Goal: Task Accomplishment & Management: Manage account settings

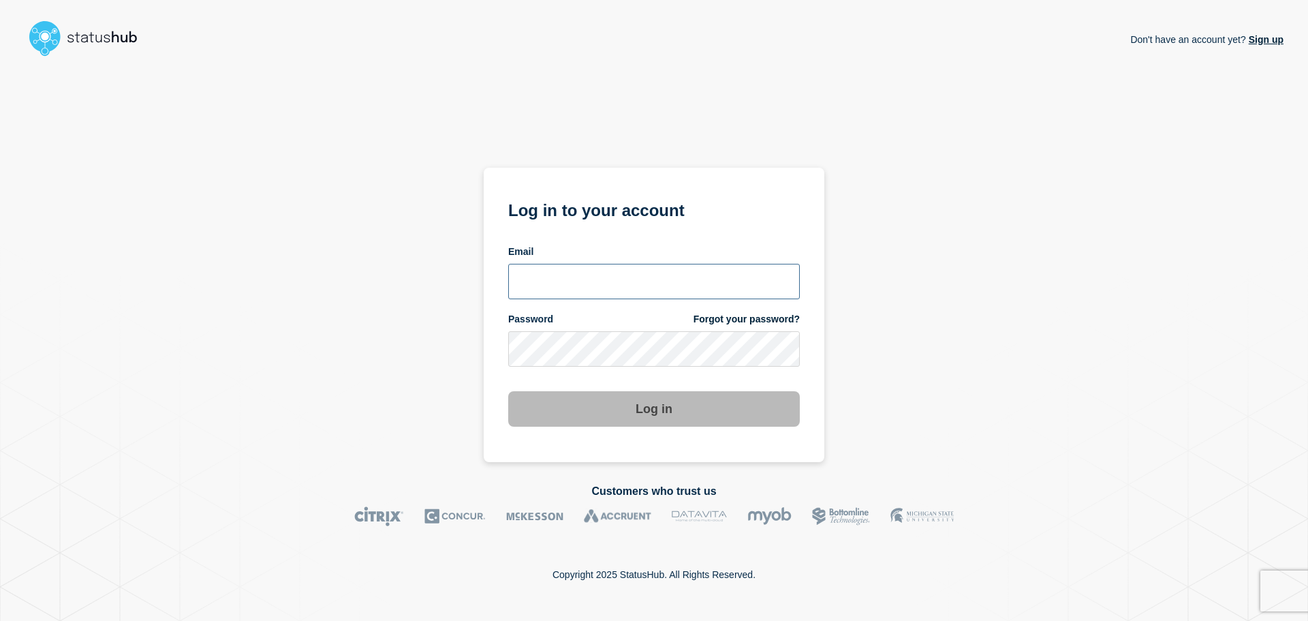
type input "[PERSON_NAME][EMAIL_ADDRESS][PERSON_NAME][DOMAIN_NAME]"
click at [683, 395] on button "Log in" at bounding box center [654, 408] width 292 height 35
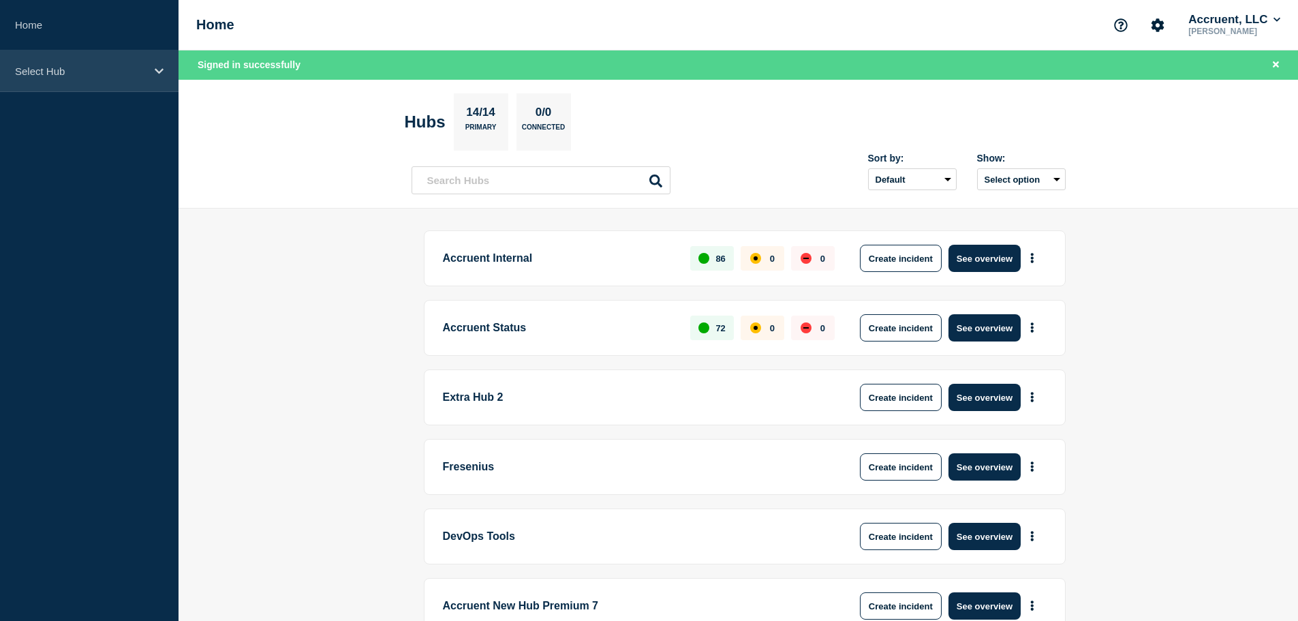
click at [129, 65] on p "Select Hub" at bounding box center [80, 71] width 131 height 12
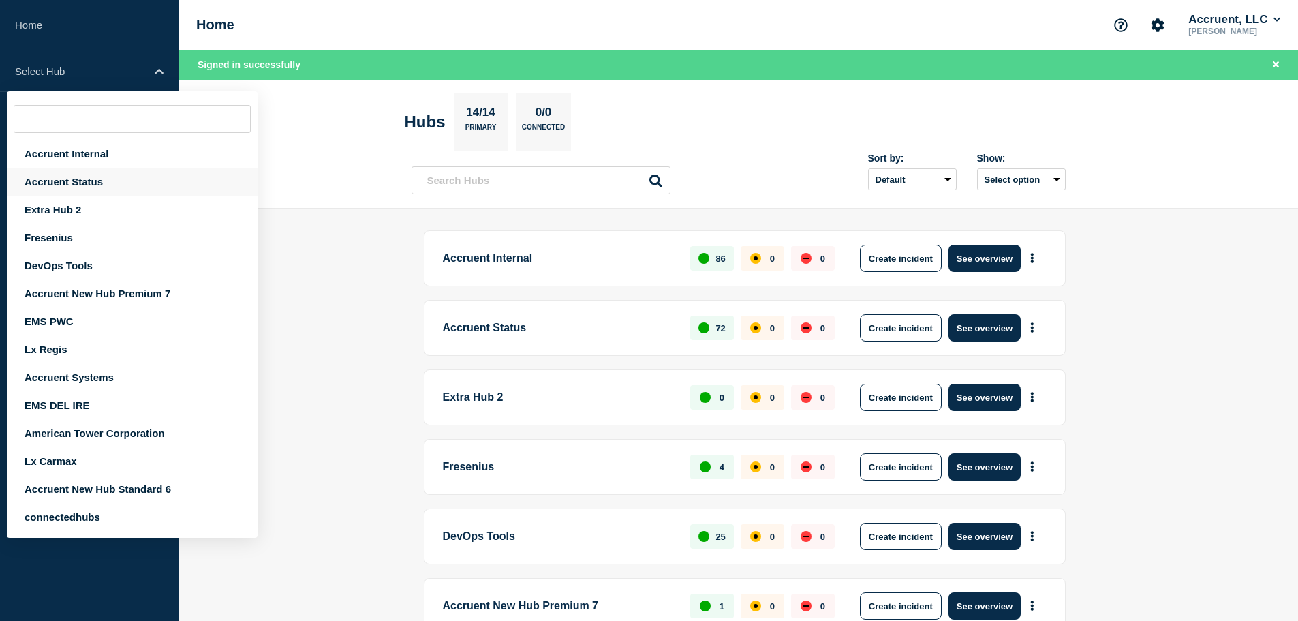
click at [84, 183] on div "Accruent Status" at bounding box center [132, 182] width 251 height 28
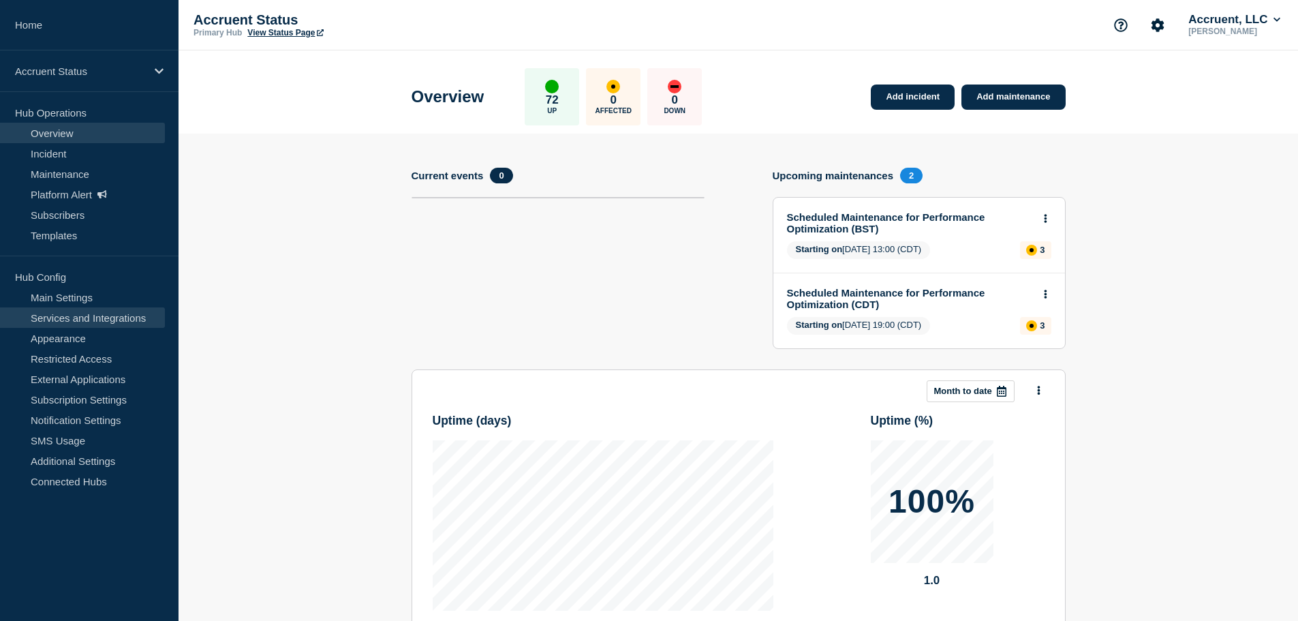
click at [100, 320] on link "Services and Integrations" at bounding box center [82, 317] width 165 height 20
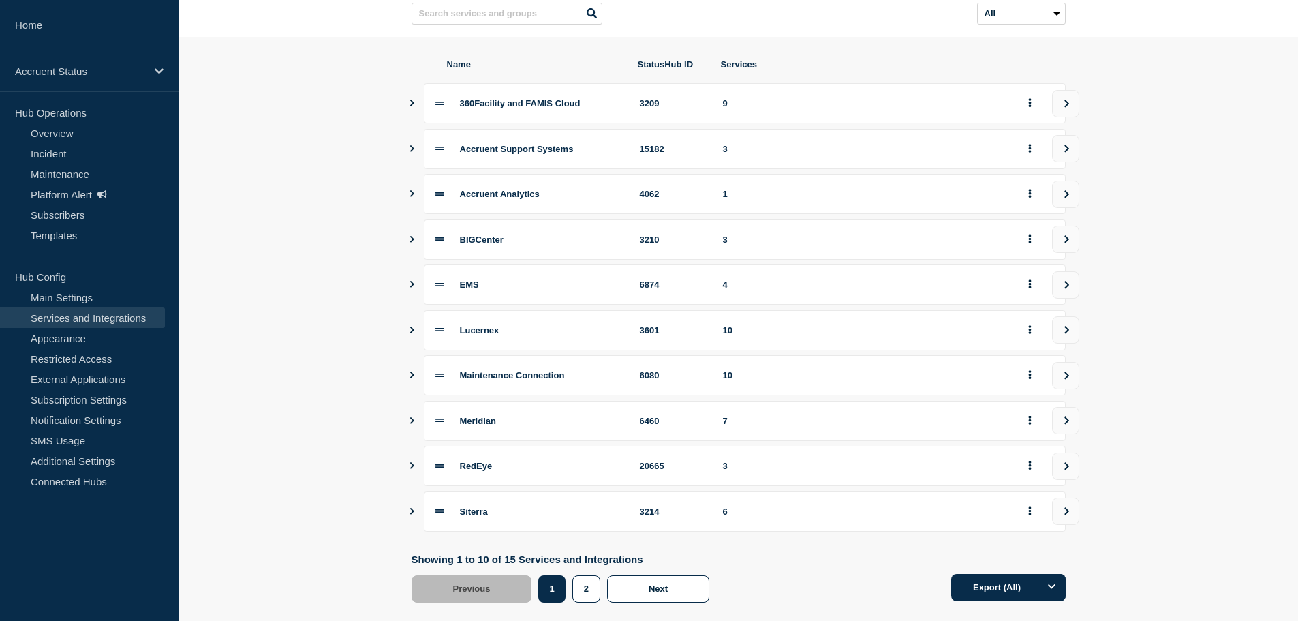
scroll to position [136, 0]
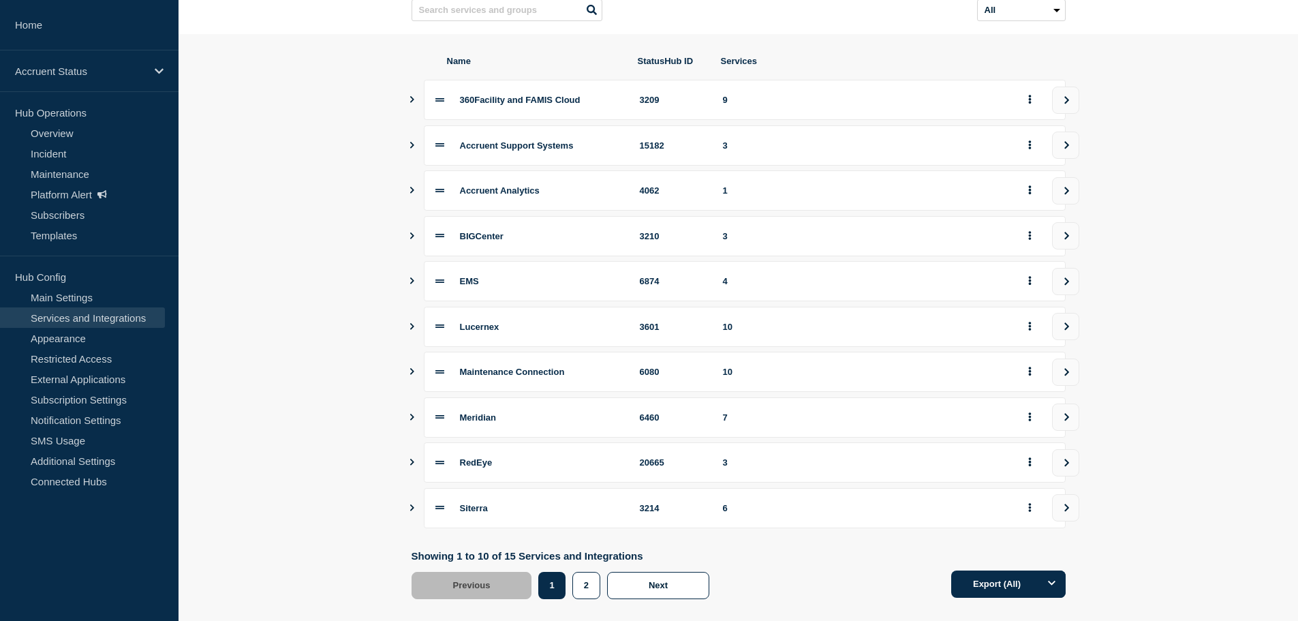
click at [411, 330] on icon "Show services" at bounding box center [411, 326] width 9 height 7
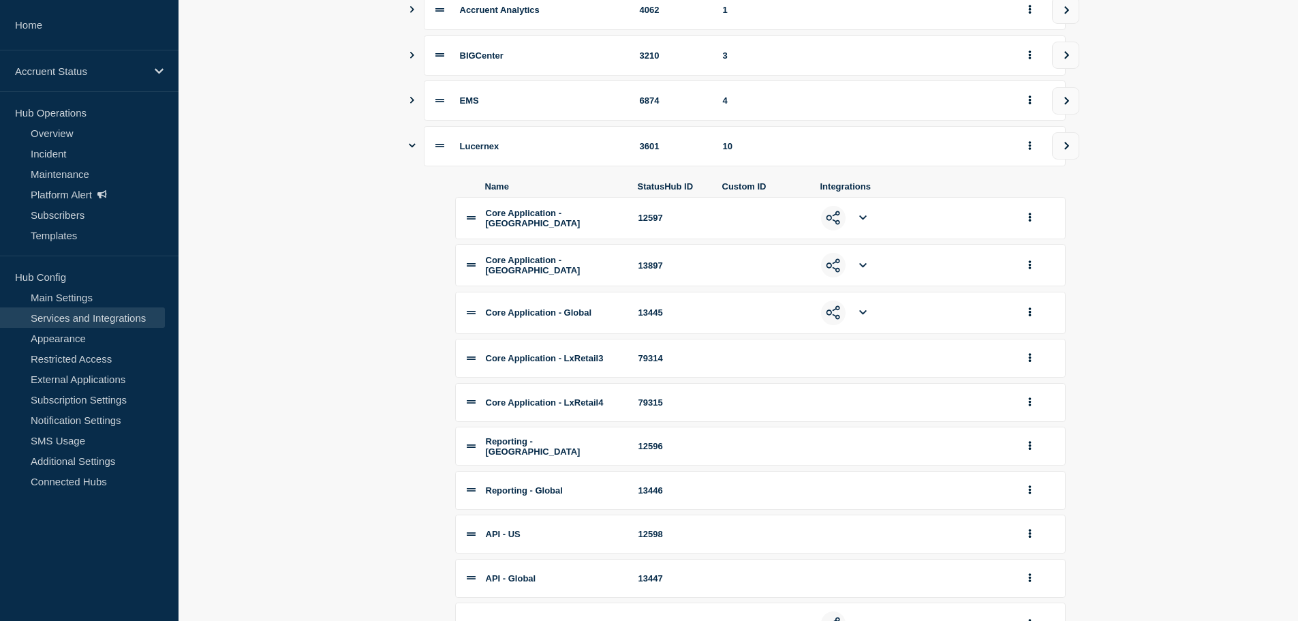
scroll to position [341, 0]
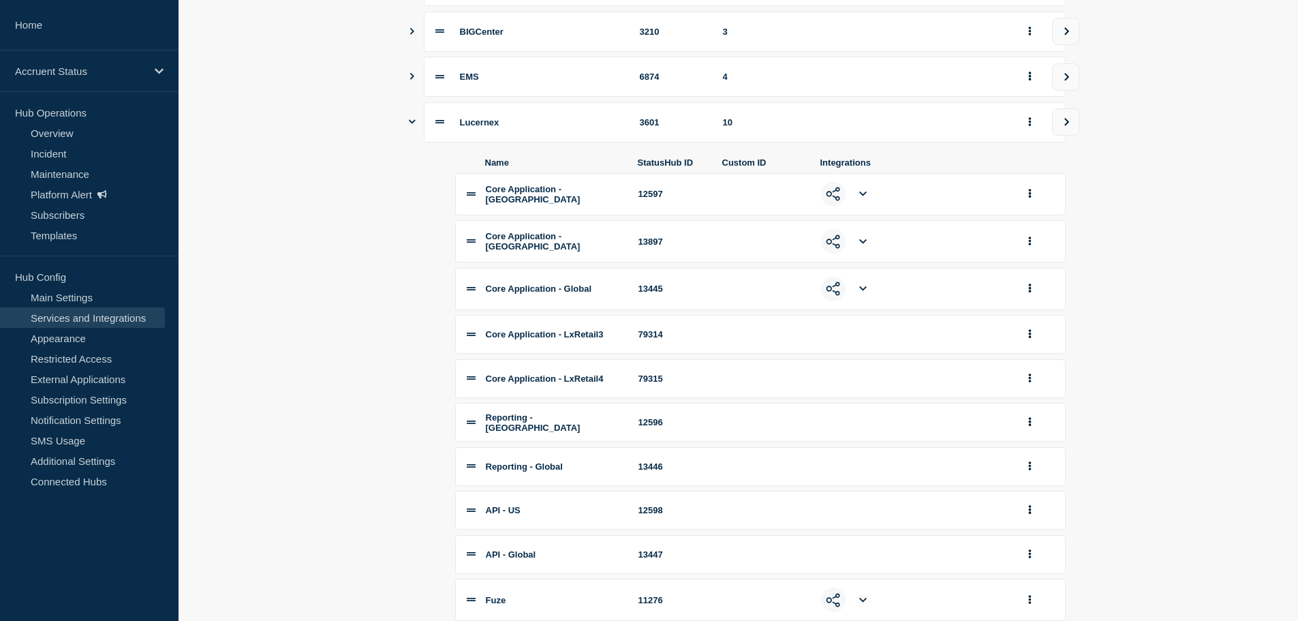
click at [859, 246] on icon at bounding box center [862, 241] width 7 height 9
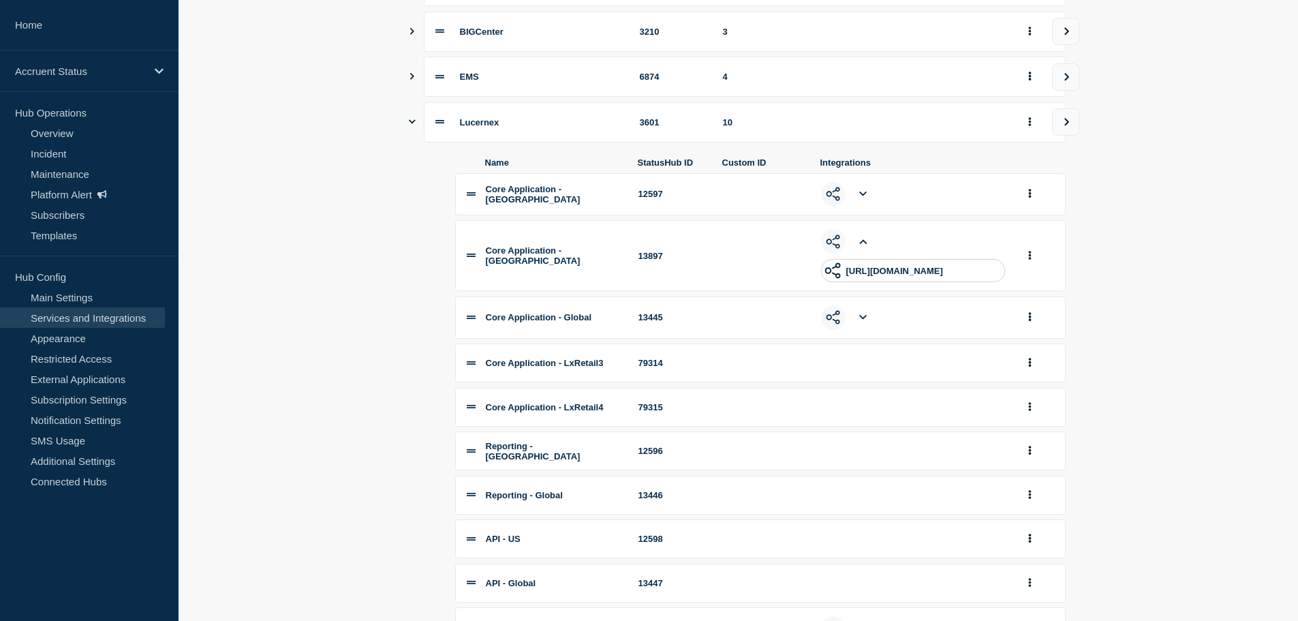
click at [860, 246] on icon at bounding box center [862, 241] width 7 height 9
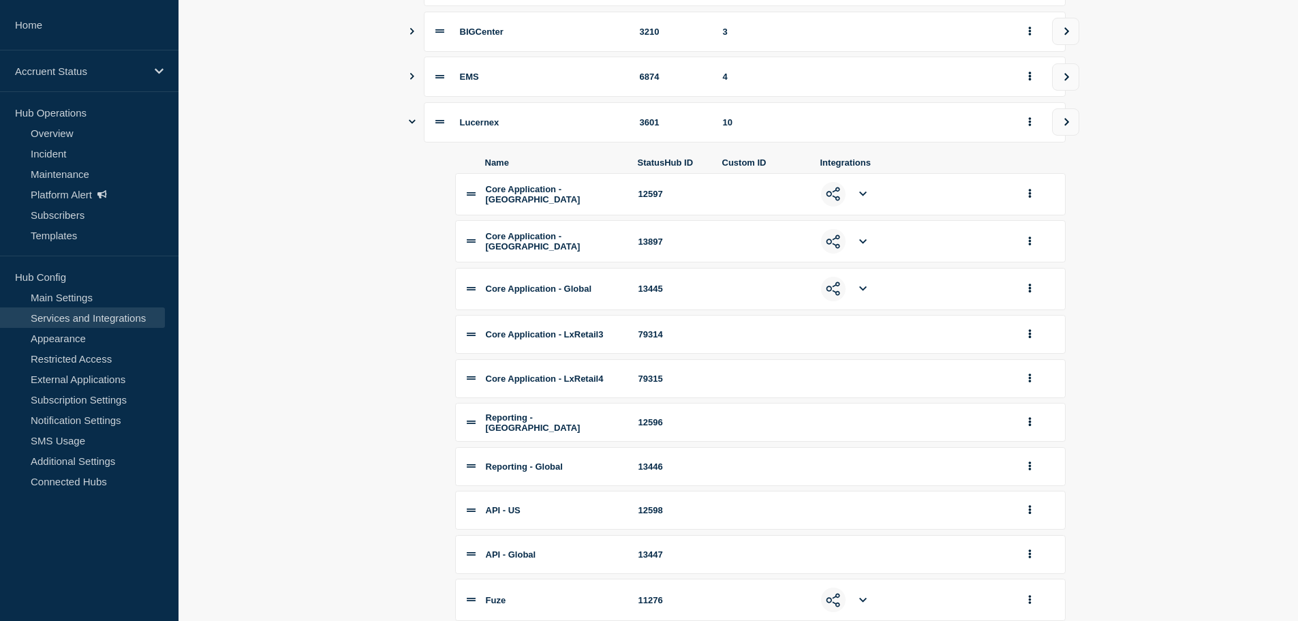
click at [410, 126] on icon "Show services" at bounding box center [412, 121] width 7 height 9
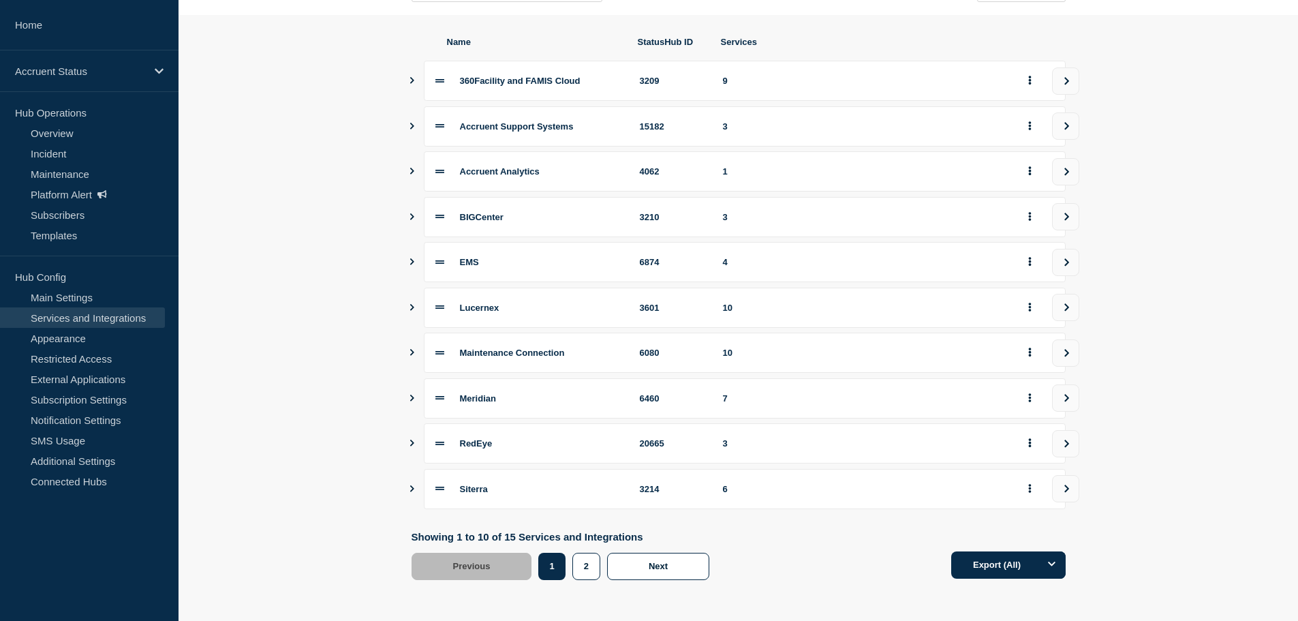
scroll to position [161, 0]
click at [85, 380] on link "External Applications" at bounding box center [82, 379] width 165 height 20
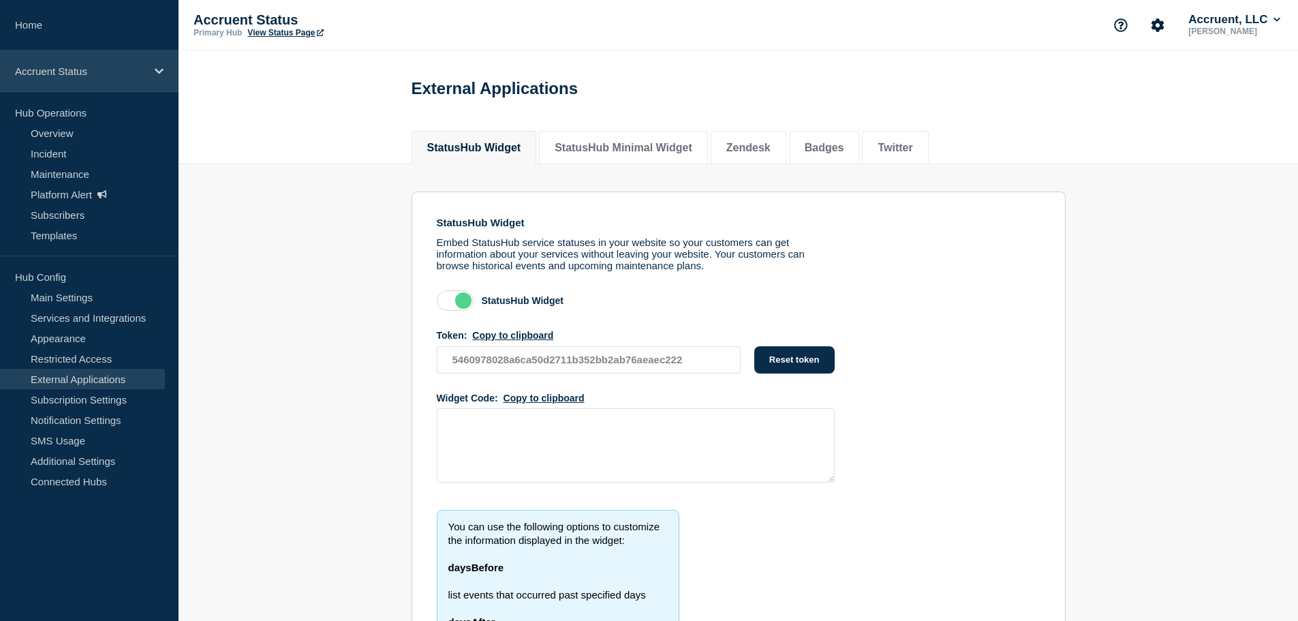
click at [156, 65] on div "Accruent Status" at bounding box center [89, 71] width 179 height 42
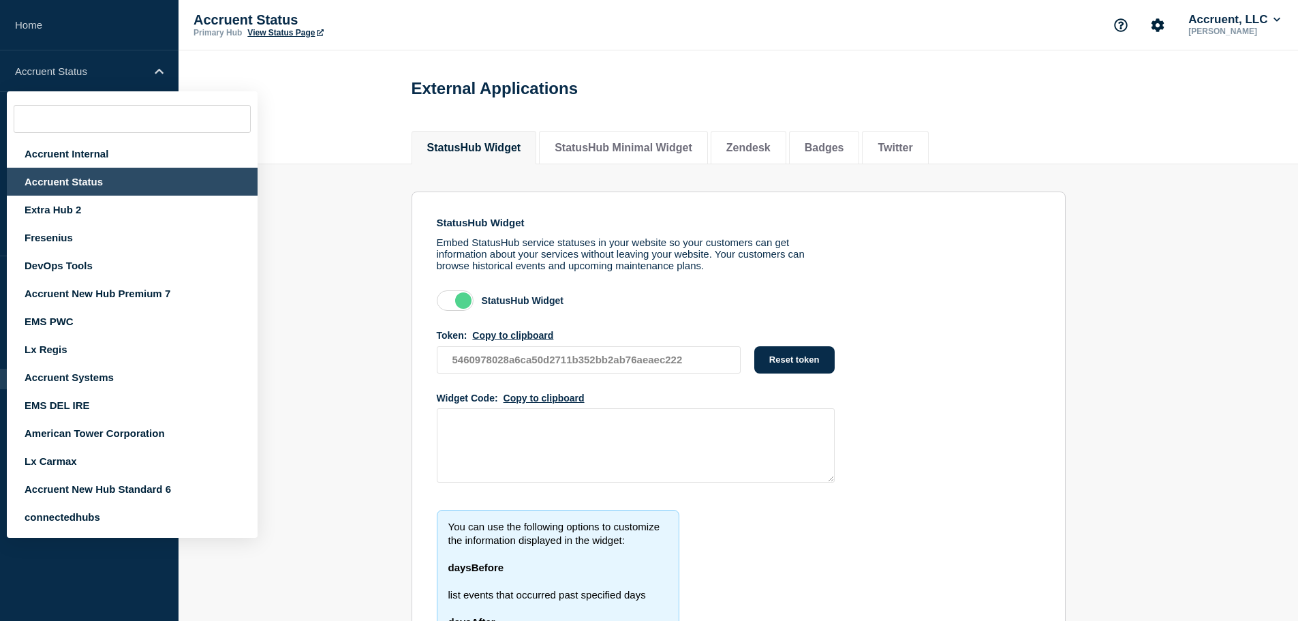
click at [343, 305] on section "StatusHub Widget Embed StatusHub service statuses in your website so your custo…" at bounding box center [739, 465] width 1120 height 602
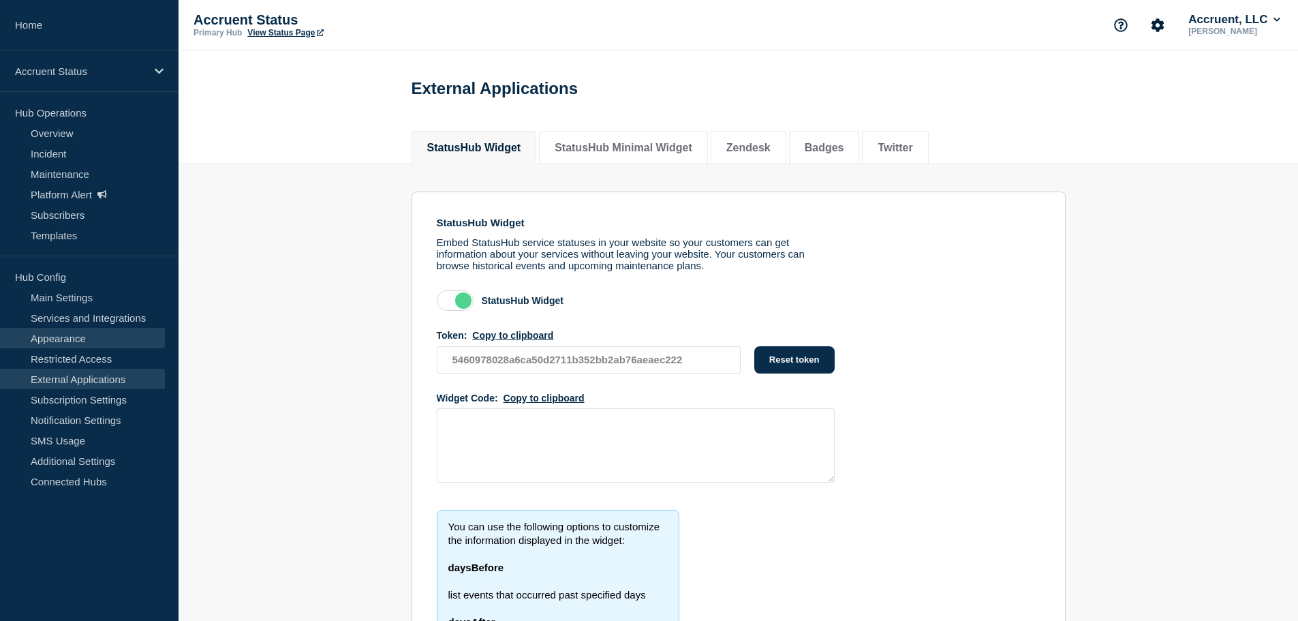
click at [72, 333] on link "Appearance" at bounding box center [82, 338] width 165 height 20
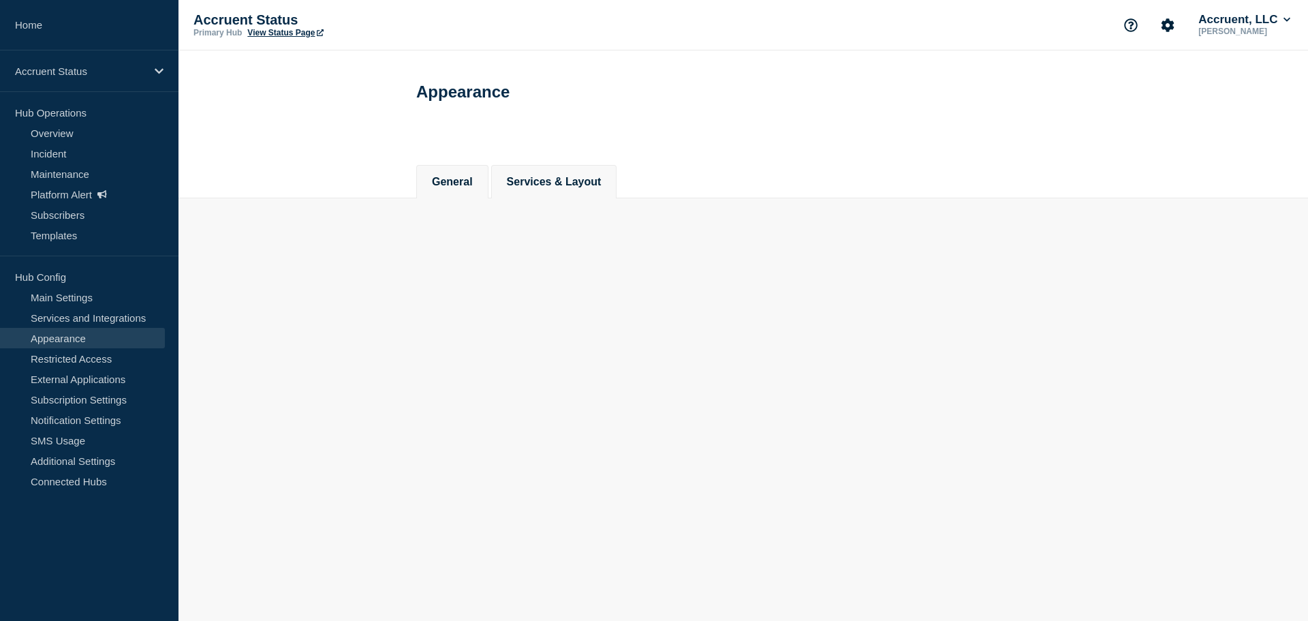
click at [562, 179] on button "Services & Layout" at bounding box center [554, 182] width 95 height 12
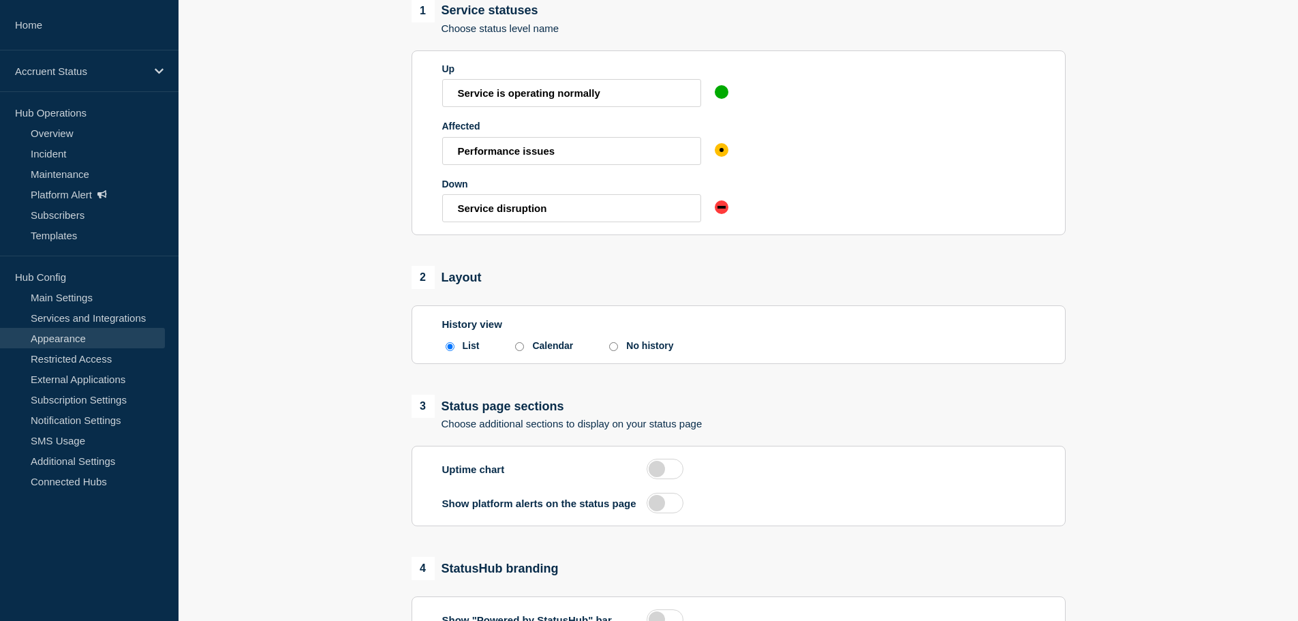
scroll to position [341, 0]
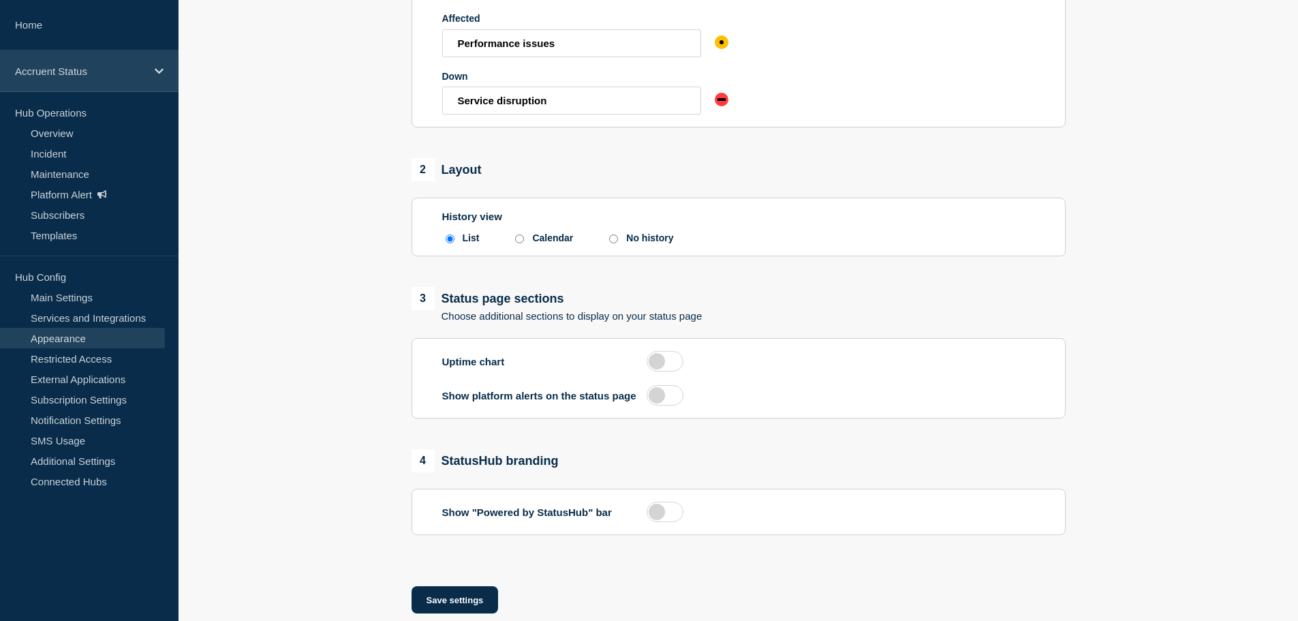
click at [156, 68] on icon at bounding box center [159, 71] width 9 height 10
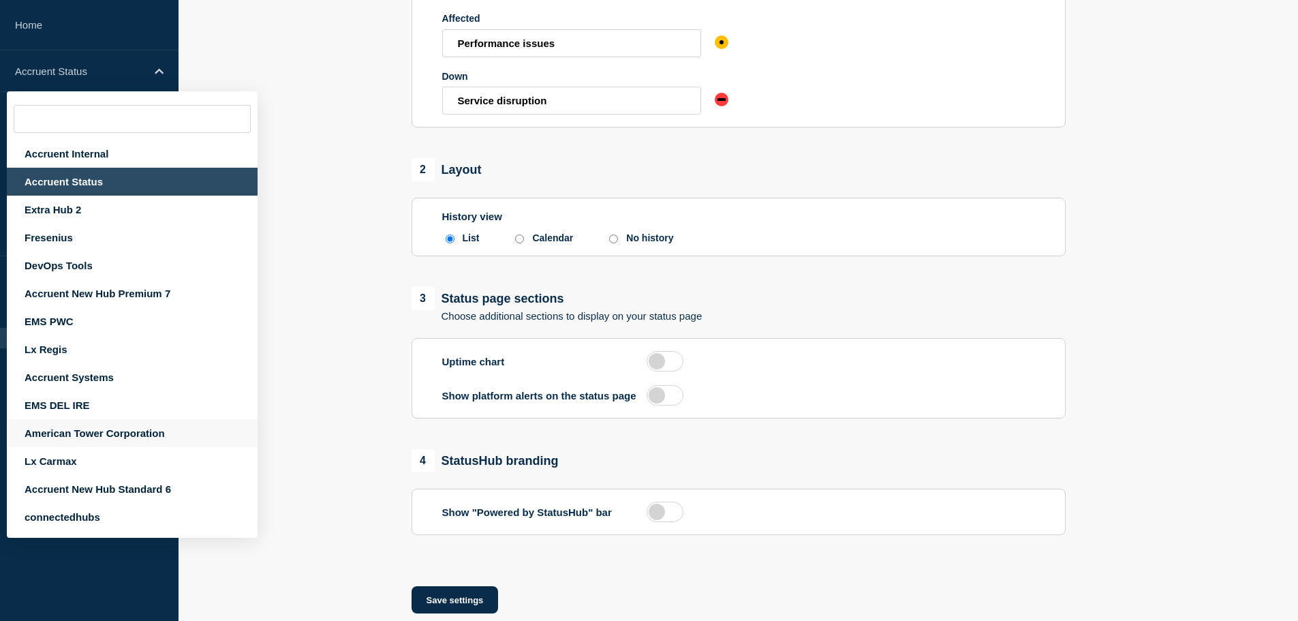
click at [63, 433] on div "American Tower Corporation" at bounding box center [132, 433] width 251 height 28
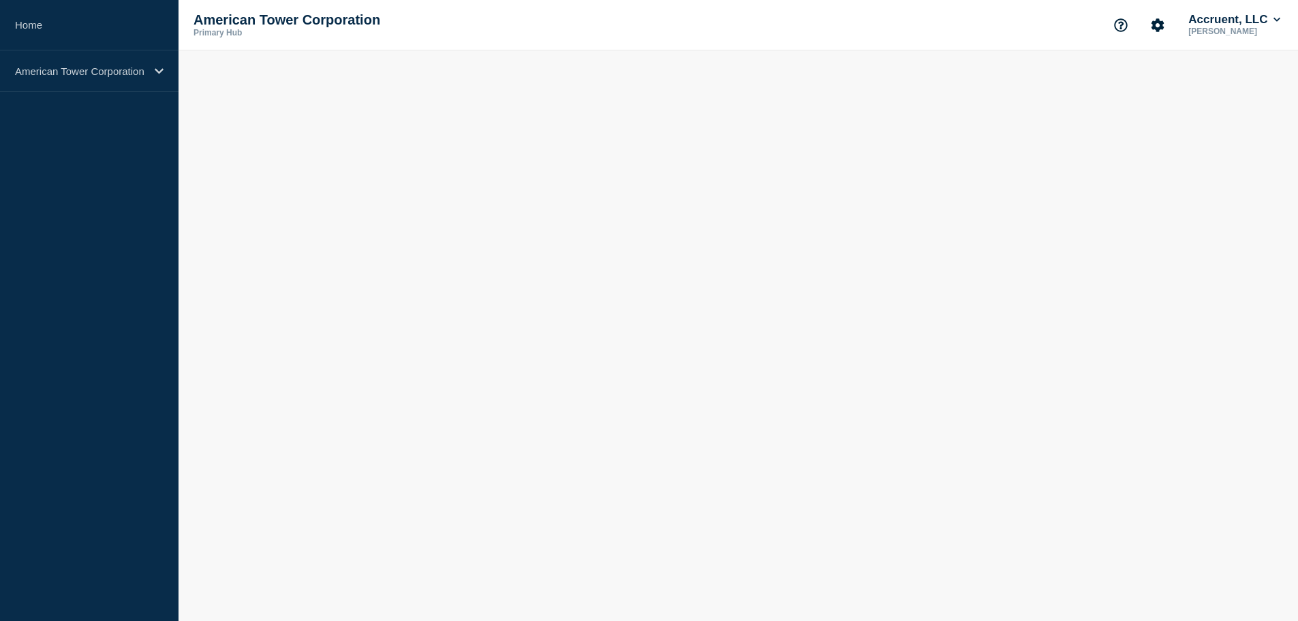
scroll to position [0, 0]
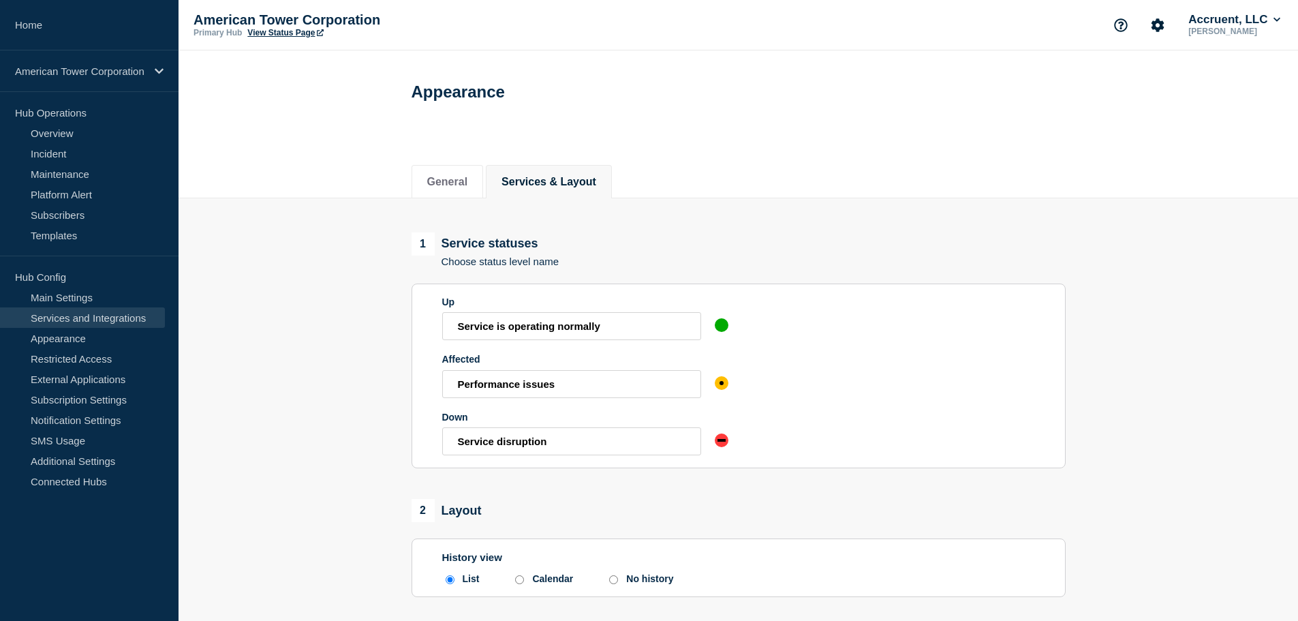
click at [82, 319] on link "Services and Integrations" at bounding box center [82, 317] width 165 height 20
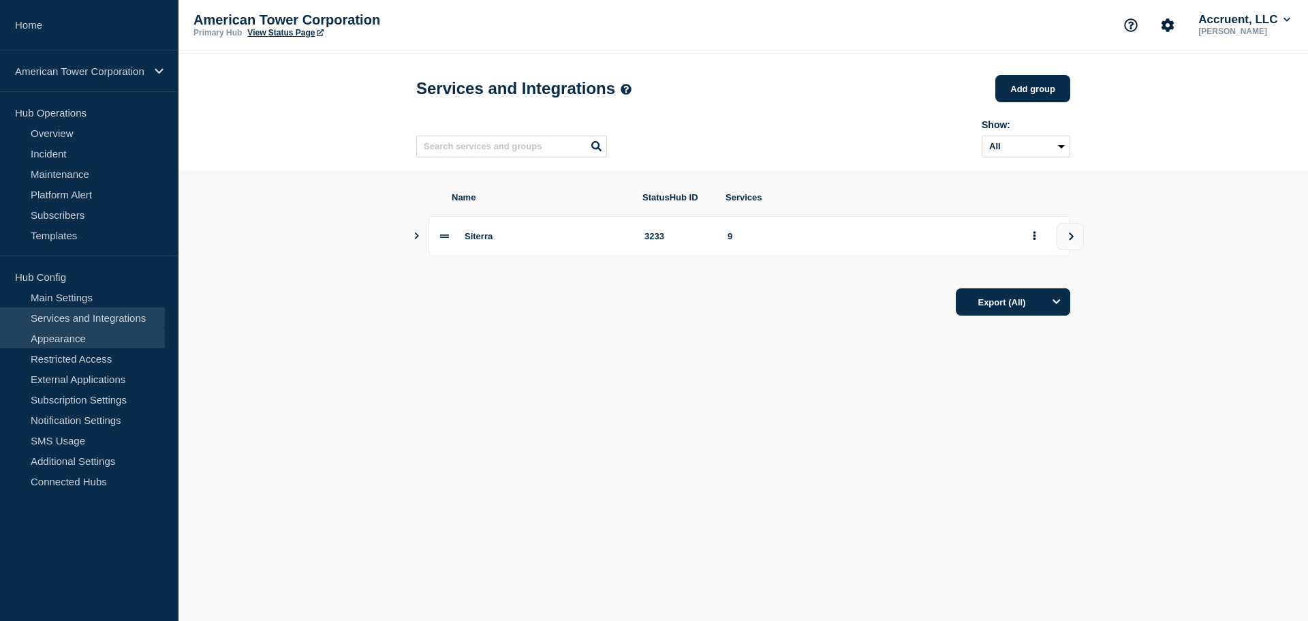
click at [75, 337] on link "Appearance" at bounding box center [82, 338] width 165 height 20
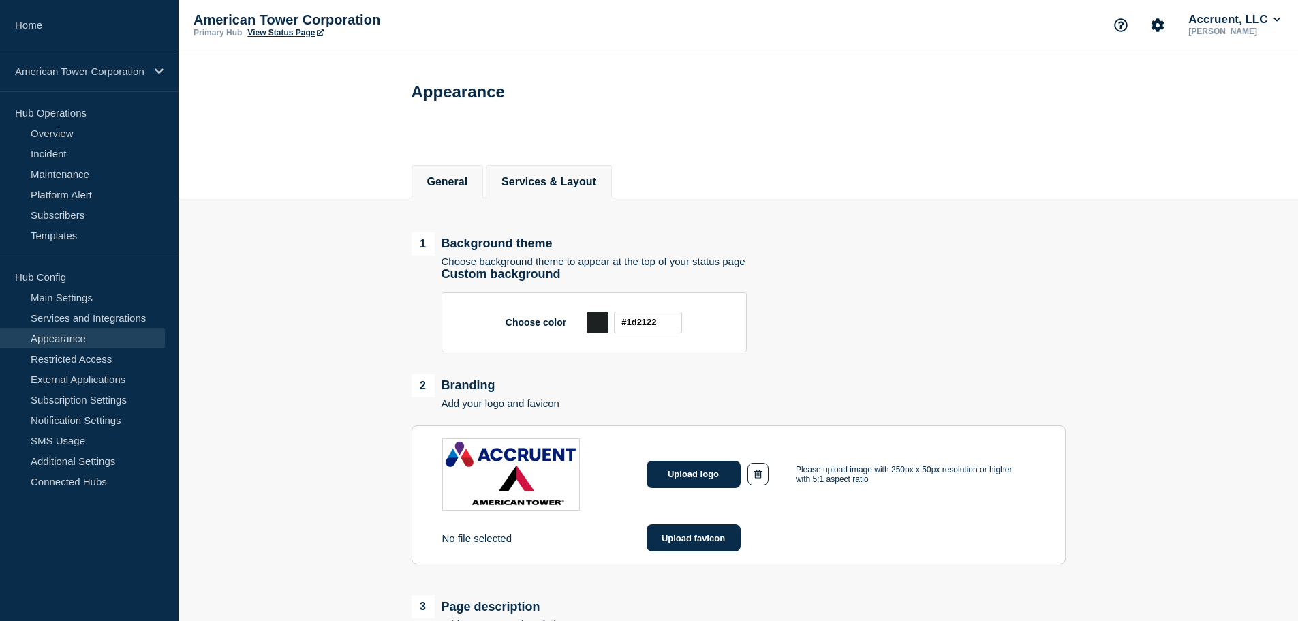
click at [551, 179] on button "Services & Layout" at bounding box center [549, 182] width 95 height 12
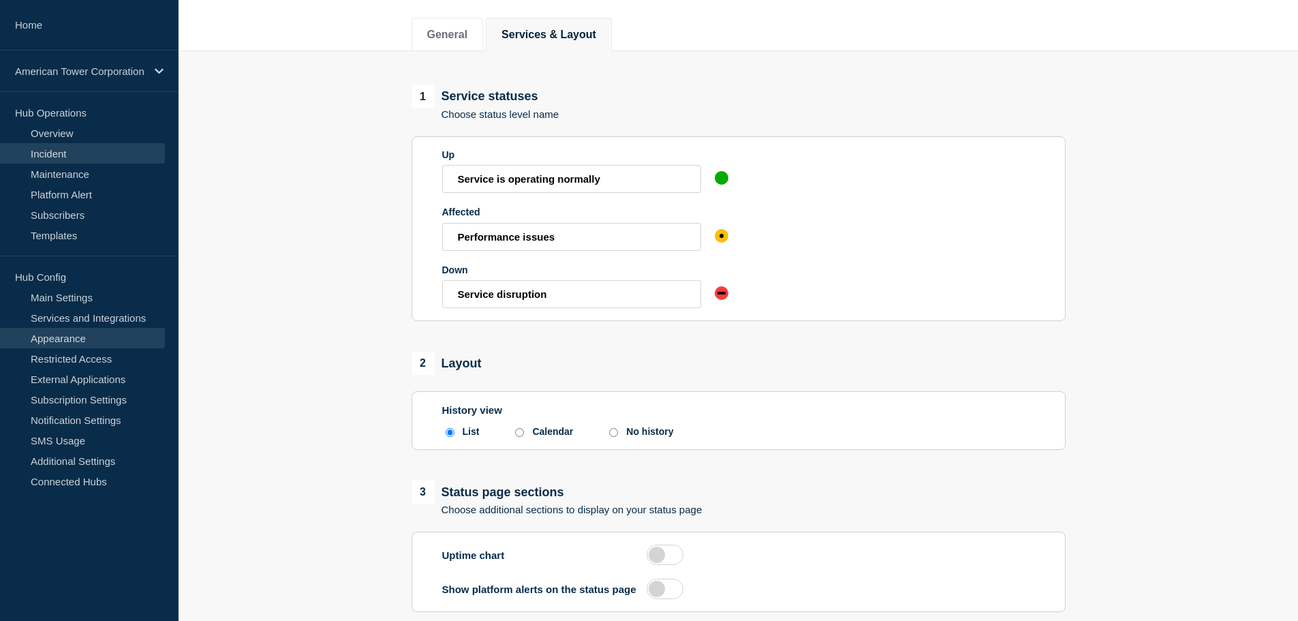
scroll to position [136, 0]
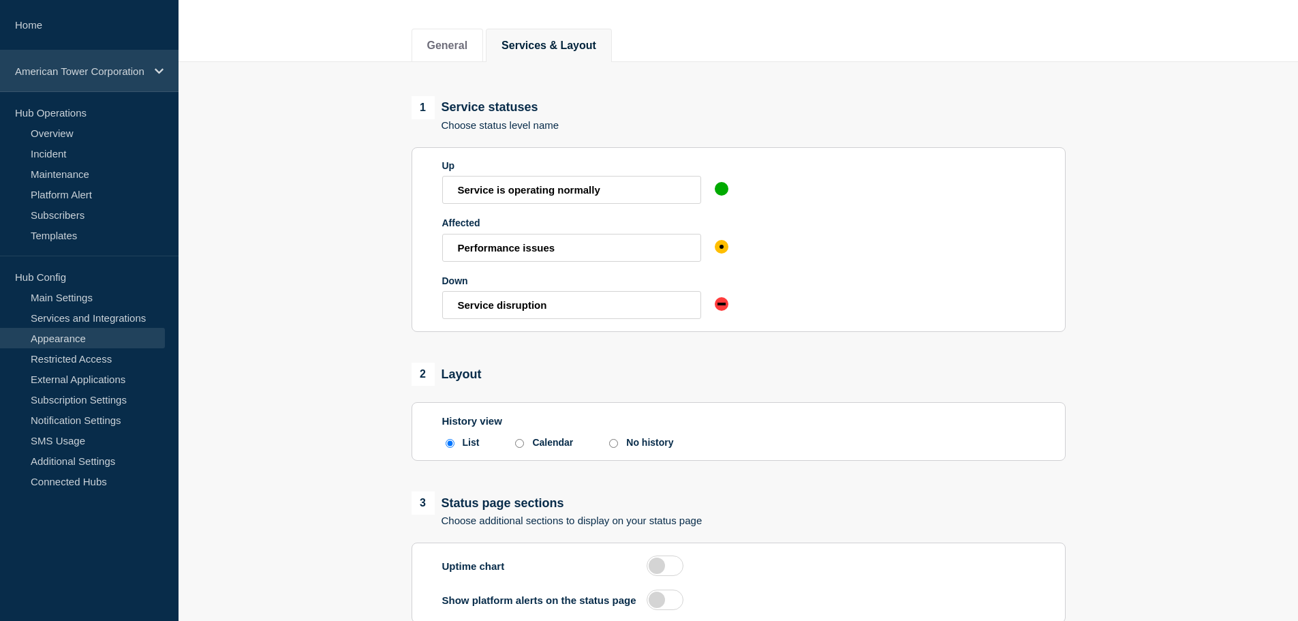
click at [108, 72] on p "American Tower Corporation" at bounding box center [80, 71] width 131 height 12
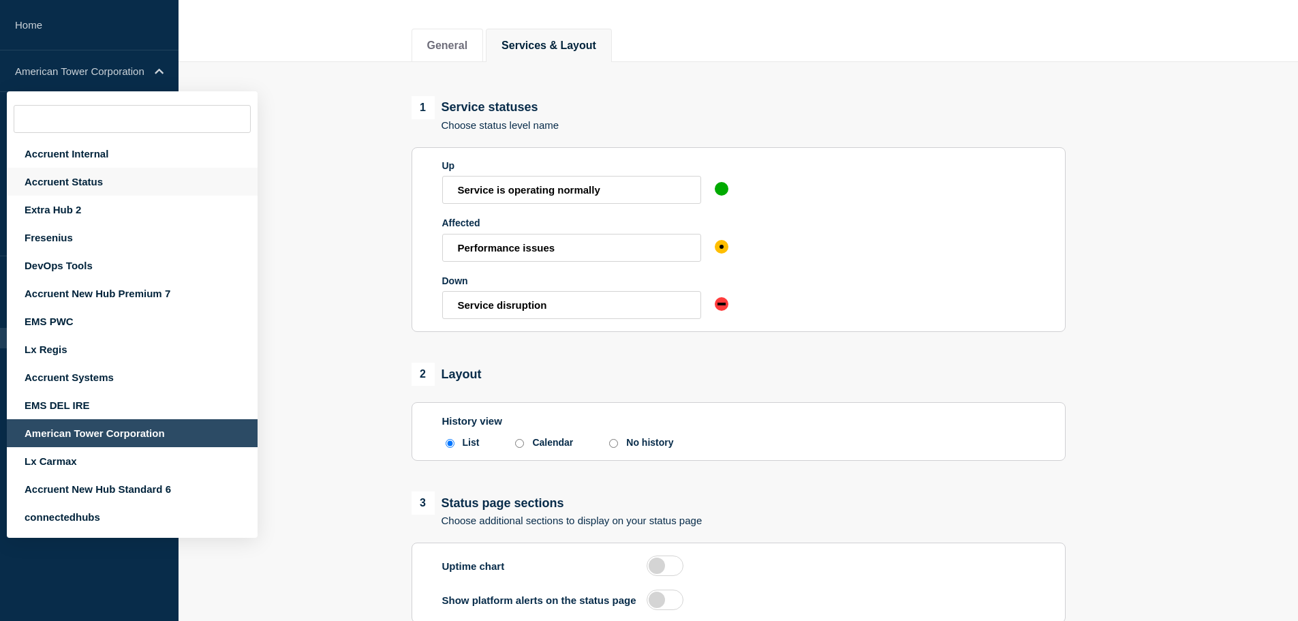
click at [74, 178] on div "Accruent Status" at bounding box center [132, 182] width 251 height 28
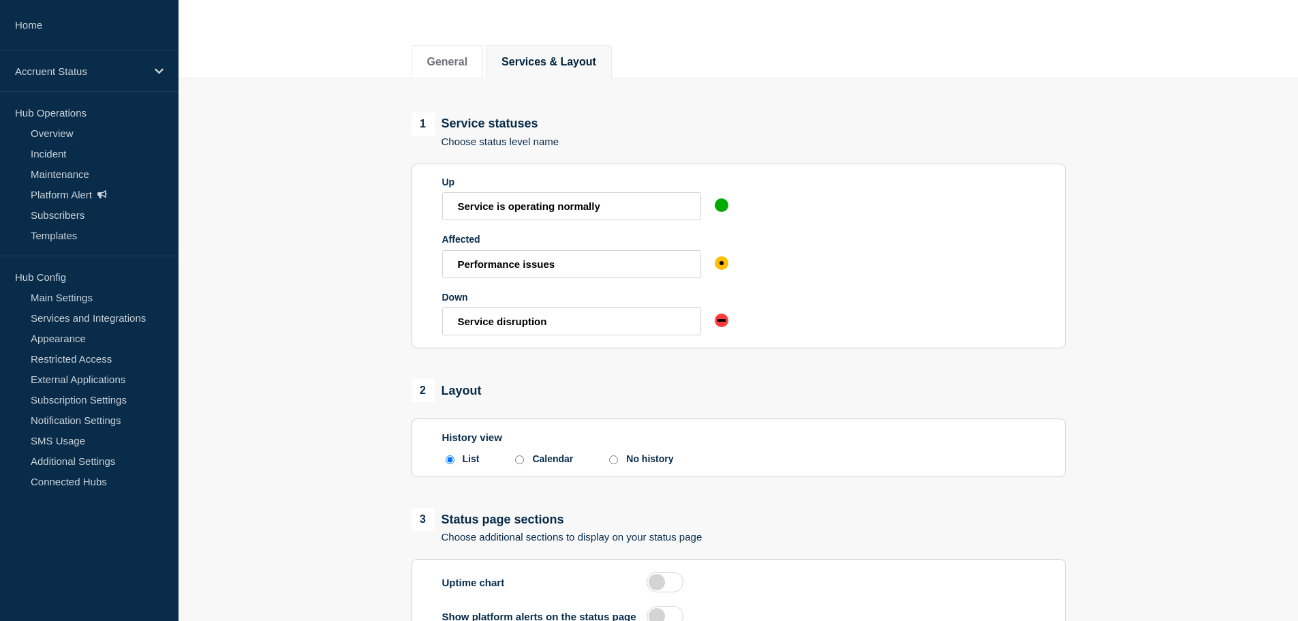
scroll to position [68, 0]
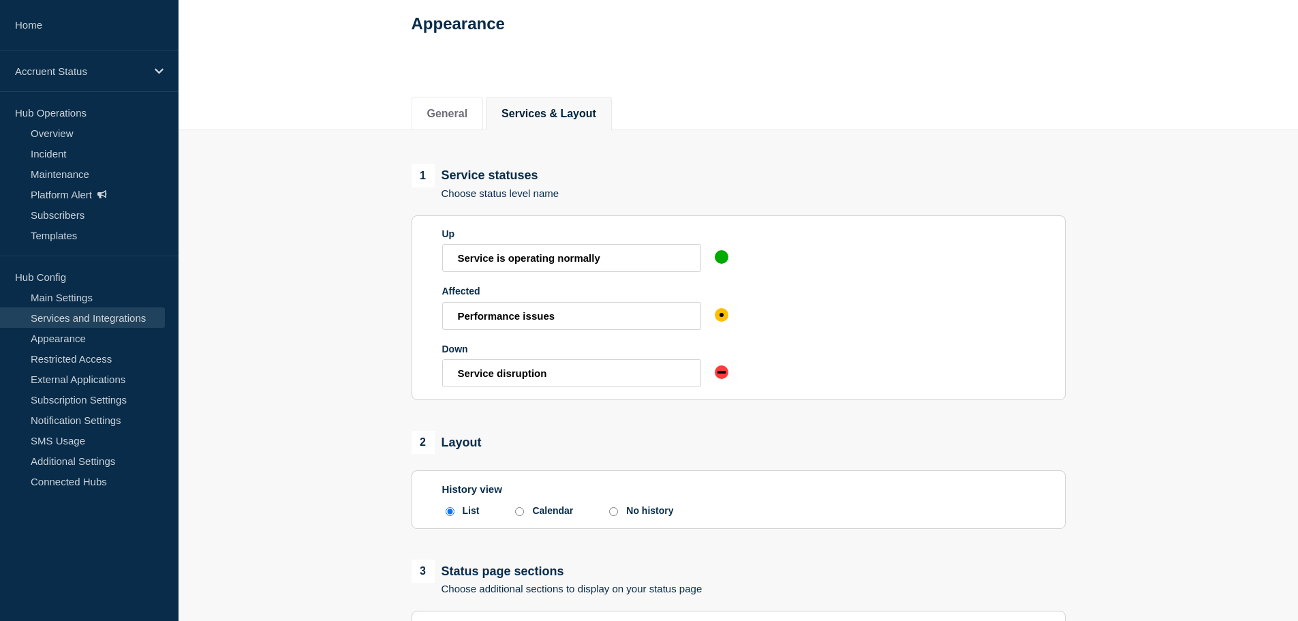
click at [117, 313] on link "Services and Integrations" at bounding box center [82, 317] width 165 height 20
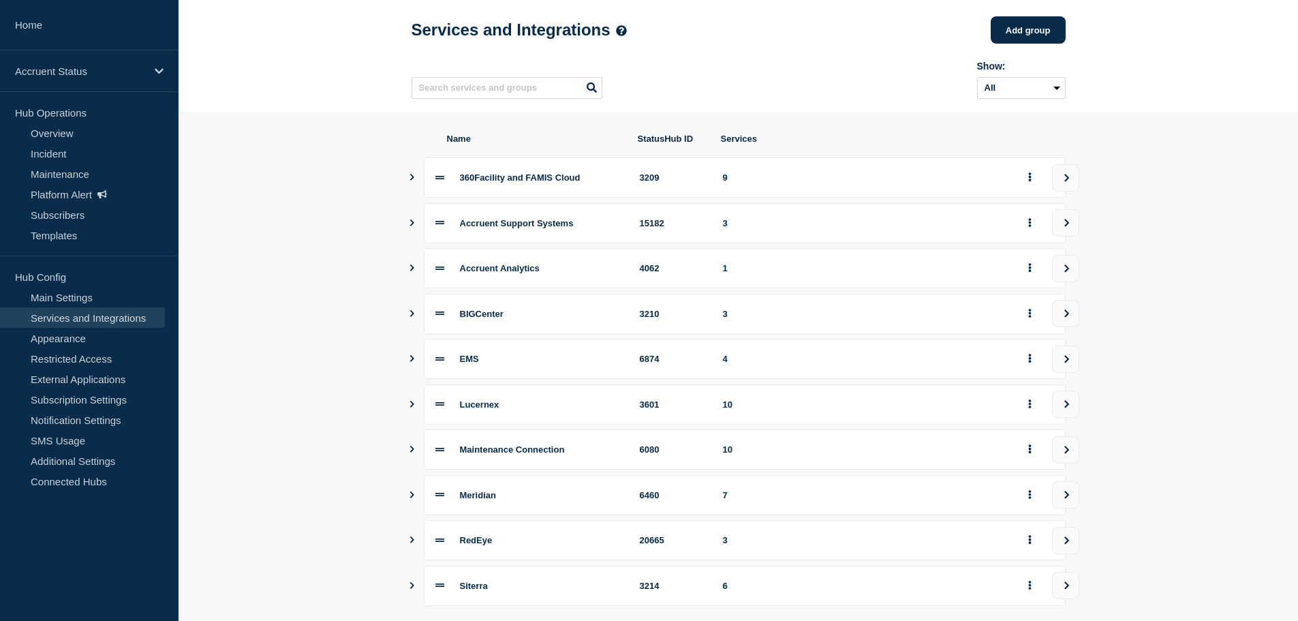
scroll to position [136, 0]
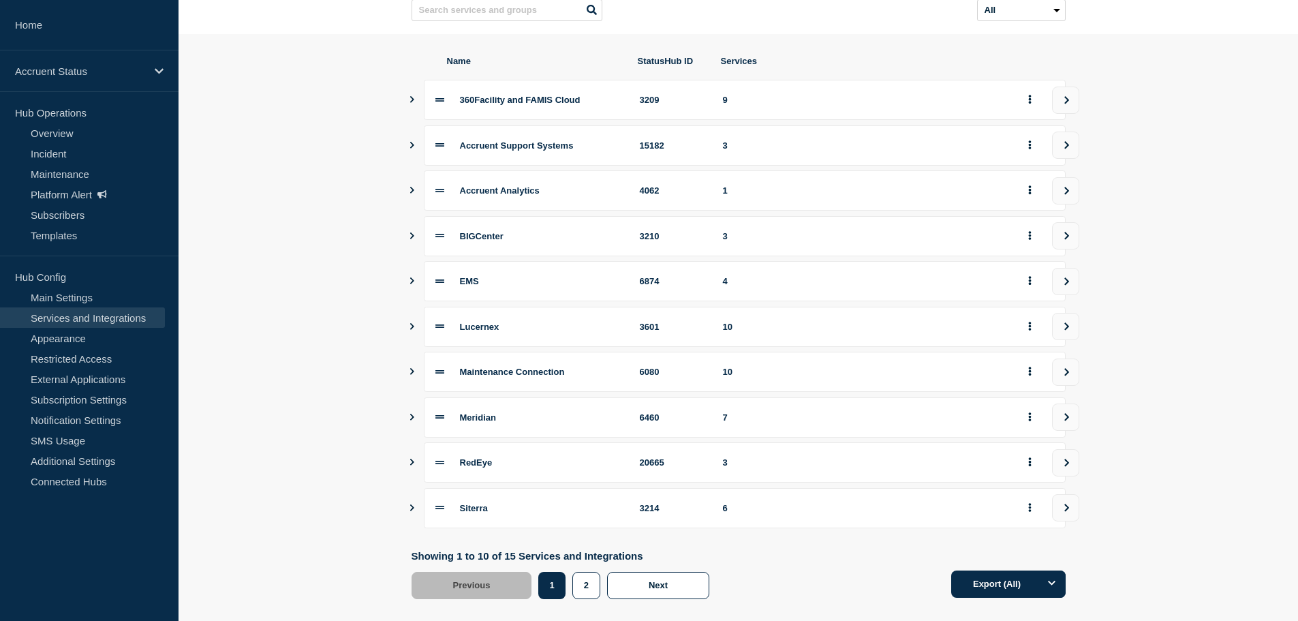
click at [415, 330] on icon "Show services" at bounding box center [411, 326] width 9 height 7
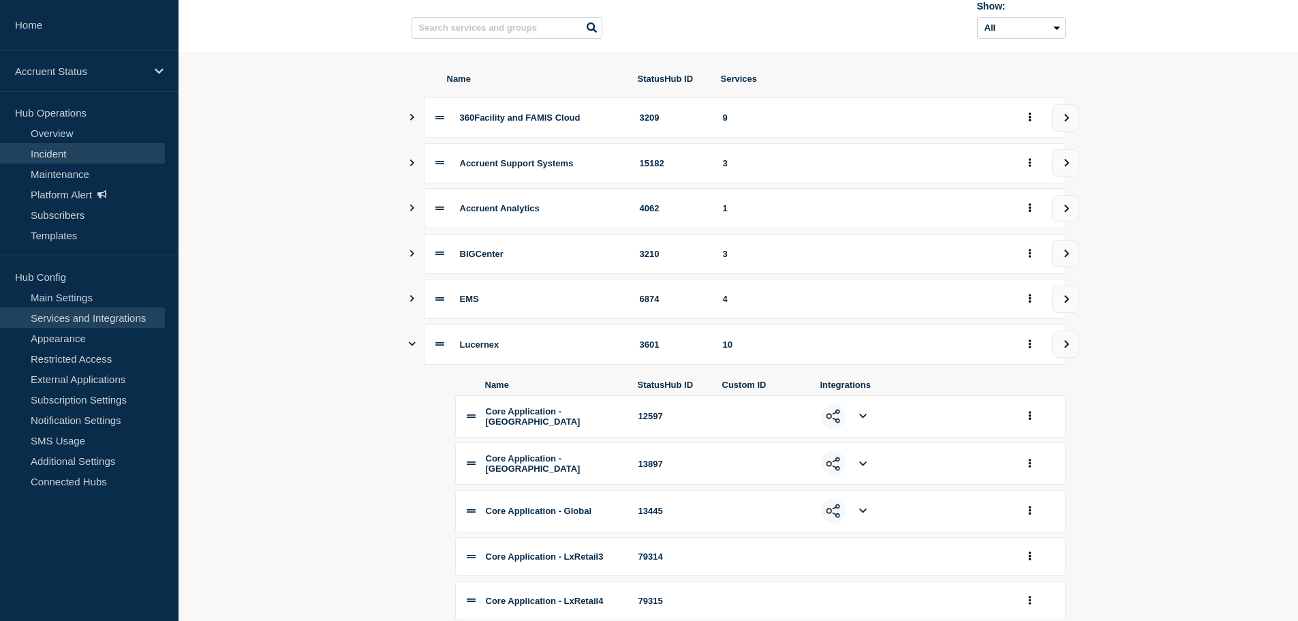
scroll to position [68, 0]
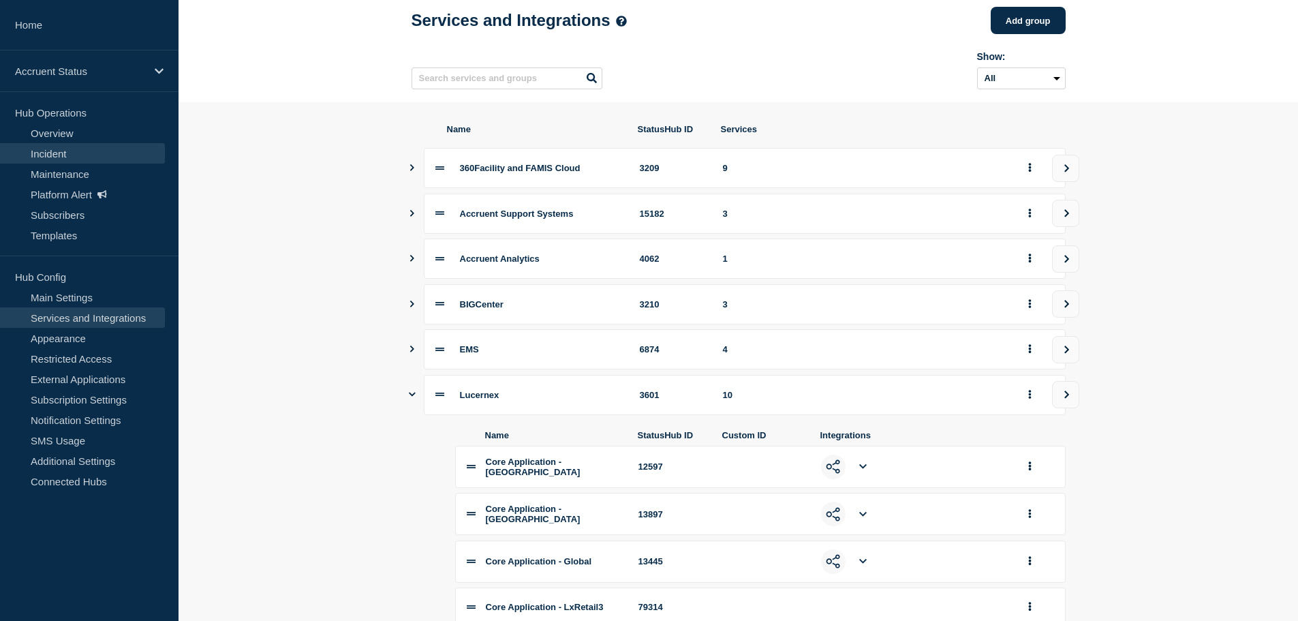
click at [66, 153] on link "Incident" at bounding box center [82, 153] width 165 height 20
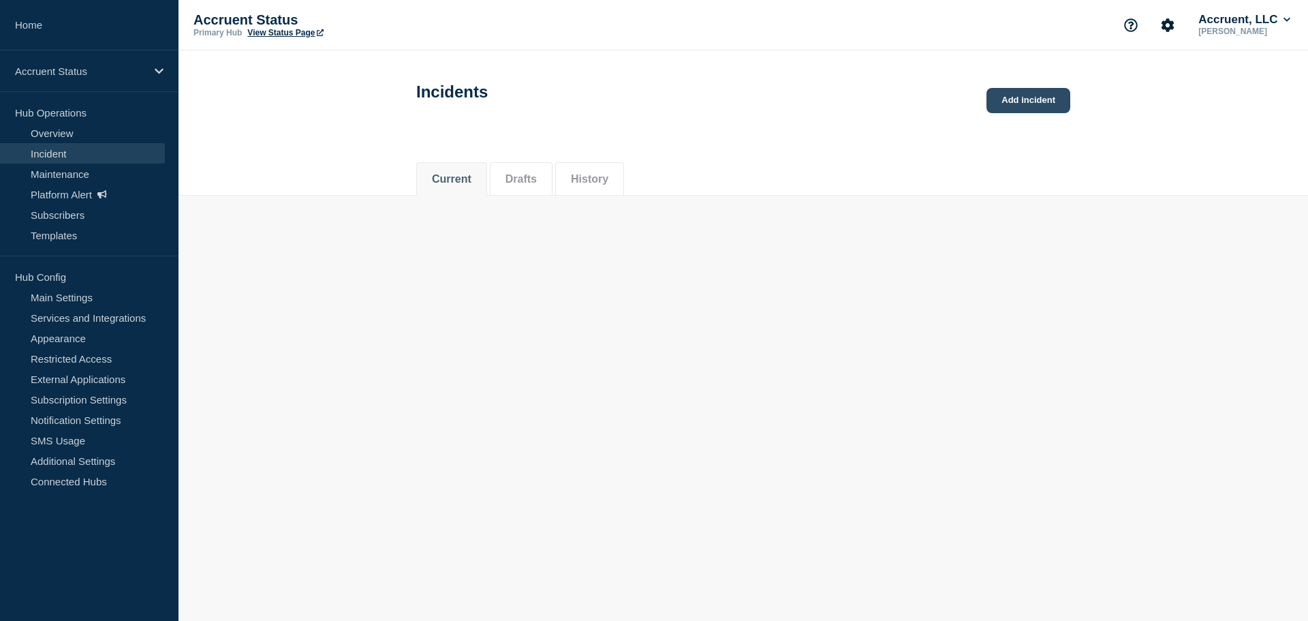
click at [1046, 100] on link "Add incident" at bounding box center [1029, 100] width 84 height 25
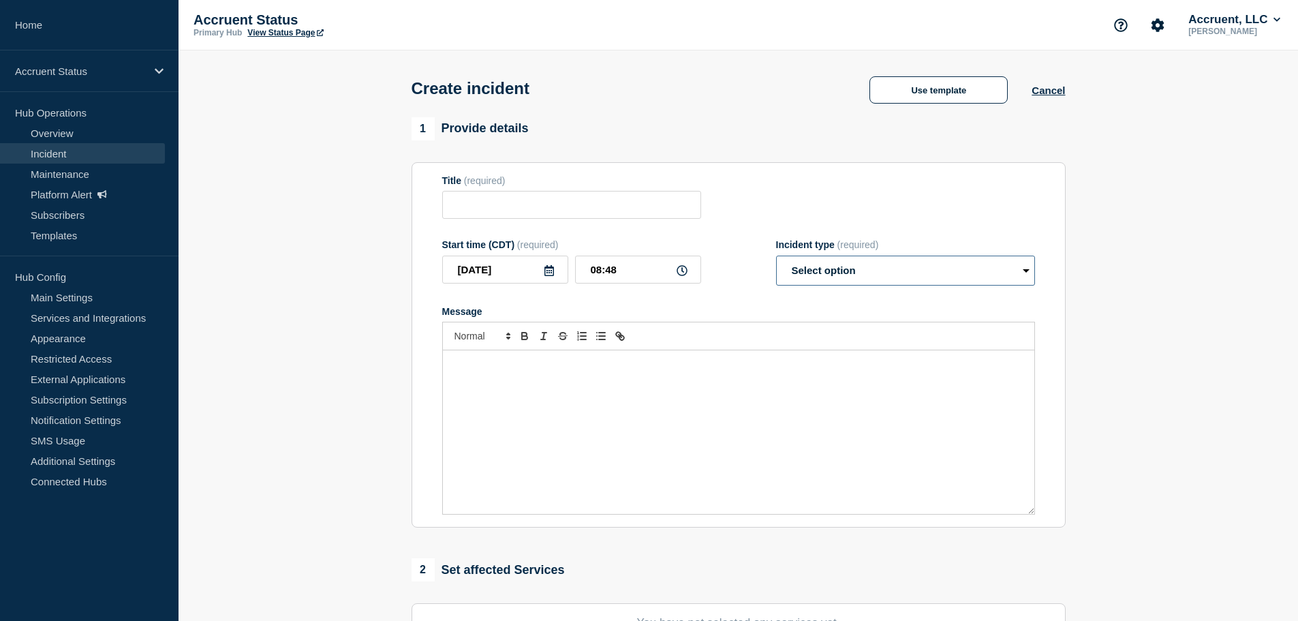
click at [948, 268] on select "Select option Investigating Identified Monitoring" at bounding box center [905, 271] width 259 height 30
click at [917, 104] on button "Use template" at bounding box center [938, 89] width 138 height 27
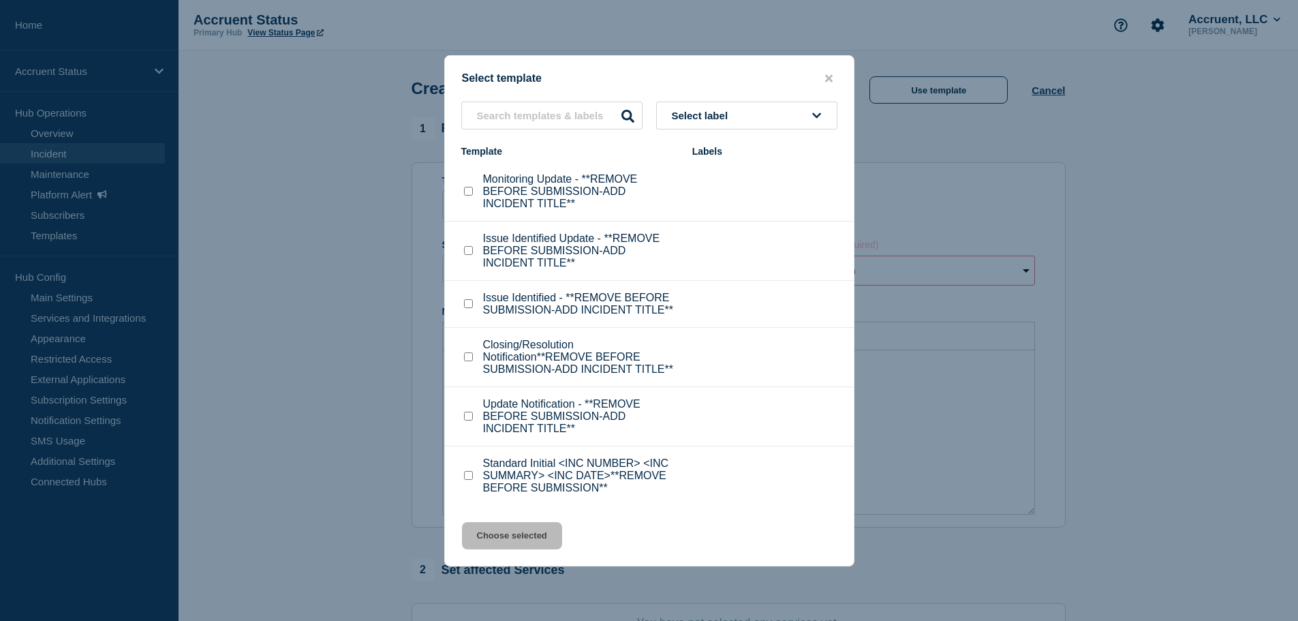
click at [465, 477] on input "Standard Initial <INC NUMBER> <INC SUMMARY> <INC DATE>**REMOVE BEFORE SUBMISSIO…" at bounding box center [468, 475] width 9 height 9
checkbox input "true"
click at [520, 538] on button "Choose selected" at bounding box center [512, 535] width 100 height 27
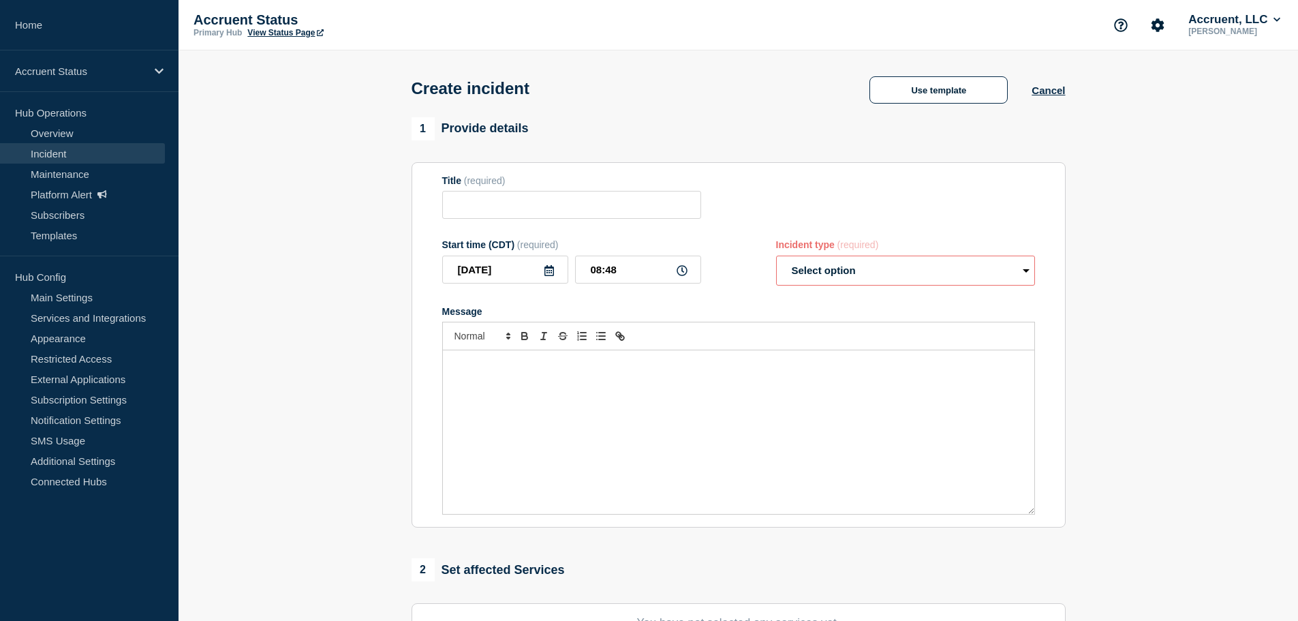
type input "Standard Initial <INC NUMBER> <INC SUMMARY> <INC DATE>**REMOVE BEFORE SUBMISSIO…"
select select "investigating"
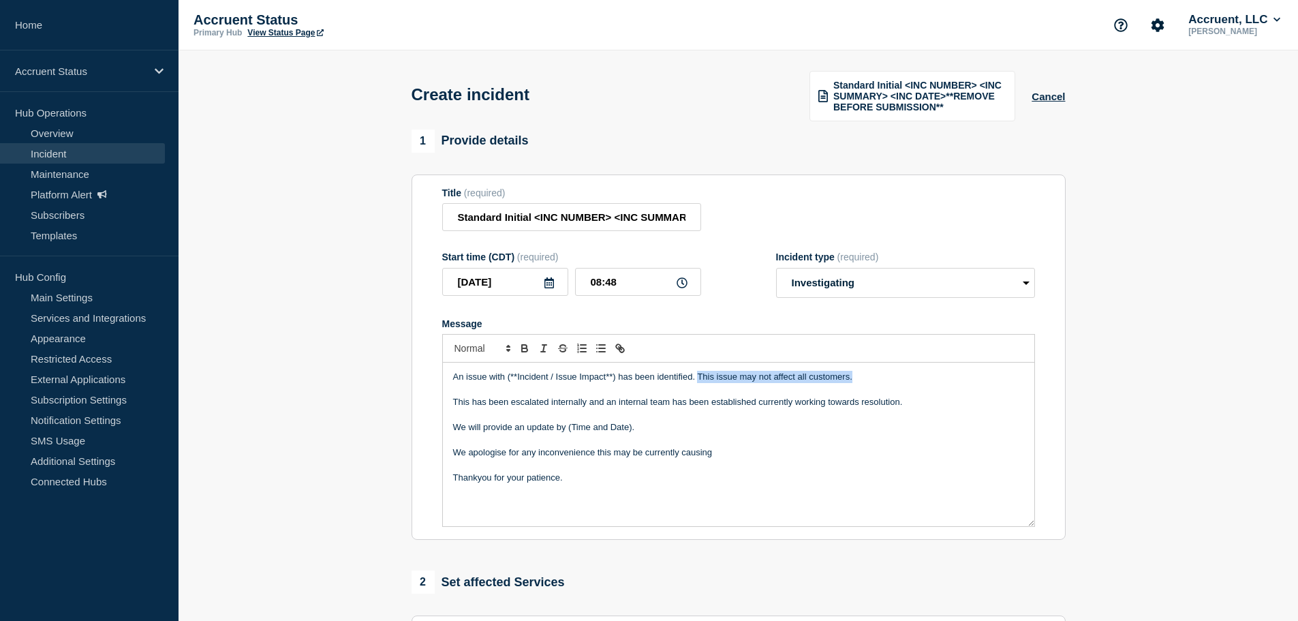
drag, startPoint x: 889, startPoint y: 370, endPoint x: 698, endPoint y: 371, distance: 190.1
click at [698, 371] on div "An issue with (**Incident / Issue Impact**) has been identified. This issue may…" at bounding box center [738, 445] width 591 height 164
click at [698, 370] on div "An issue with (**Incident / Issue Impact**) has been identified. This issue may…" at bounding box center [738, 445] width 591 height 164
click at [67, 126] on link "Overview" at bounding box center [82, 133] width 165 height 20
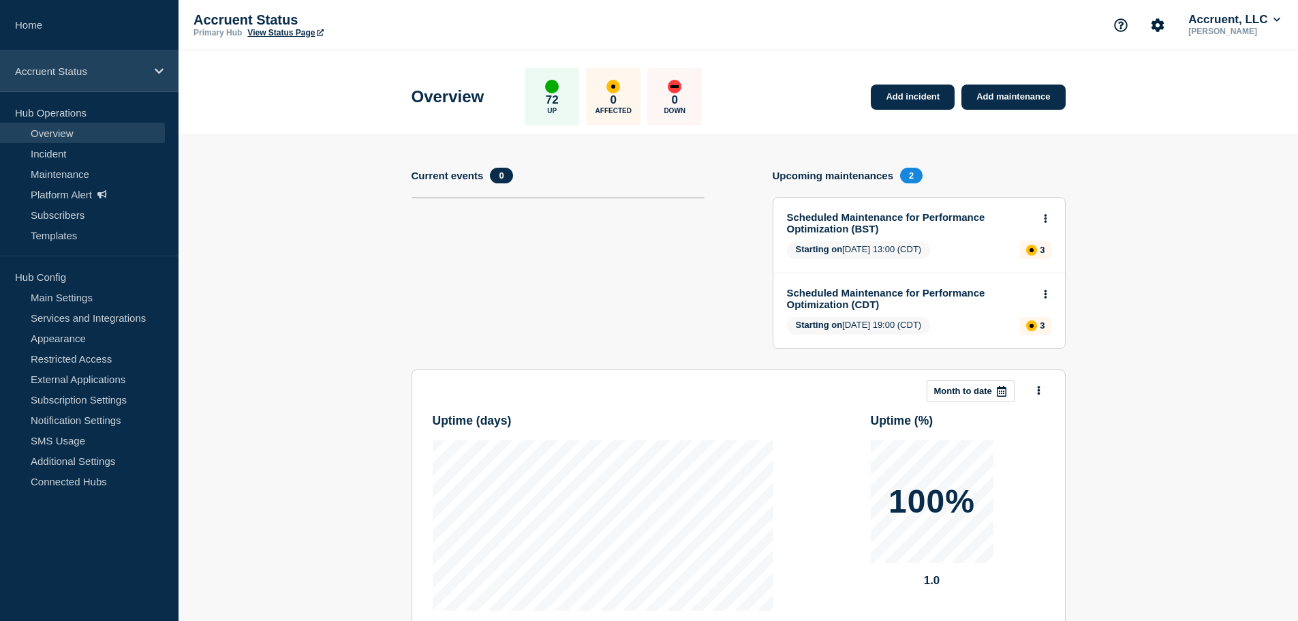
click at [123, 74] on p "Accruent Status" at bounding box center [80, 71] width 131 height 12
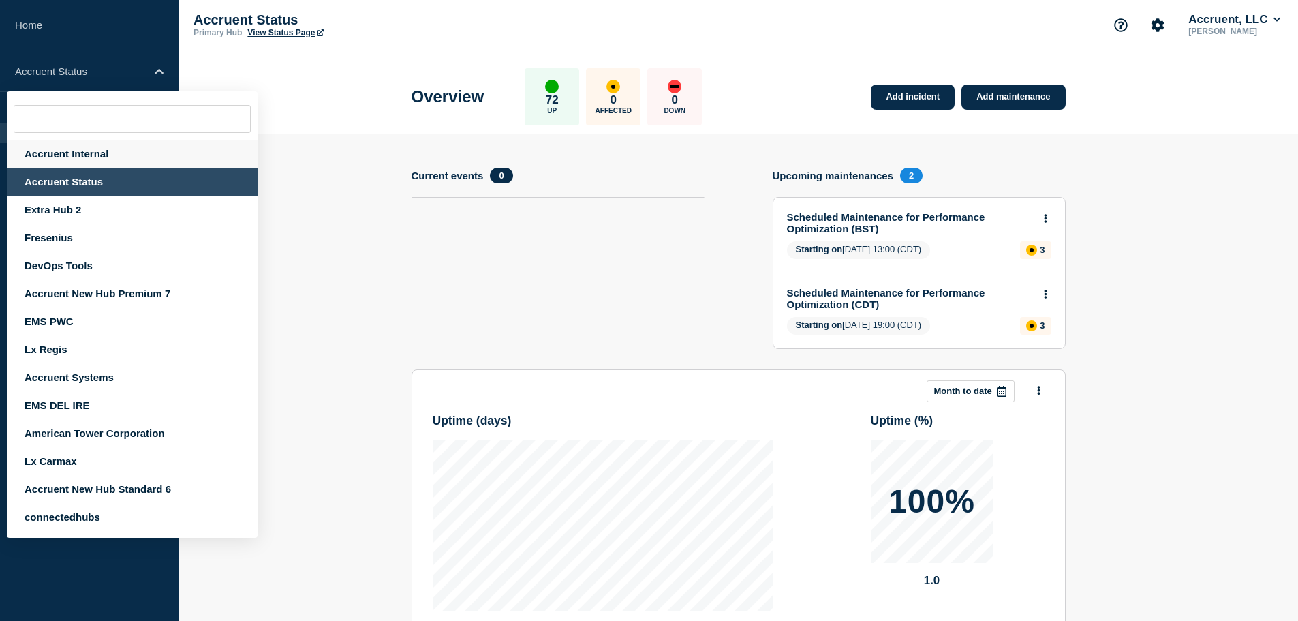
click at [99, 153] on div "Accruent Internal" at bounding box center [132, 154] width 251 height 28
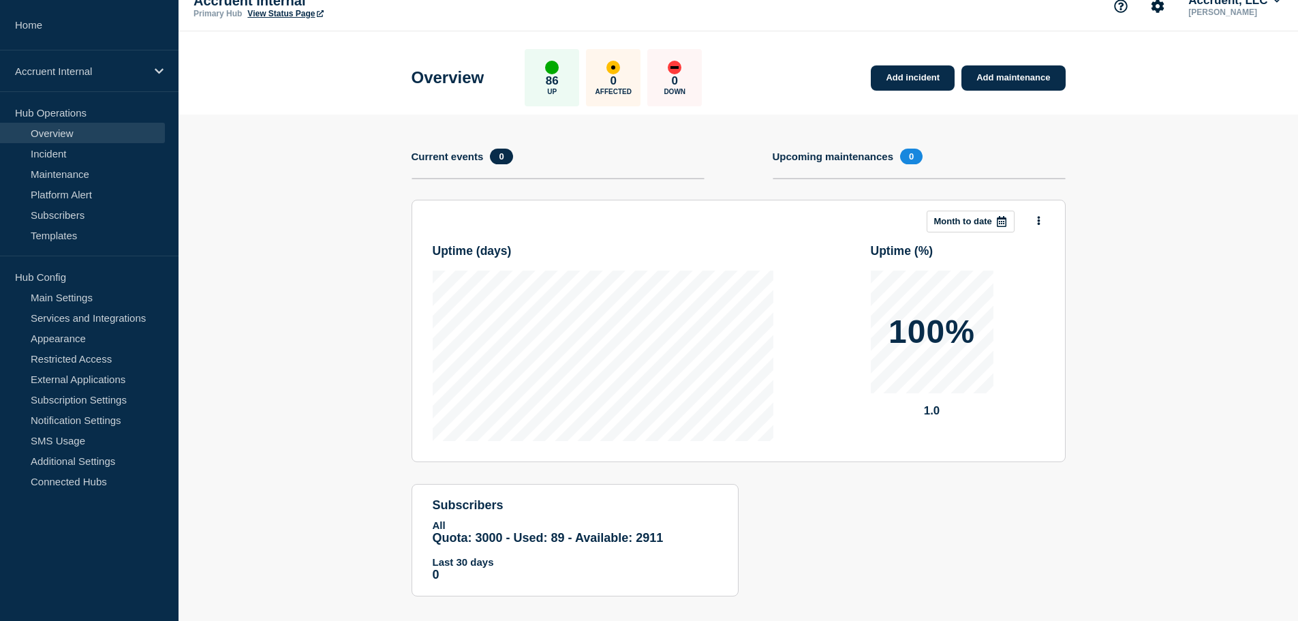
scroll to position [35, 0]
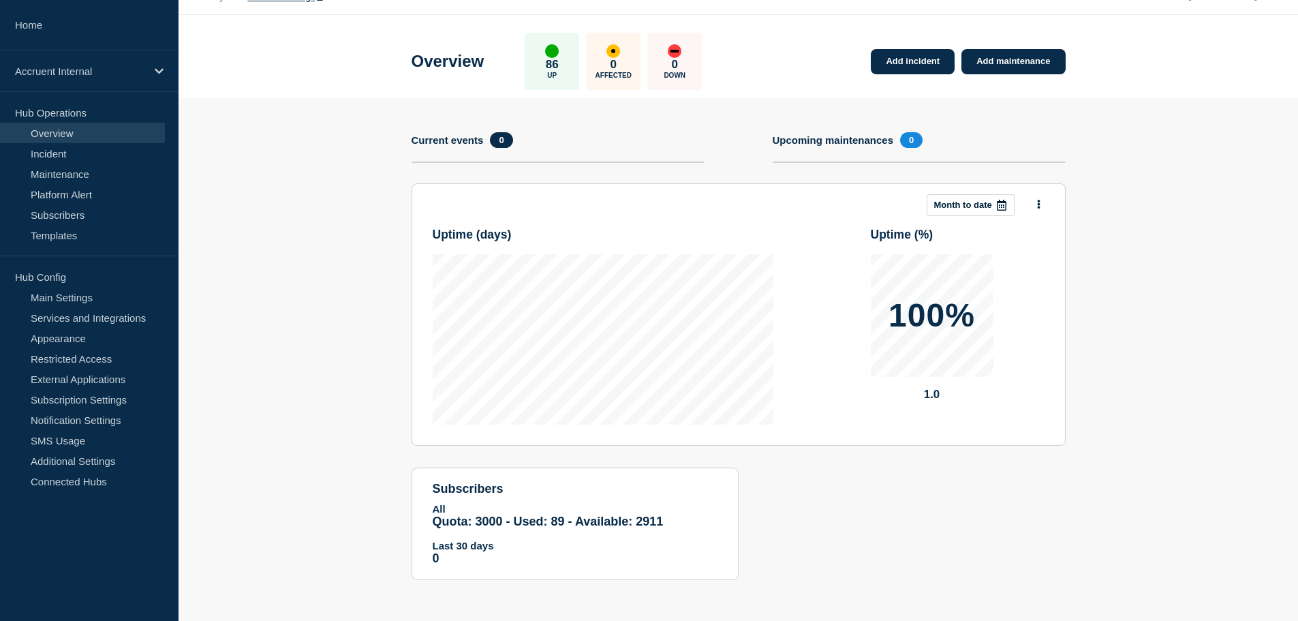
click at [1007, 206] on div at bounding box center [1001, 205] width 25 height 20
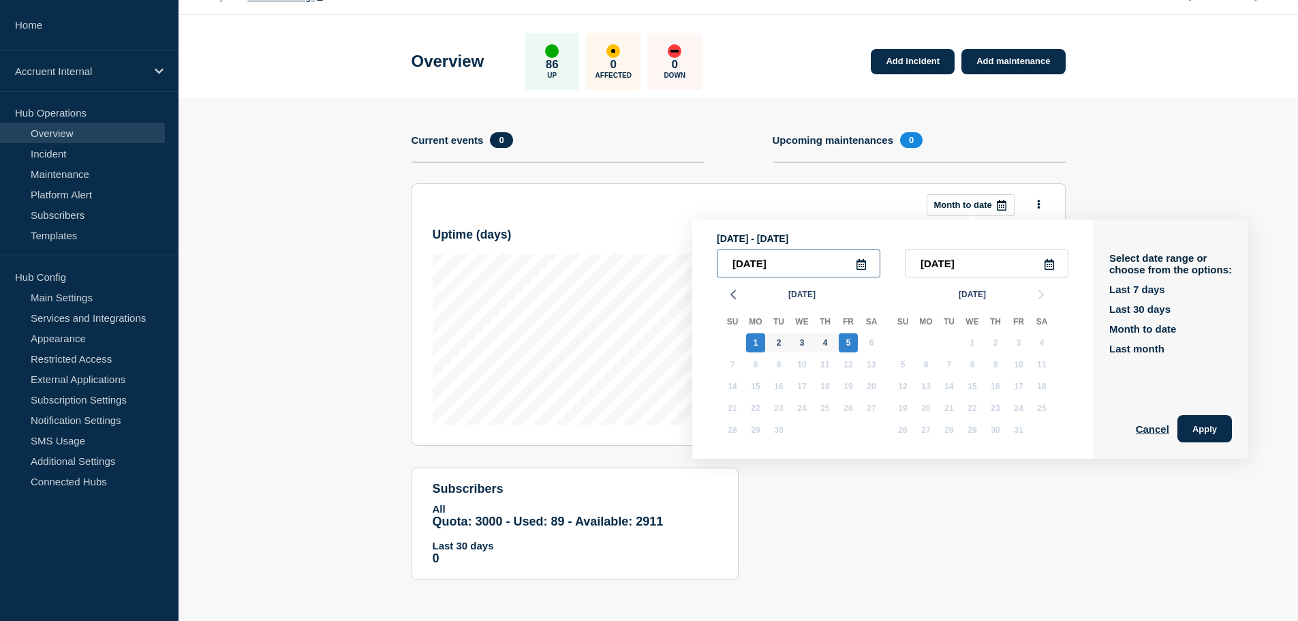
click at [753, 264] on input "2025-09-01" at bounding box center [799, 263] width 164 height 28
type input "2024-09-01"
click at [874, 284] on div "Sep 2025" at bounding box center [802, 294] width 170 height 20
click at [1216, 422] on button "Apply" at bounding box center [1204, 428] width 55 height 27
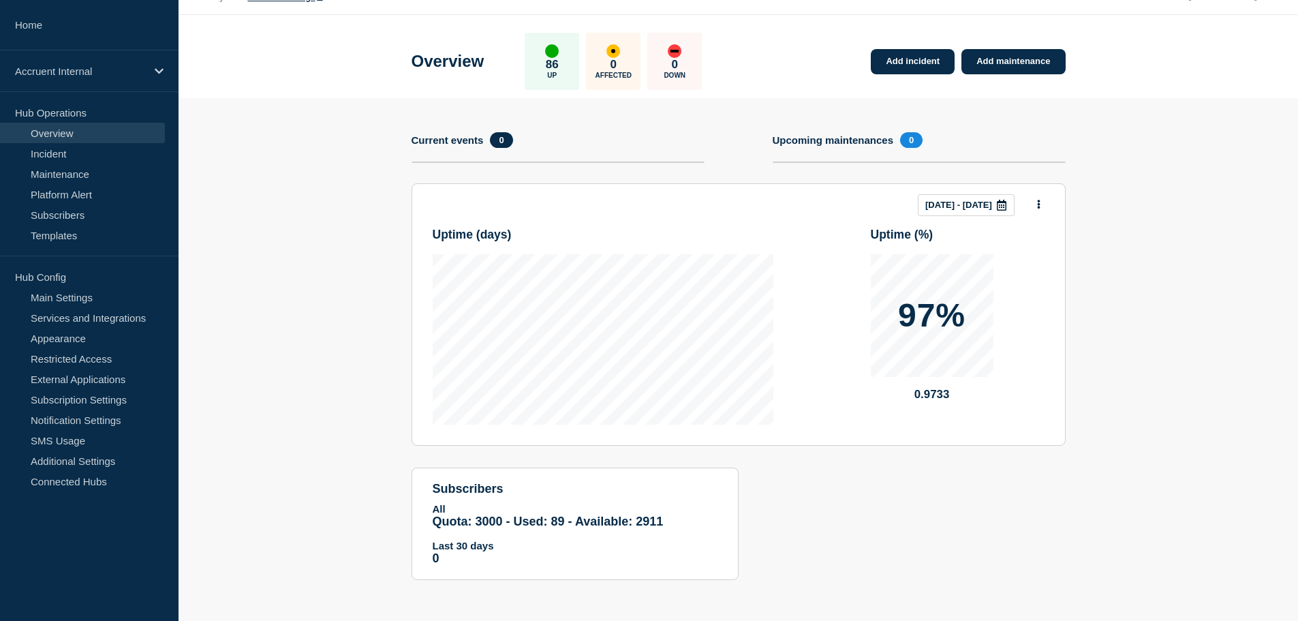
click at [1004, 202] on icon at bounding box center [1002, 205] width 10 height 11
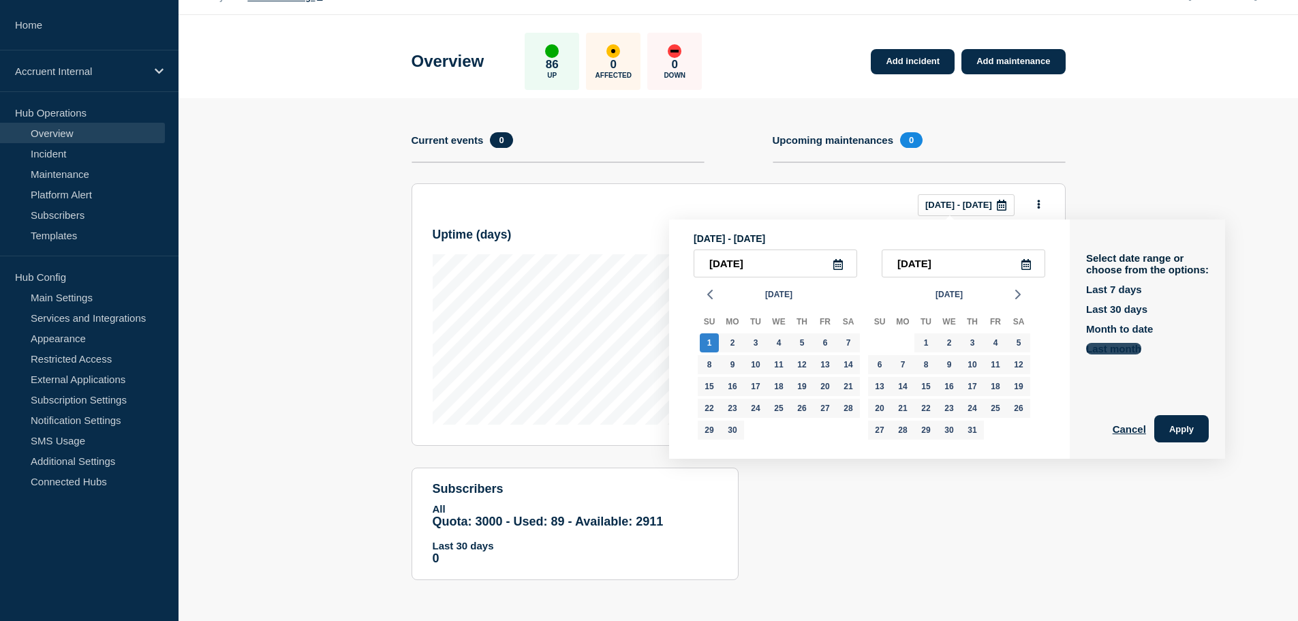
click at [1131, 353] on button "Last month" at bounding box center [1113, 349] width 55 height 12
type input "2025-08-01"
type input "2025-08-31"
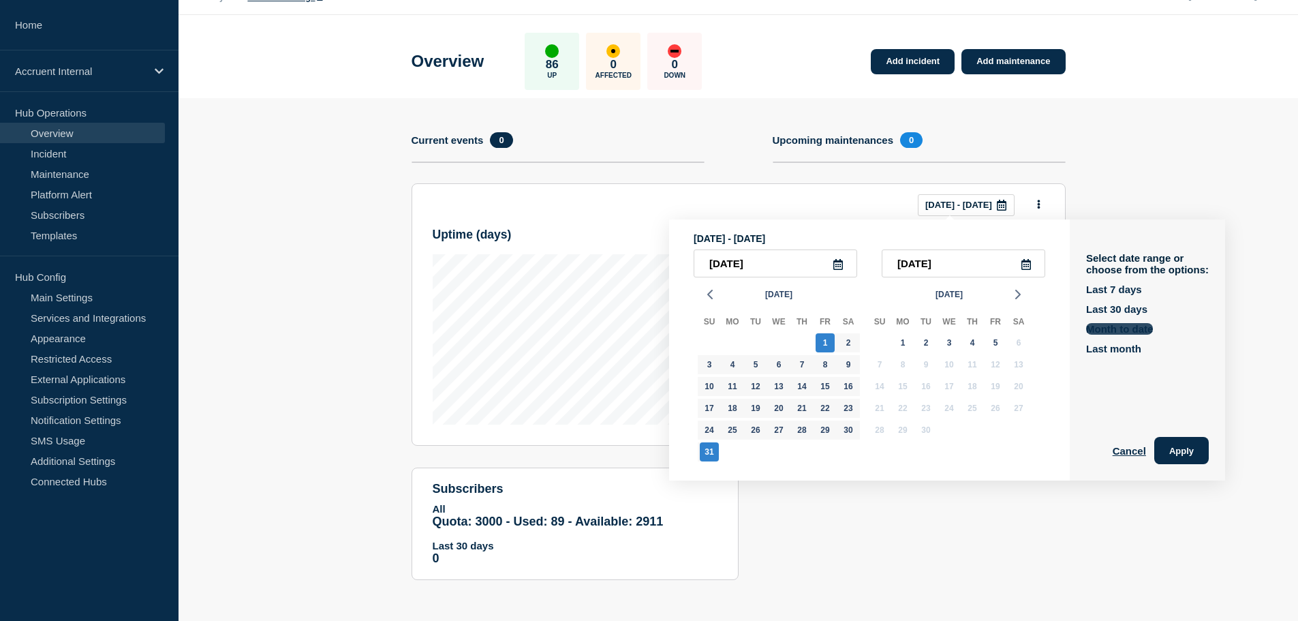
click at [1133, 326] on button "Month to date" at bounding box center [1119, 329] width 67 height 12
type input "2025-09-01"
type input "2025-09-05"
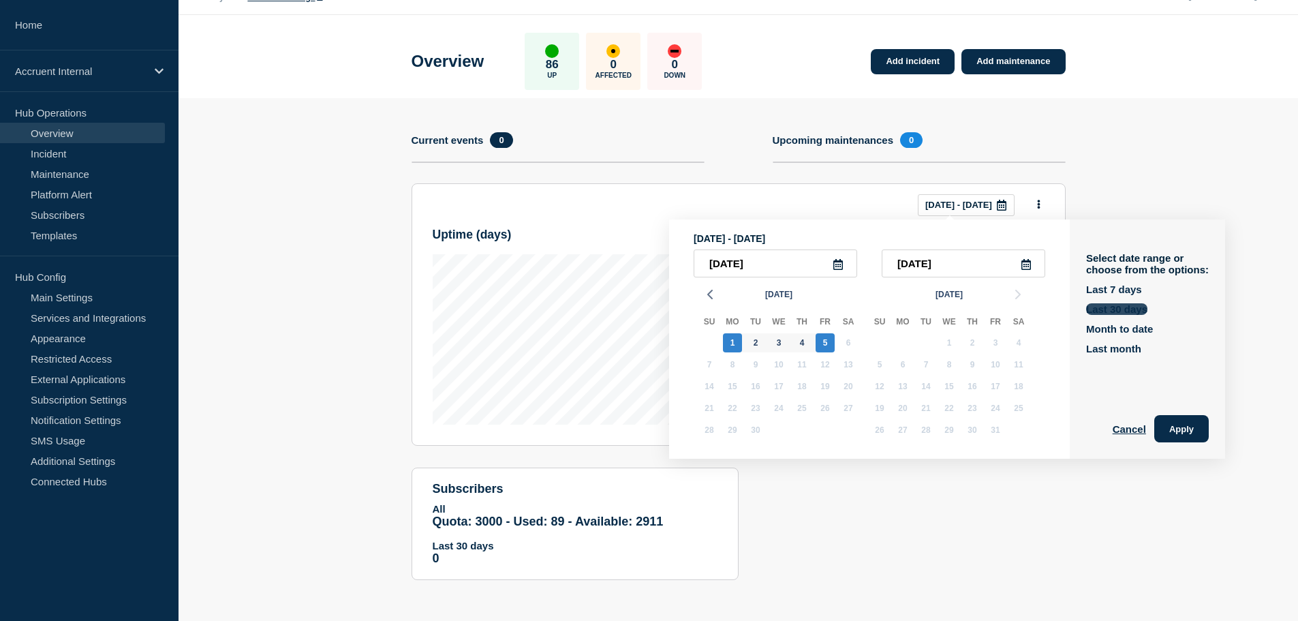
click at [1133, 308] on button "Last 30 days" at bounding box center [1116, 309] width 61 height 12
type input "2025-08-07"
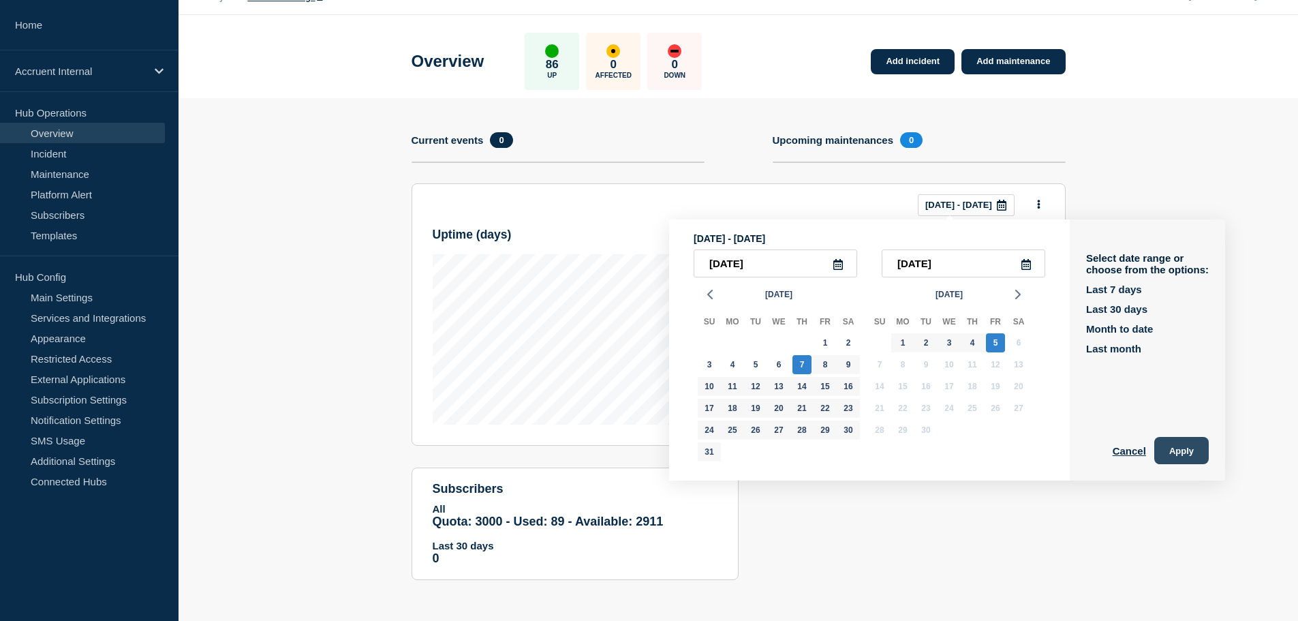
click at [1190, 452] on button "Apply" at bounding box center [1181, 450] width 55 height 27
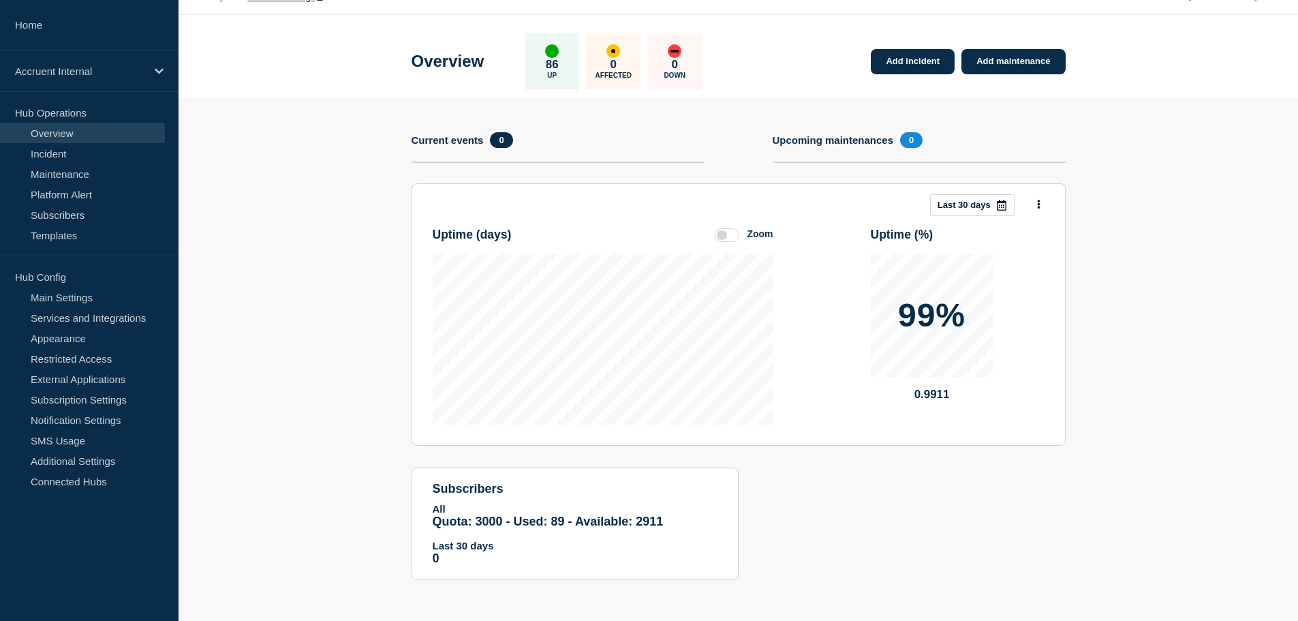
click at [994, 206] on div at bounding box center [1001, 205] width 25 height 20
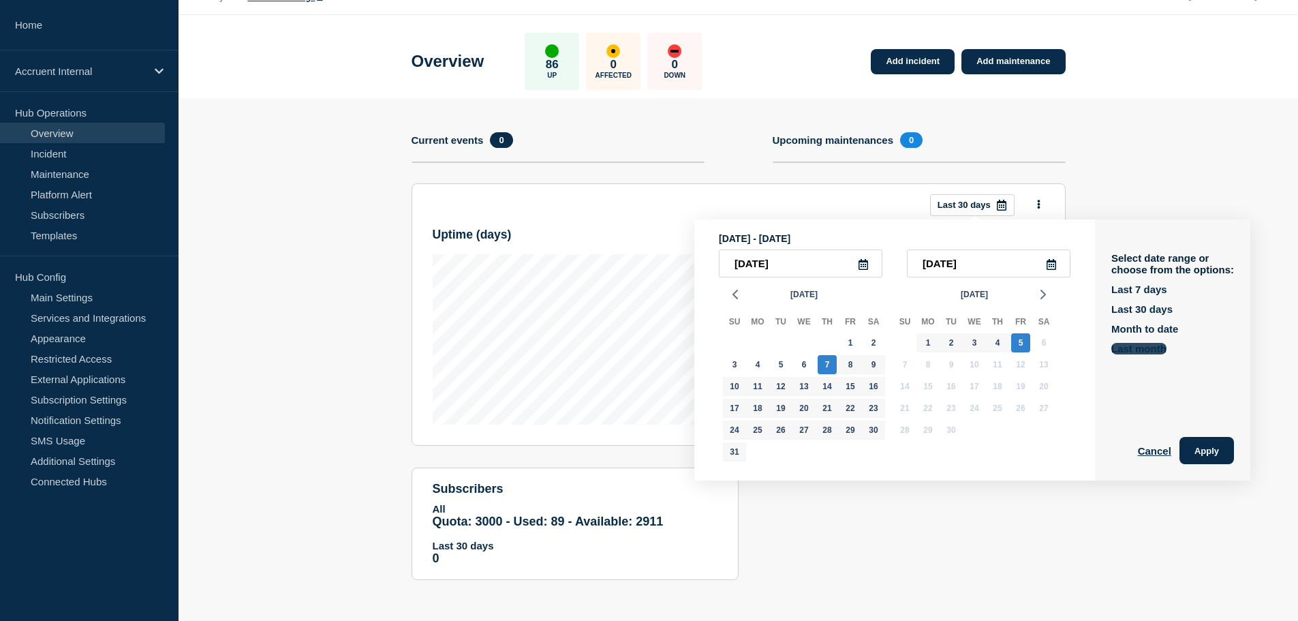
click at [1156, 348] on button "Last month" at bounding box center [1138, 349] width 55 height 12
type input "2025-08-01"
type input "2025-08-31"
click at [1215, 449] on button "Apply" at bounding box center [1207, 450] width 55 height 27
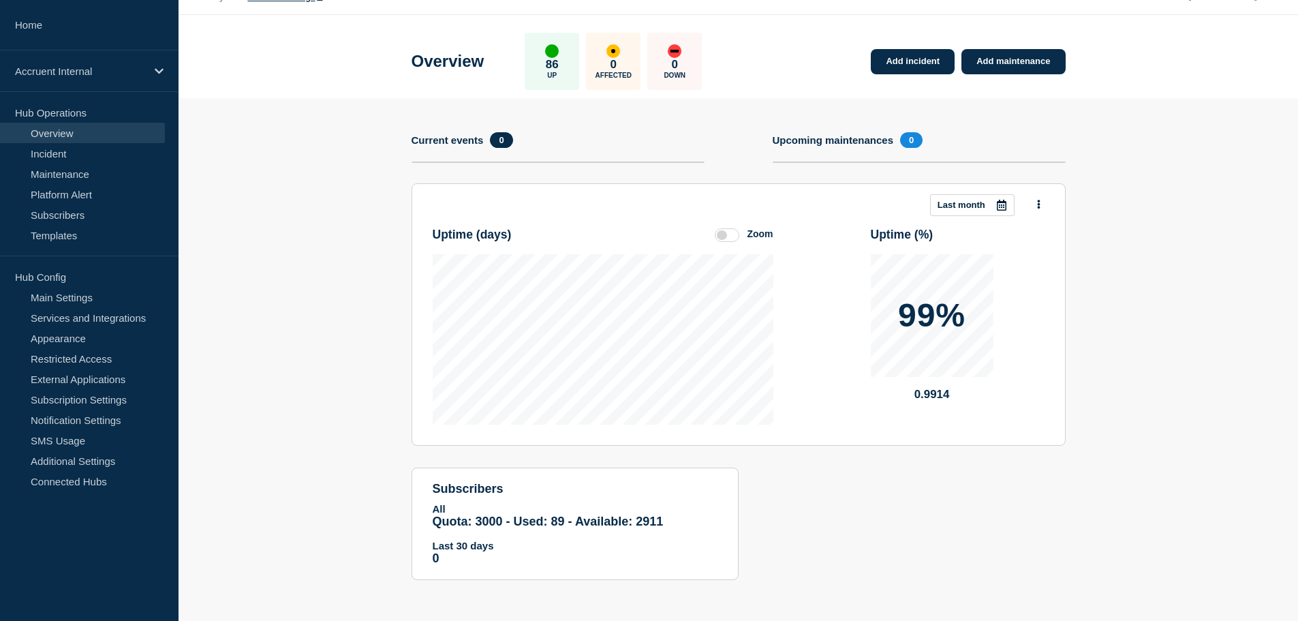
click at [1007, 209] on div at bounding box center [1001, 205] width 25 height 20
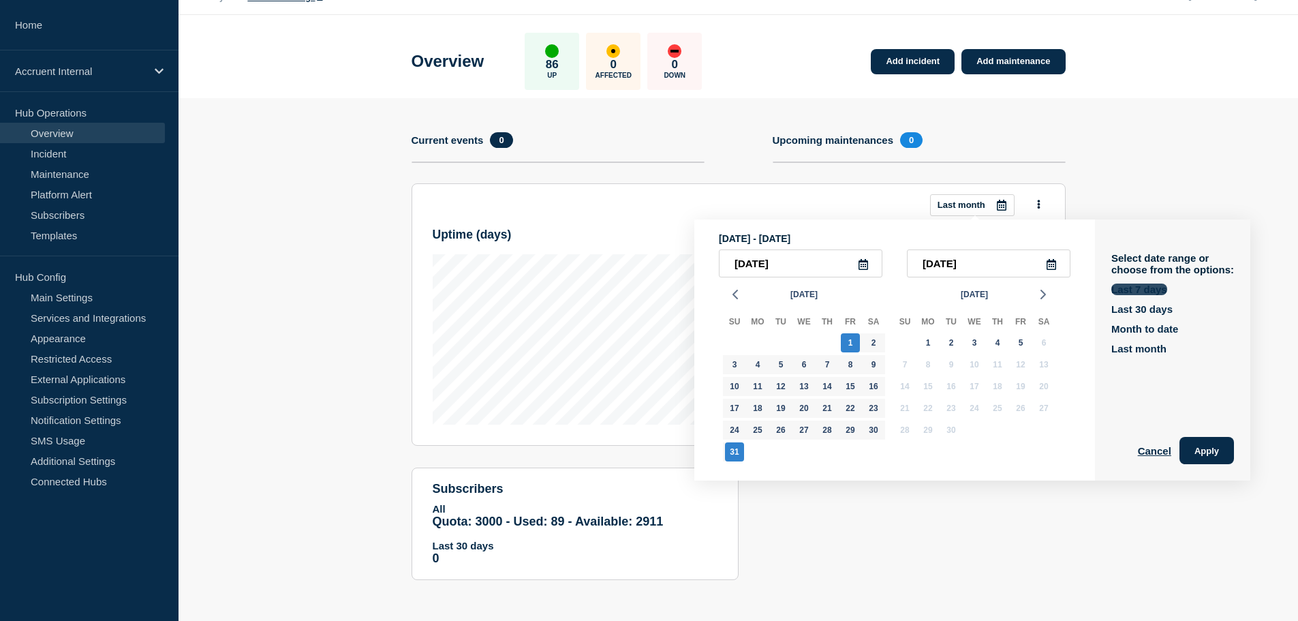
click at [1157, 286] on button "Last 7 days" at bounding box center [1139, 289] width 56 height 12
type input "2025-08-30"
type input "2025-09-05"
click at [756, 265] on input "2025-08-30" at bounding box center [801, 263] width 164 height 28
type input "2024-08-30"
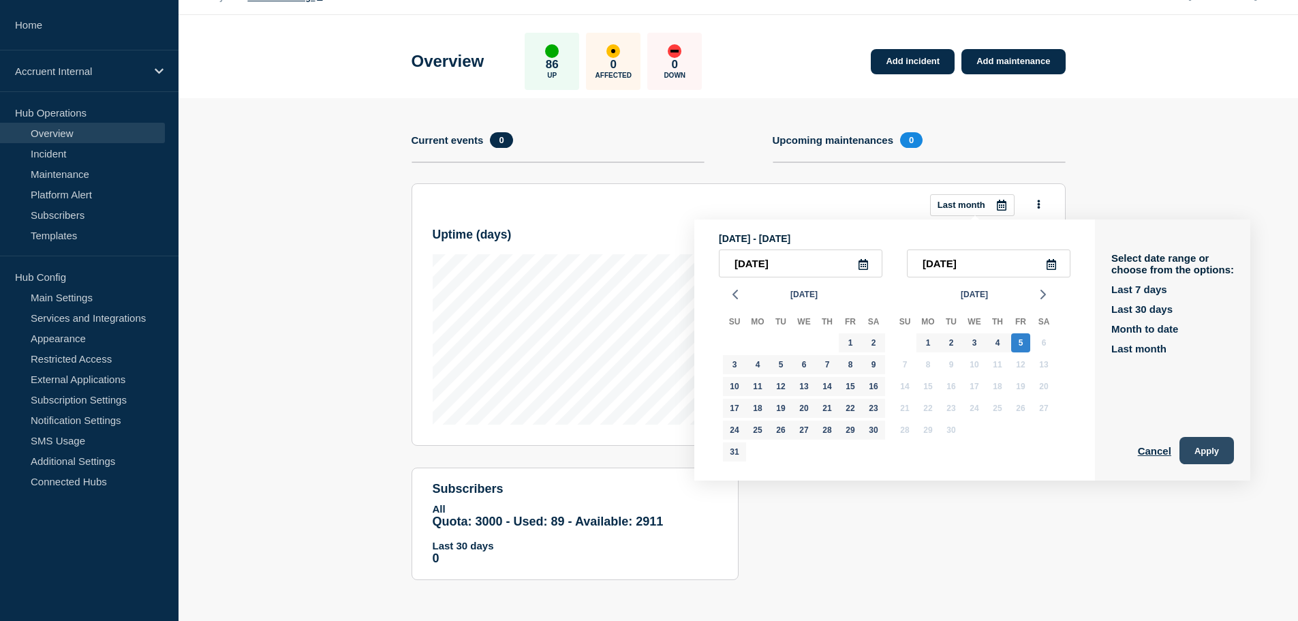
click at [1205, 446] on button "Apply" at bounding box center [1207, 450] width 55 height 27
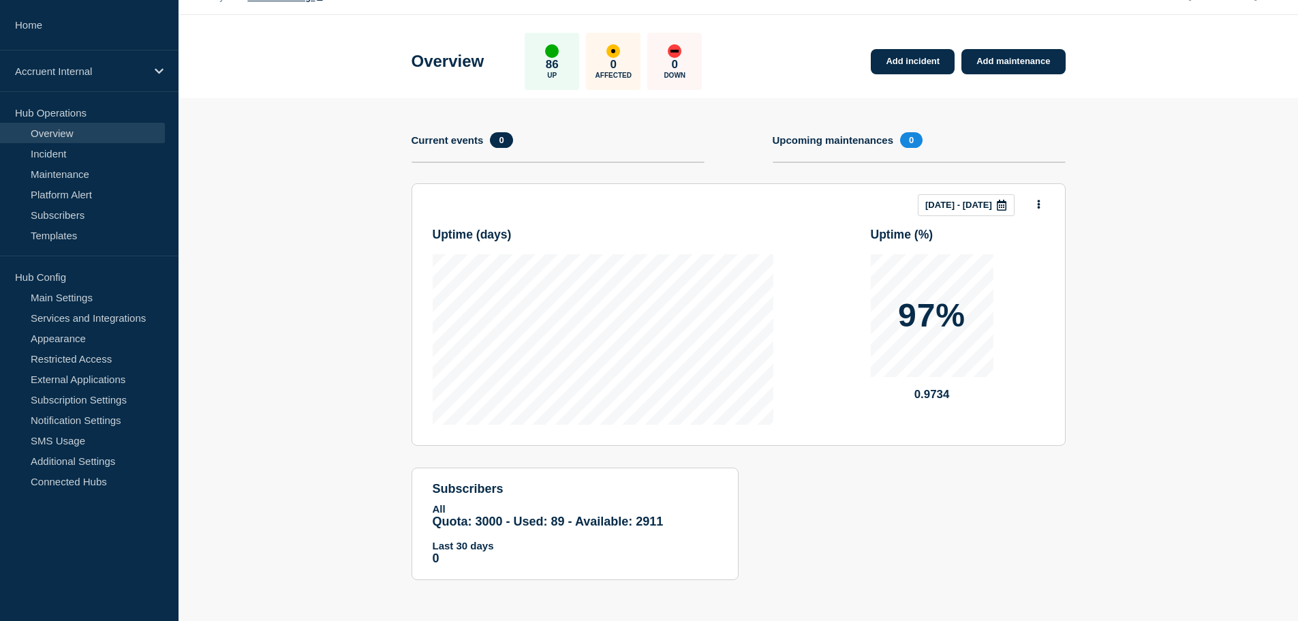
click at [1006, 206] on icon at bounding box center [1001, 205] width 11 height 11
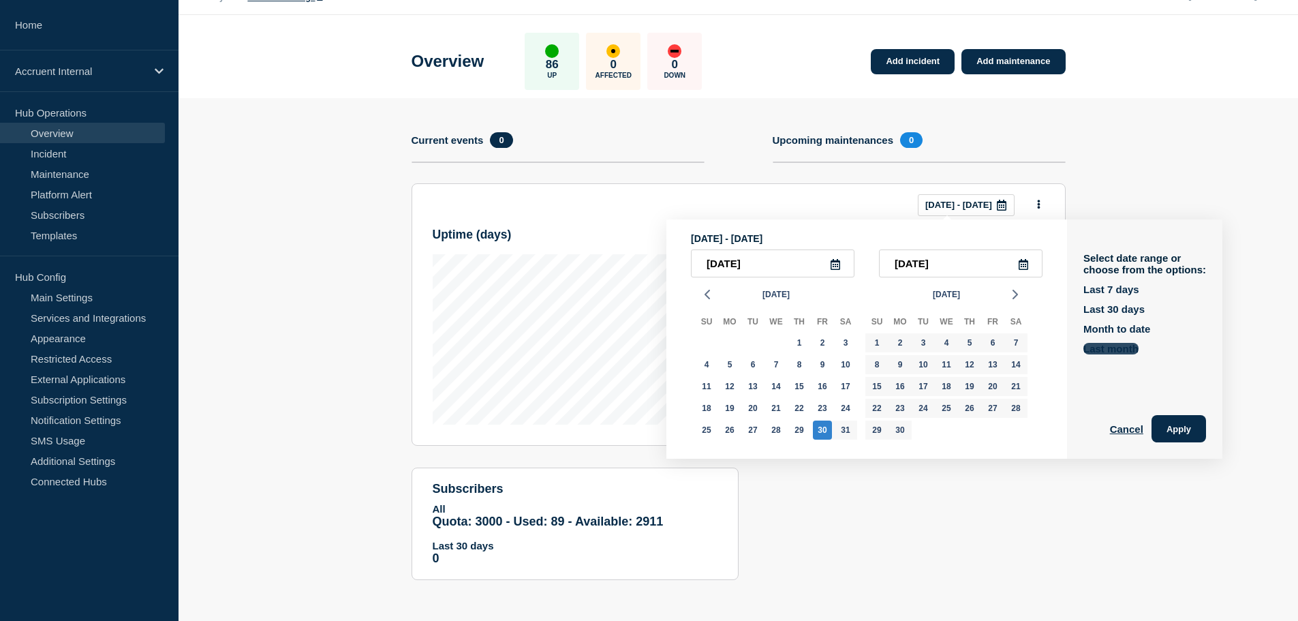
click at [1135, 349] on button "Last month" at bounding box center [1110, 349] width 55 height 12
type input "2025-08-01"
type input "2025-08-31"
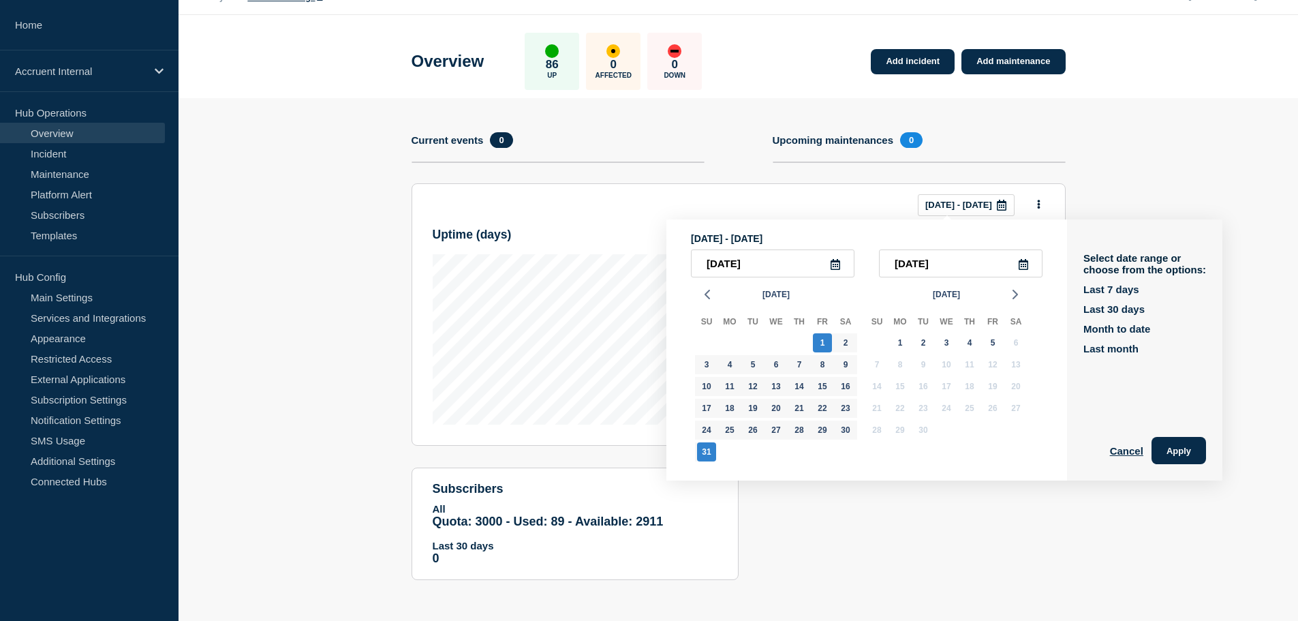
click at [1175, 430] on div "Select date range or choose from the options: Last 7 days Last 30 days Month to…" at bounding box center [1144, 349] width 155 height 261
click at [1183, 442] on button "Apply" at bounding box center [1179, 450] width 55 height 27
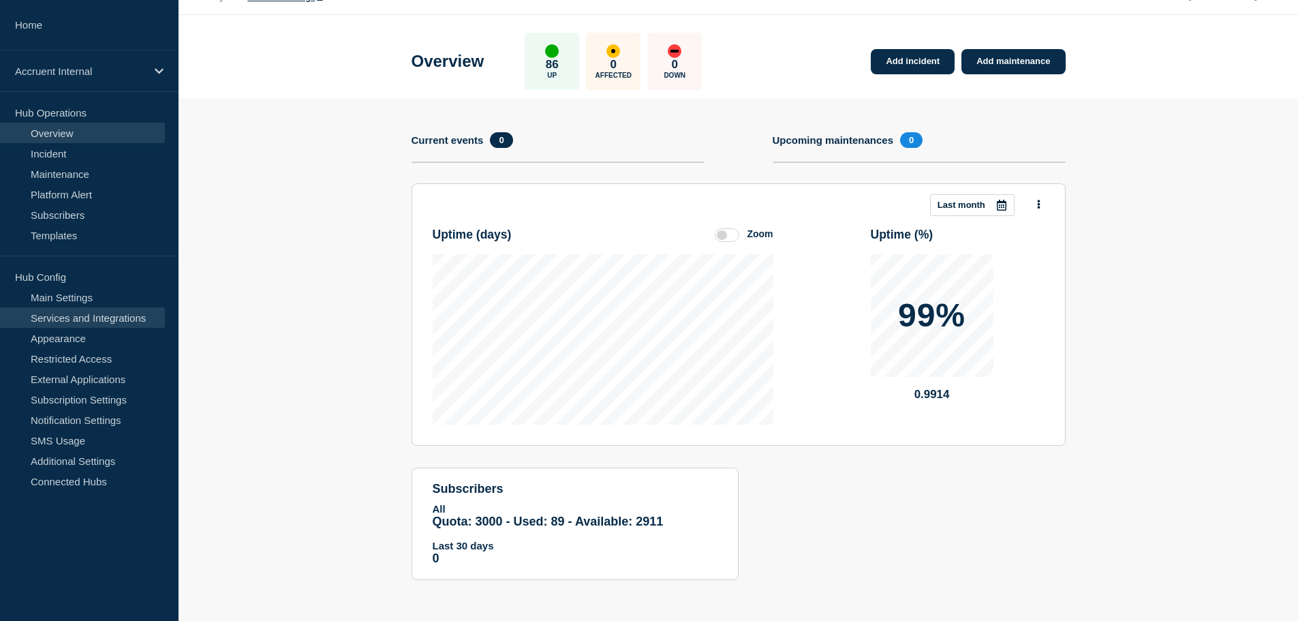
click at [106, 317] on link "Services and Integrations" at bounding box center [82, 317] width 165 height 20
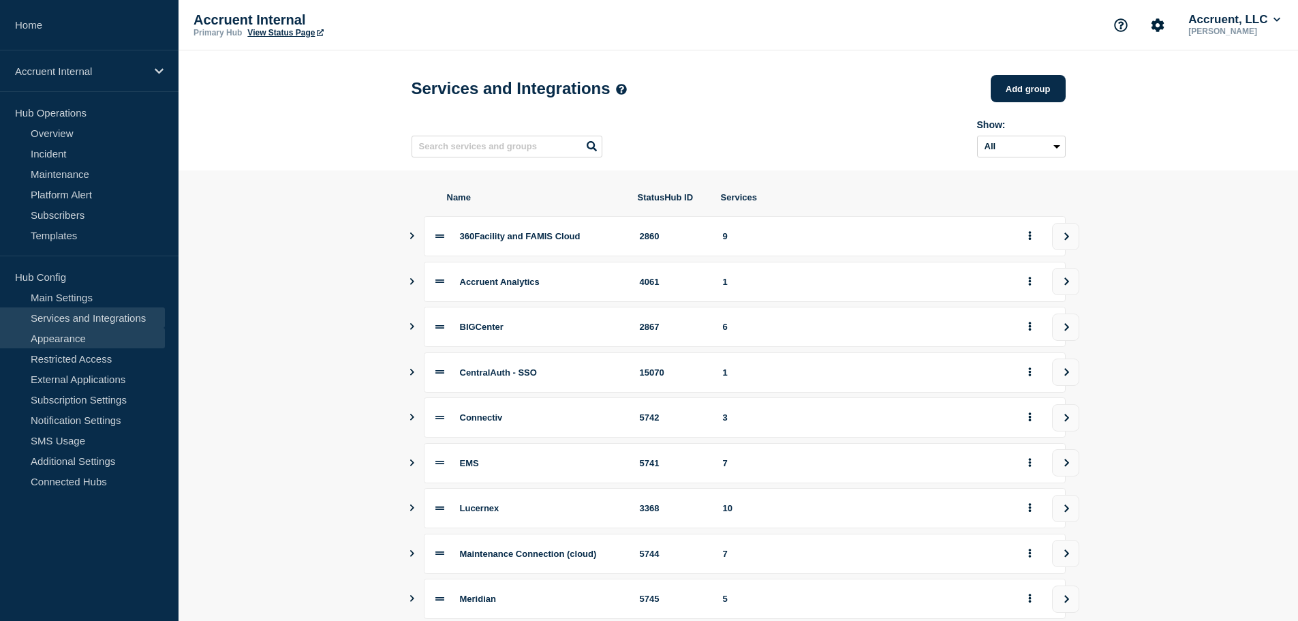
click at [68, 337] on link "Appearance" at bounding box center [82, 338] width 165 height 20
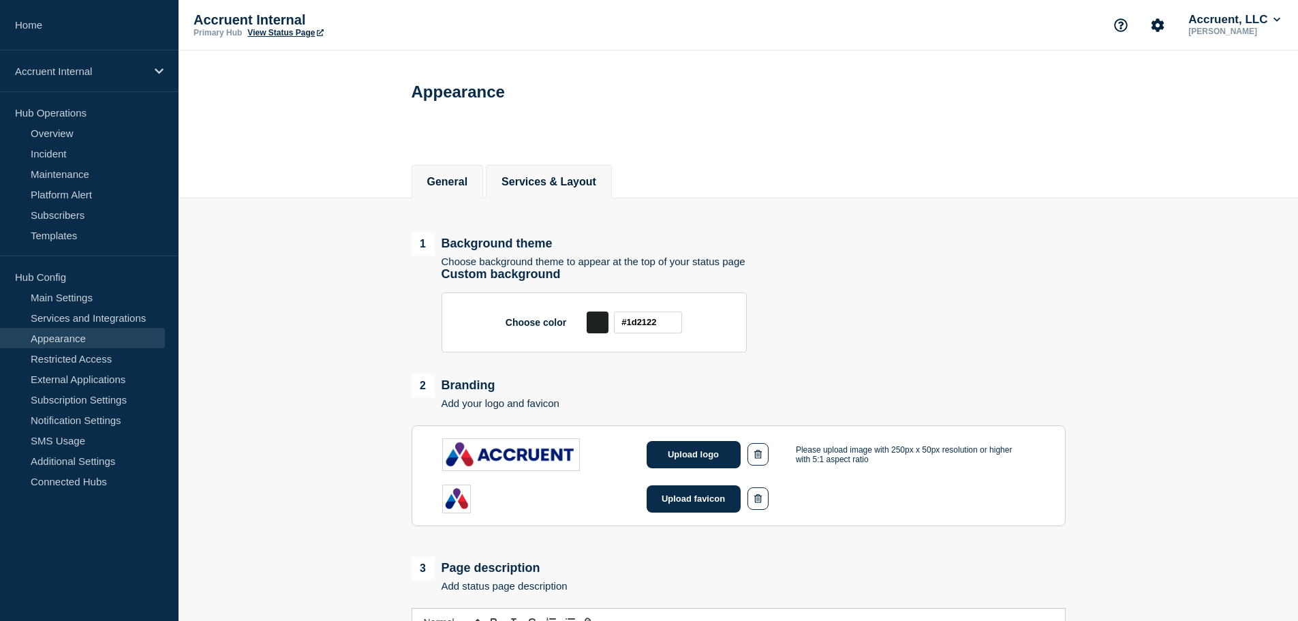
click at [575, 183] on button "Services & Layout" at bounding box center [549, 182] width 95 height 12
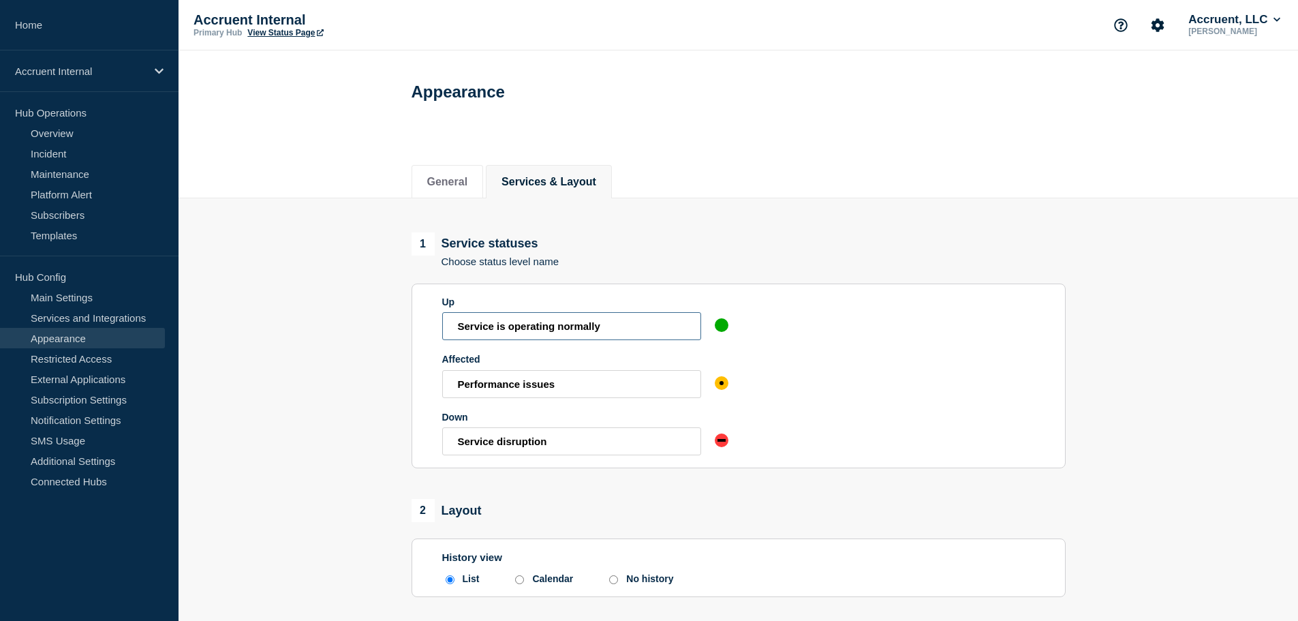
drag, startPoint x: 645, startPoint y: 326, endPoint x: 416, endPoint y: 322, distance: 228.3
click at [416, 322] on section "Up Service is operating normally Affected Performance issues Down Service disru…" at bounding box center [739, 375] width 654 height 185
drag, startPoint x: 600, startPoint y: 388, endPoint x: 418, endPoint y: 382, distance: 182.0
click at [418, 382] on section "Up Service is operating normally Affected Performance issues Down Service disru…" at bounding box center [739, 375] width 654 height 185
drag, startPoint x: 585, startPoint y: 443, endPoint x: 427, endPoint y: 438, distance: 158.2
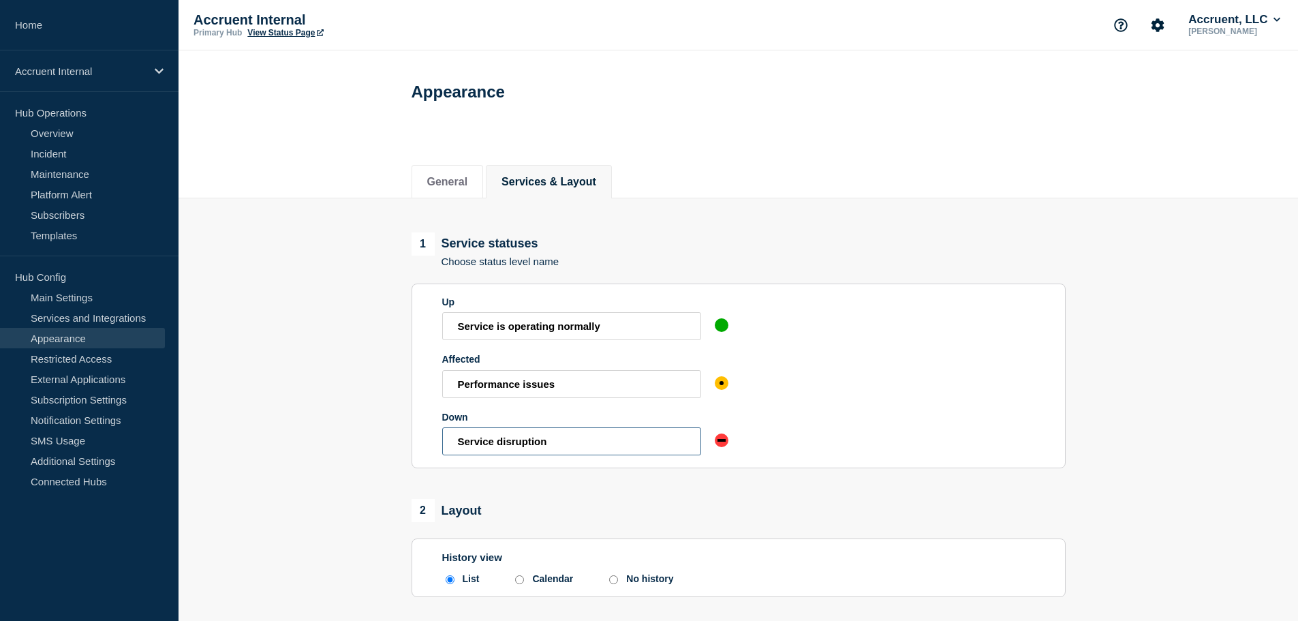
click at [427, 438] on section "Up Service is operating normally Affected Performance issues Down Service disru…" at bounding box center [739, 375] width 654 height 185
click at [527, 452] on input "Service disruption" at bounding box center [571, 441] width 259 height 28
click at [543, 449] on input "Service disruption" at bounding box center [571, 441] width 259 height 28
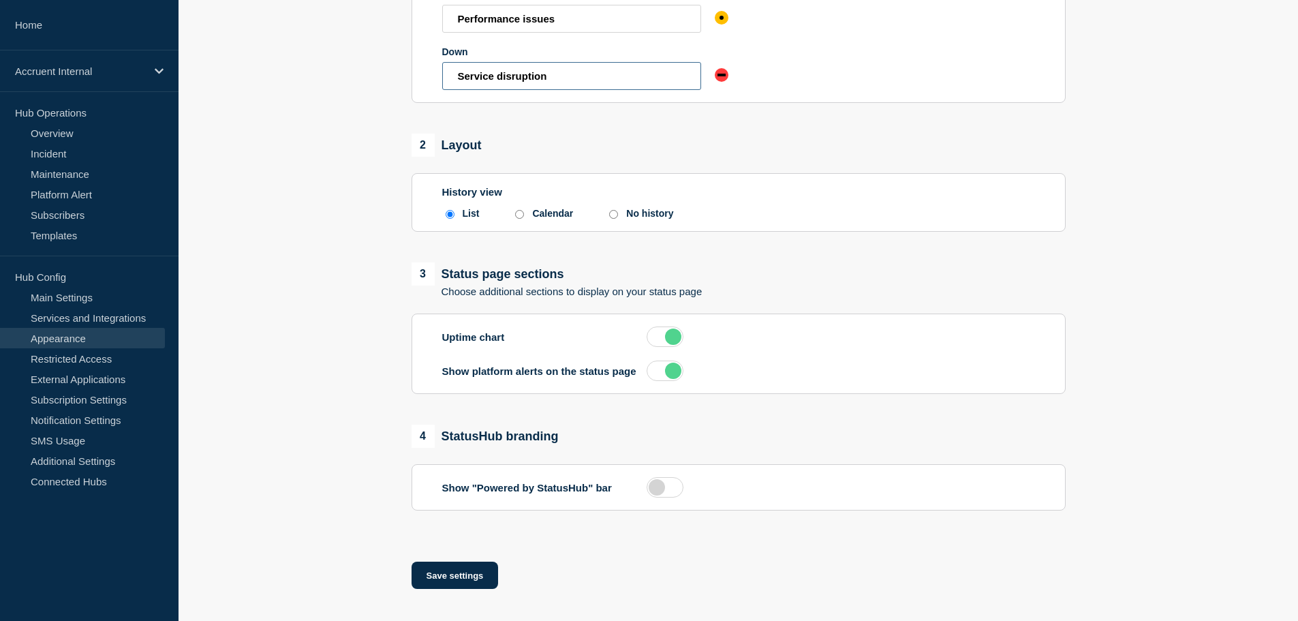
scroll to position [378, 0]
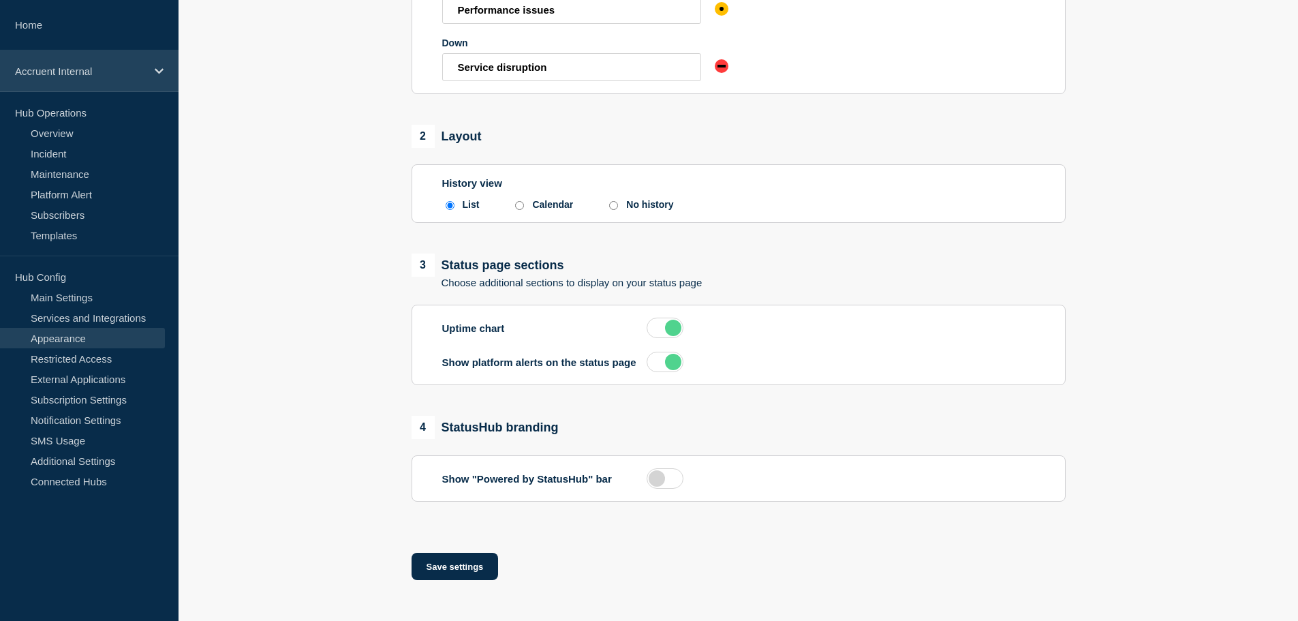
click at [145, 70] on p "Accruent Internal" at bounding box center [80, 71] width 131 height 12
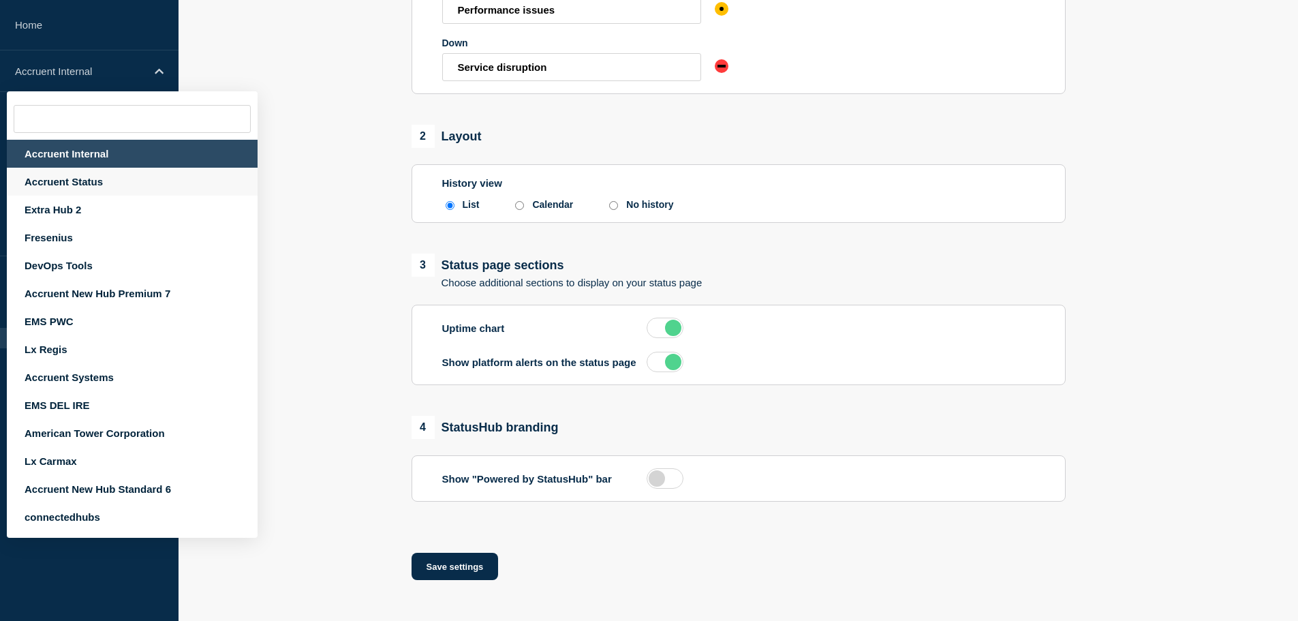
click at [95, 181] on div "Accruent Status" at bounding box center [132, 182] width 251 height 28
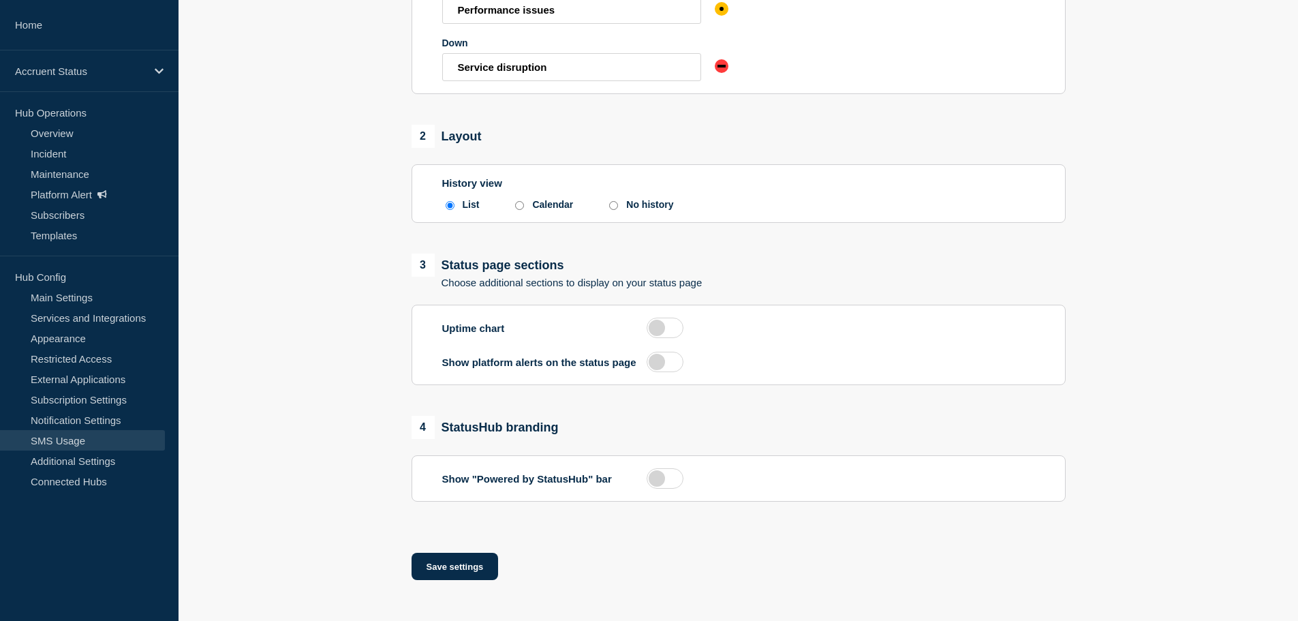
click at [91, 443] on link "SMS Usage" at bounding box center [82, 440] width 165 height 20
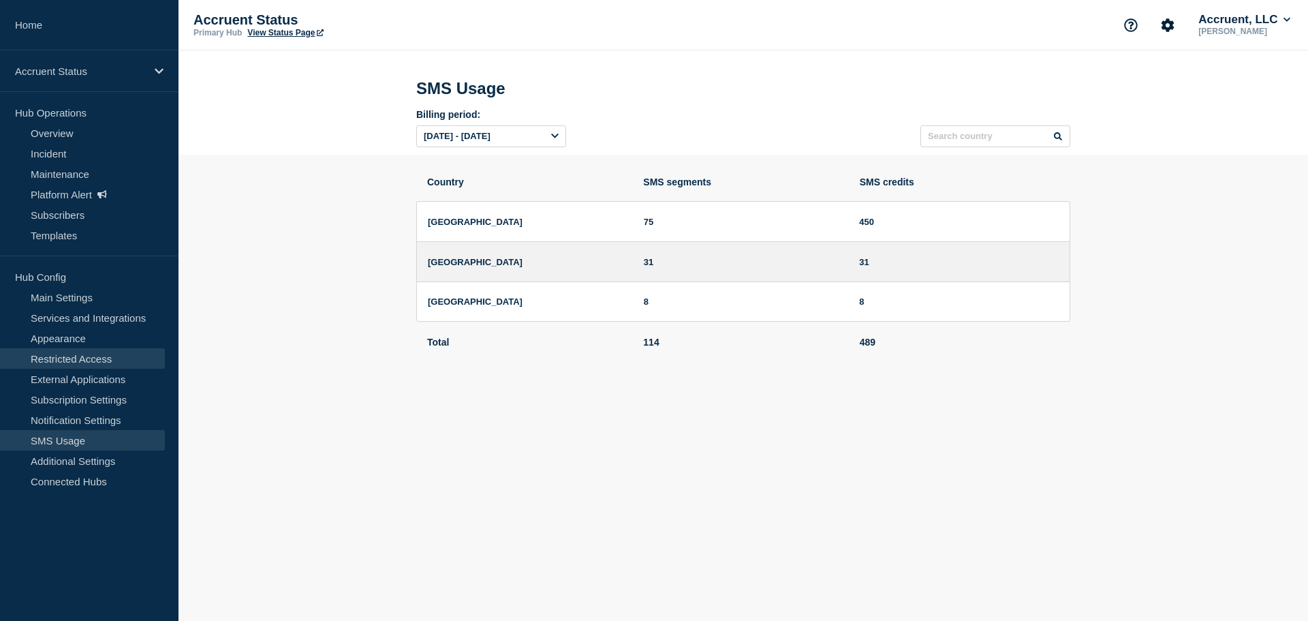
click at [84, 363] on link "Restricted Access" at bounding box center [82, 358] width 165 height 20
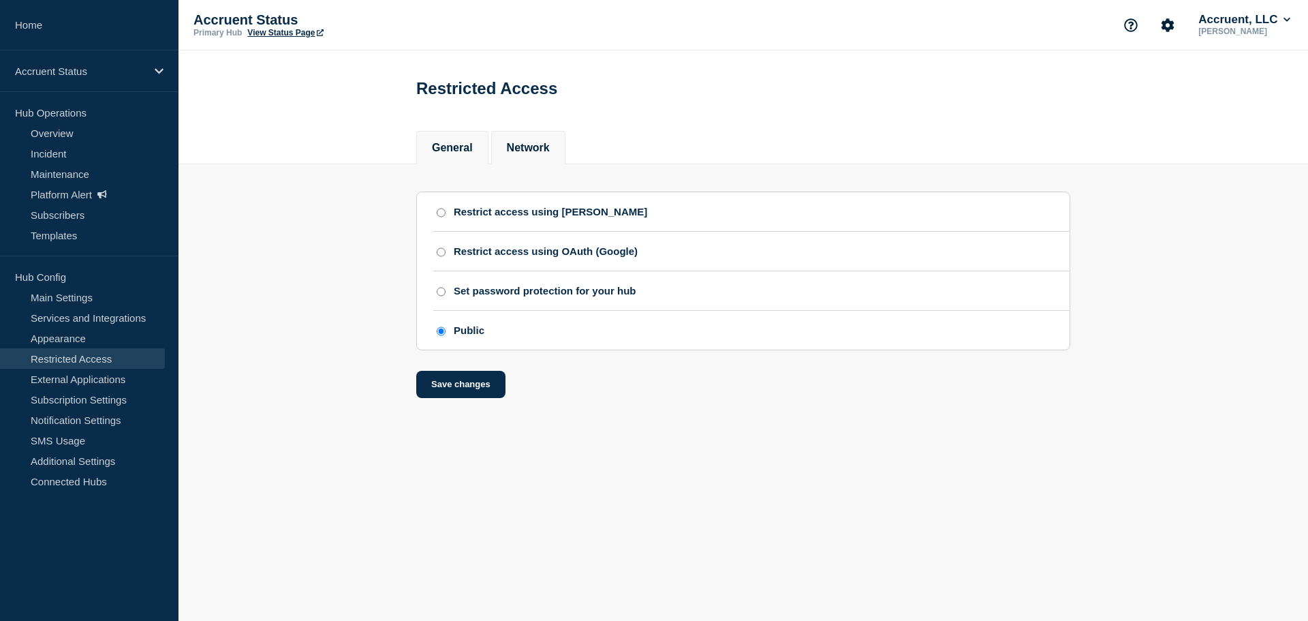
click at [524, 144] on button "Network" at bounding box center [528, 148] width 43 height 12
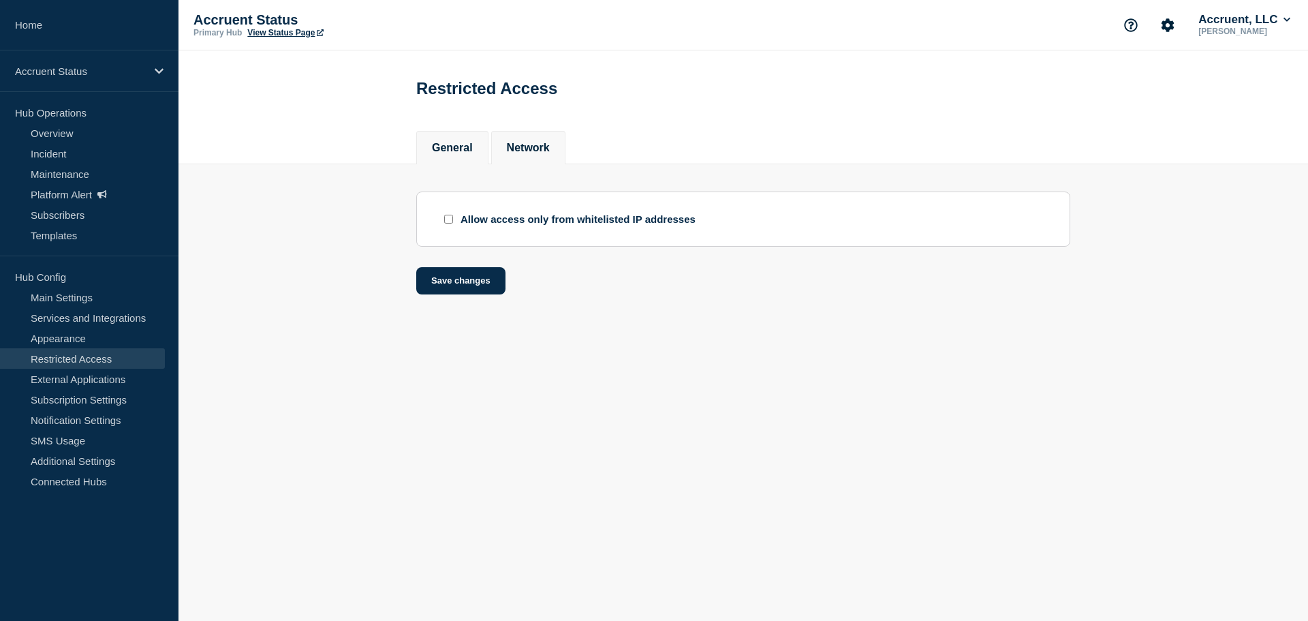
click at [465, 146] on button "General" at bounding box center [452, 148] width 41 height 12
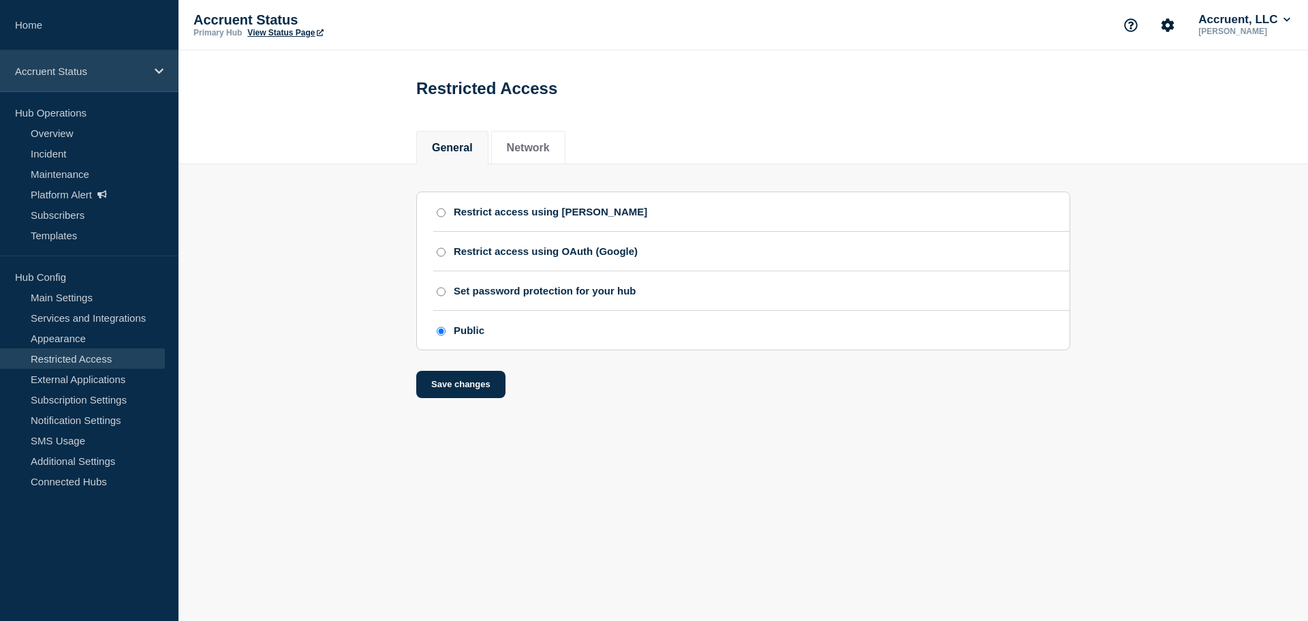
click at [149, 68] on div "Accruent Status" at bounding box center [89, 71] width 179 height 42
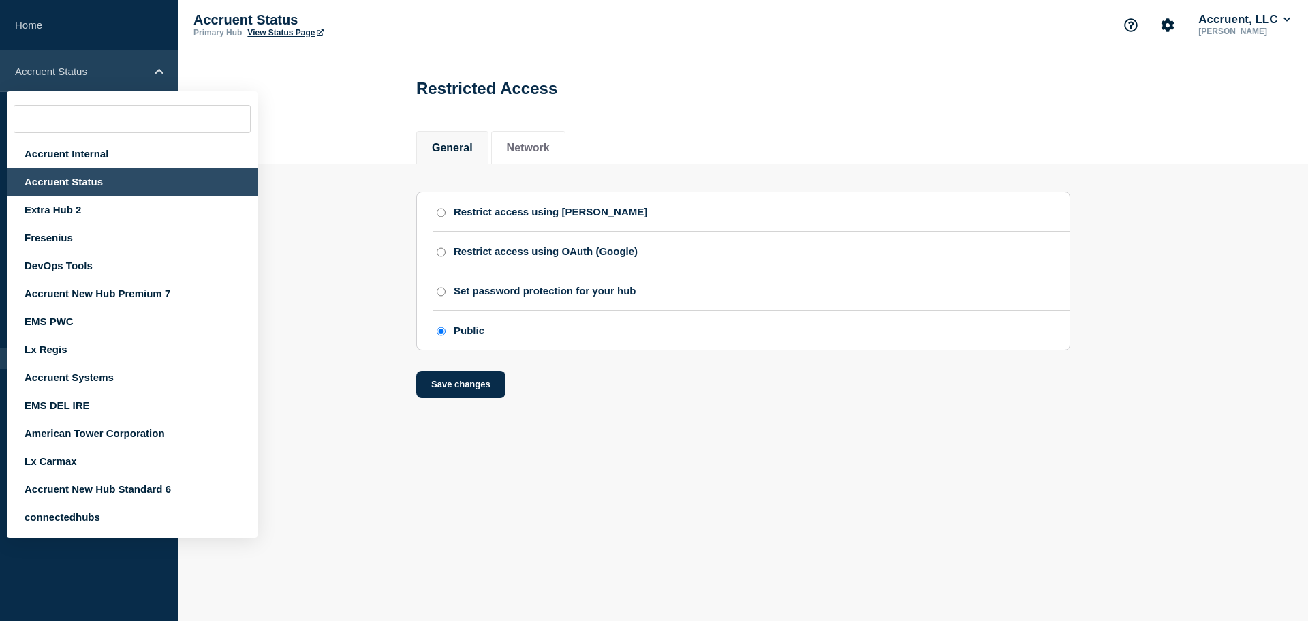
click at [151, 67] on div "Accruent Status" at bounding box center [89, 71] width 179 height 42
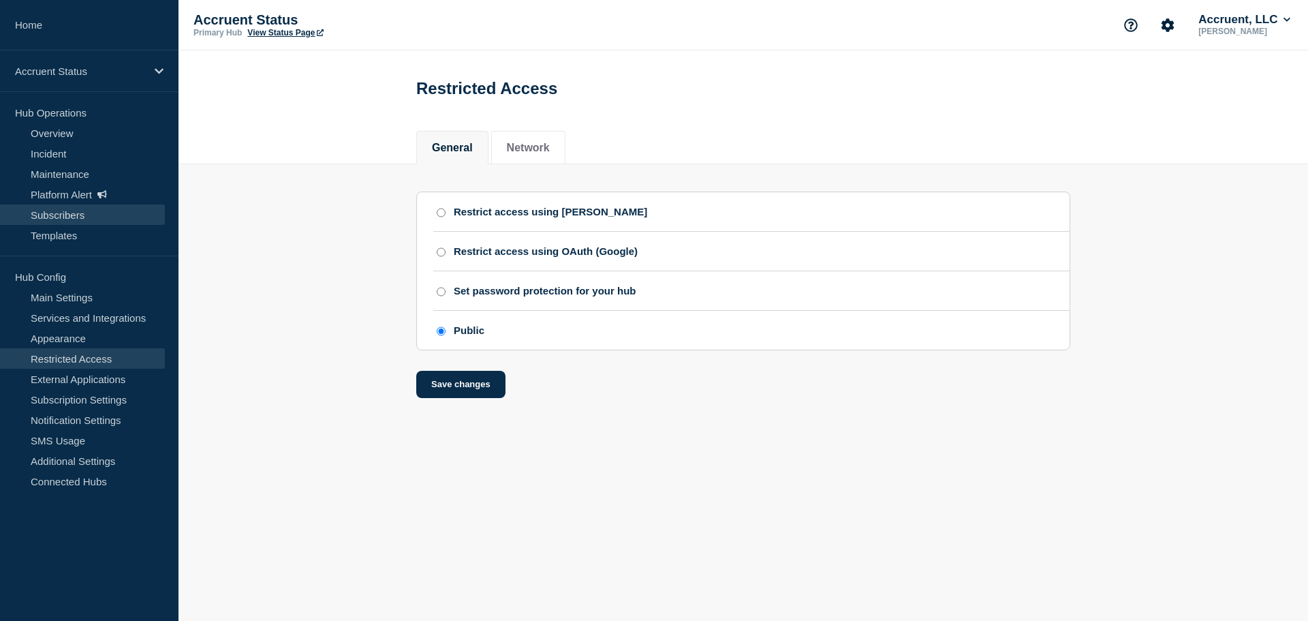
click at [67, 212] on link "Subscribers" at bounding box center [82, 214] width 165 height 20
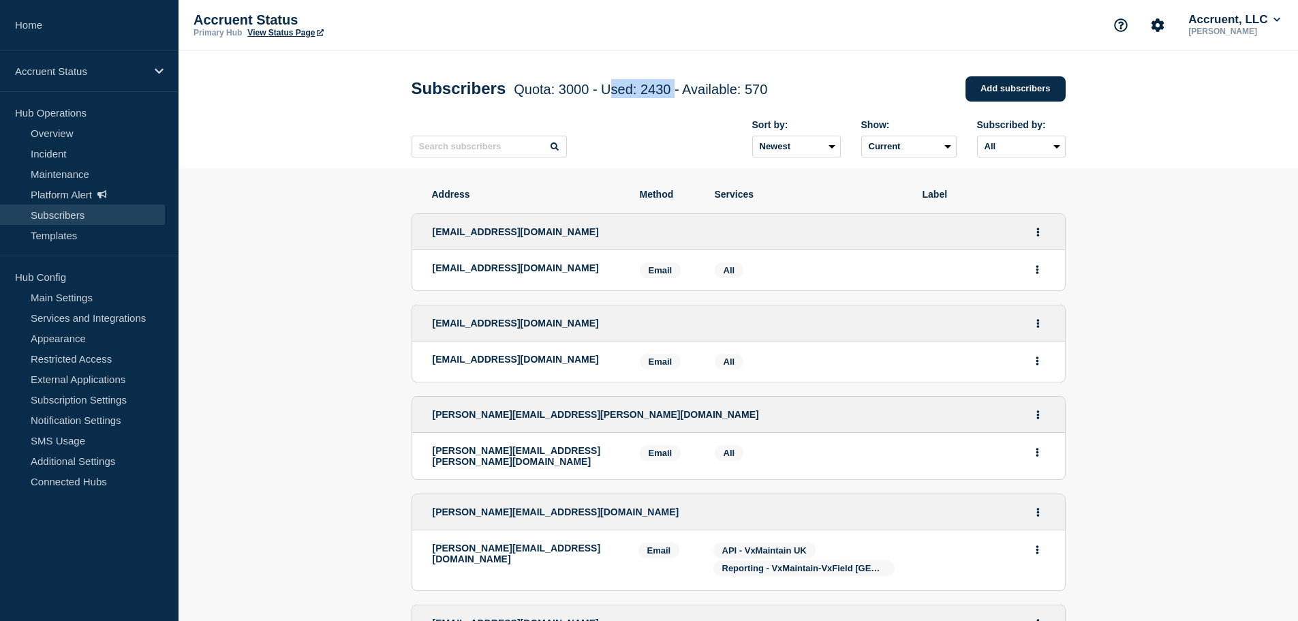
drag, startPoint x: 694, startPoint y: 90, endPoint x: 629, endPoint y: 95, distance: 65.0
click at [629, 95] on span "Quota: 3000 - Used: 2430 - Available: 570" at bounding box center [640, 89] width 253 height 15
click at [644, 92] on span "Quota: 3000 - Used: 2430 - Available: 570" at bounding box center [640, 89] width 253 height 15
click at [150, 78] on div "Accruent Status" at bounding box center [89, 71] width 179 height 42
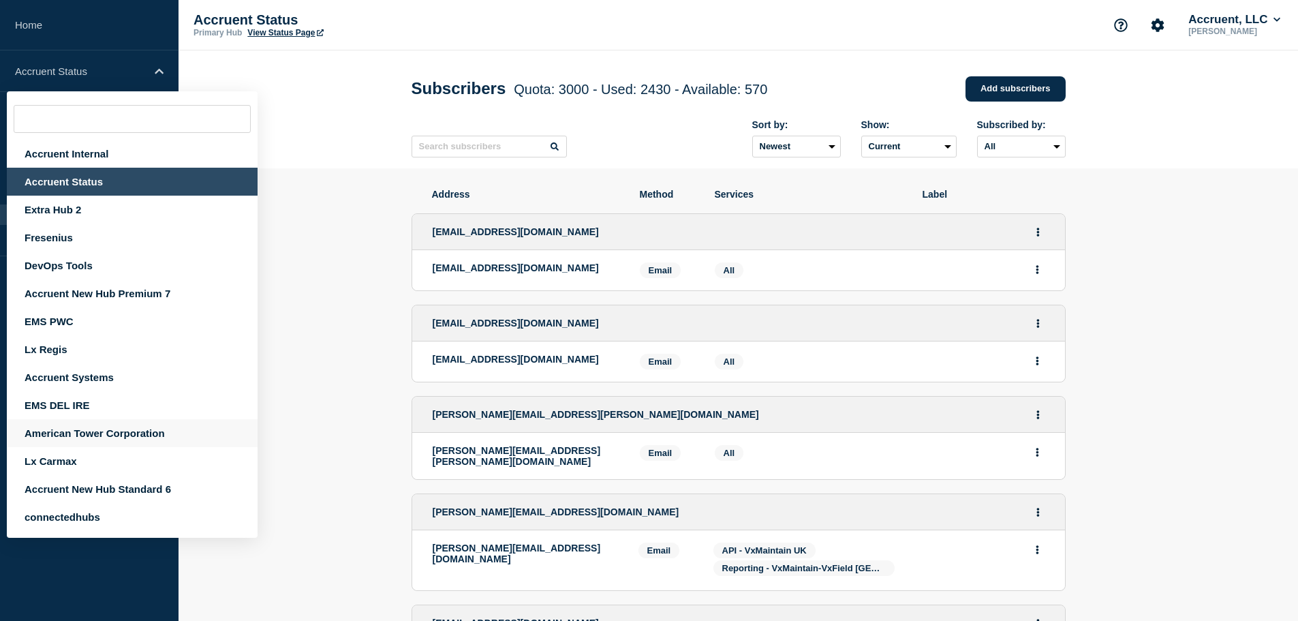
click at [82, 437] on div "American Tower Corporation" at bounding box center [132, 433] width 251 height 28
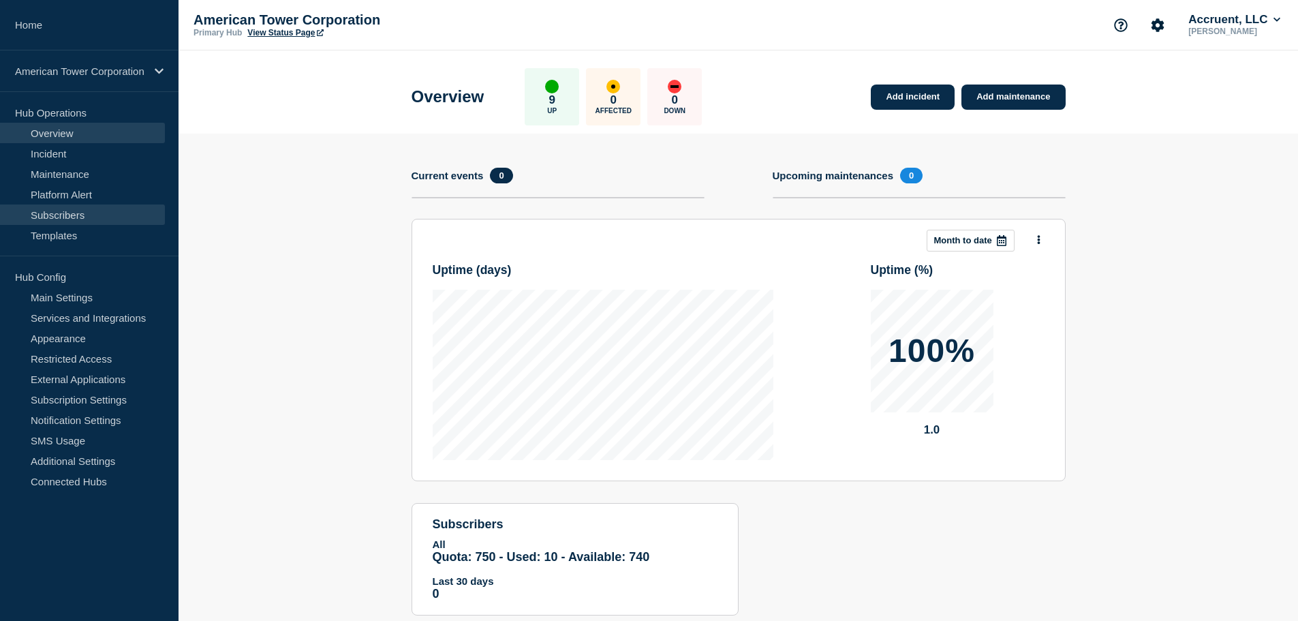
click at [69, 211] on link "Subscribers" at bounding box center [82, 214] width 165 height 20
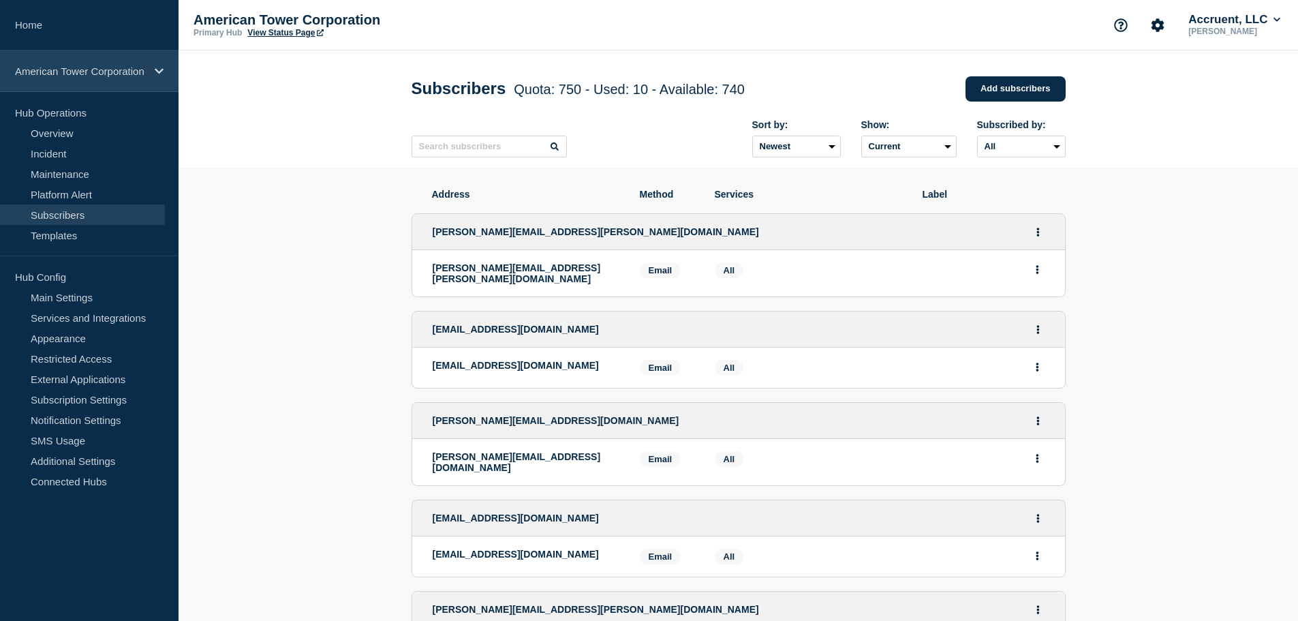
click at [142, 68] on p "American Tower Corporation" at bounding box center [80, 71] width 131 height 12
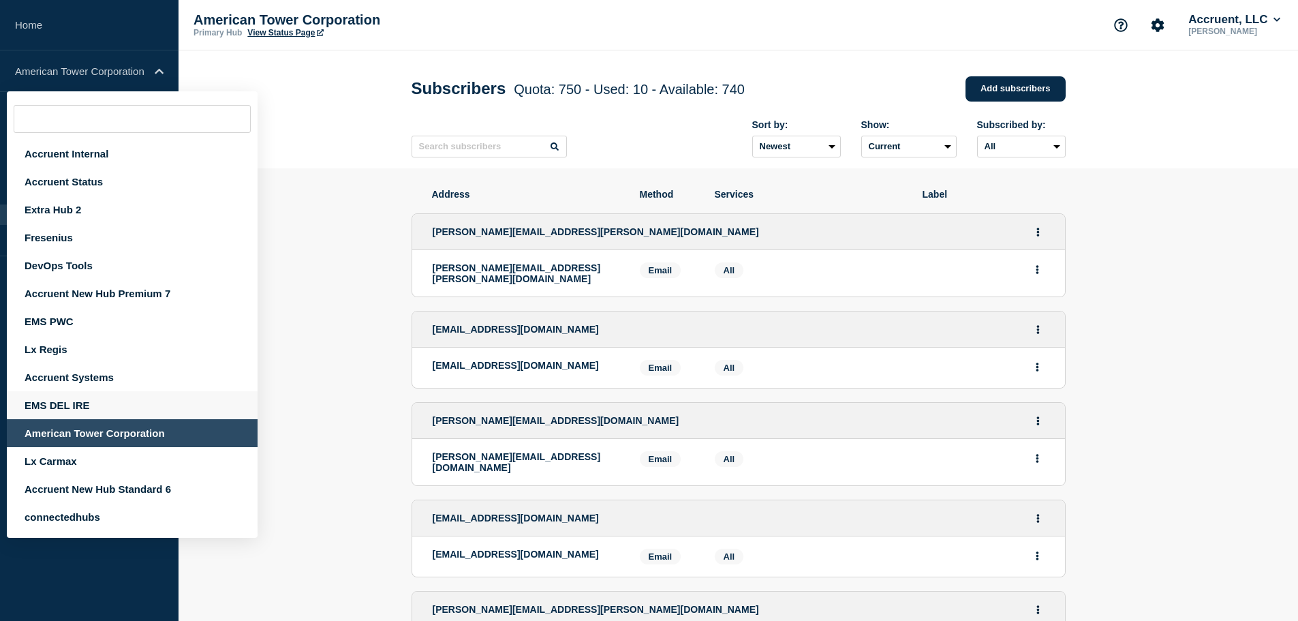
click at [82, 408] on div "EMS DEL IRE" at bounding box center [132, 405] width 251 height 28
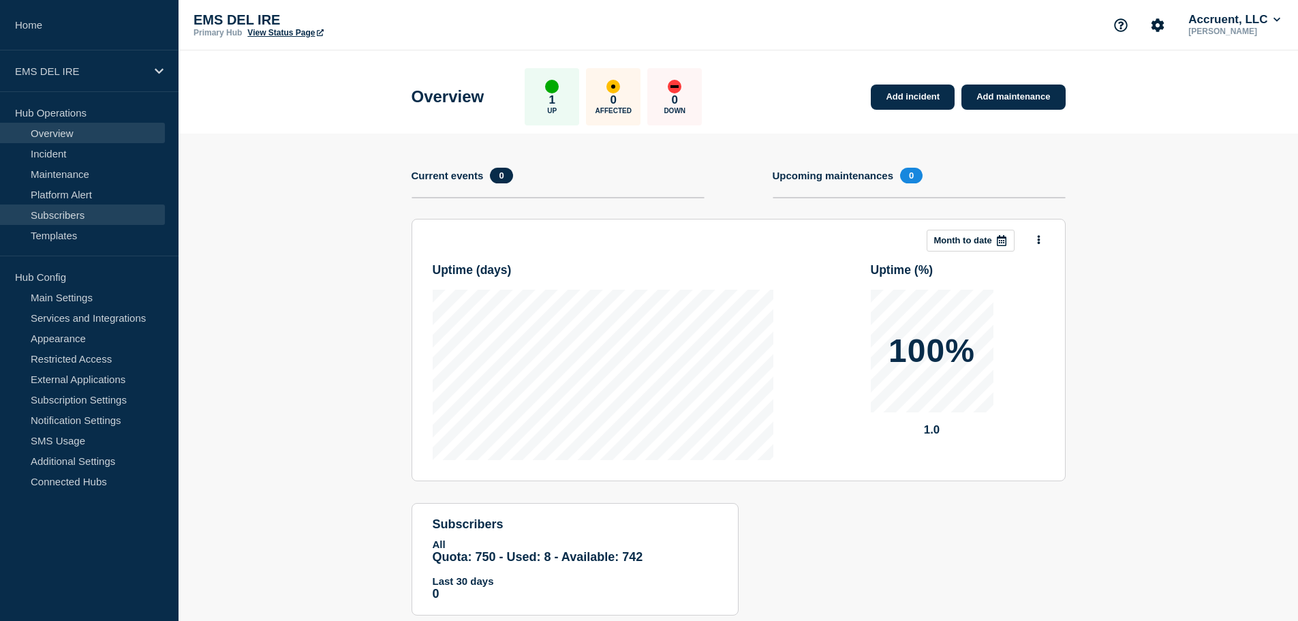
click at [80, 216] on link "Subscribers" at bounding box center [82, 214] width 165 height 20
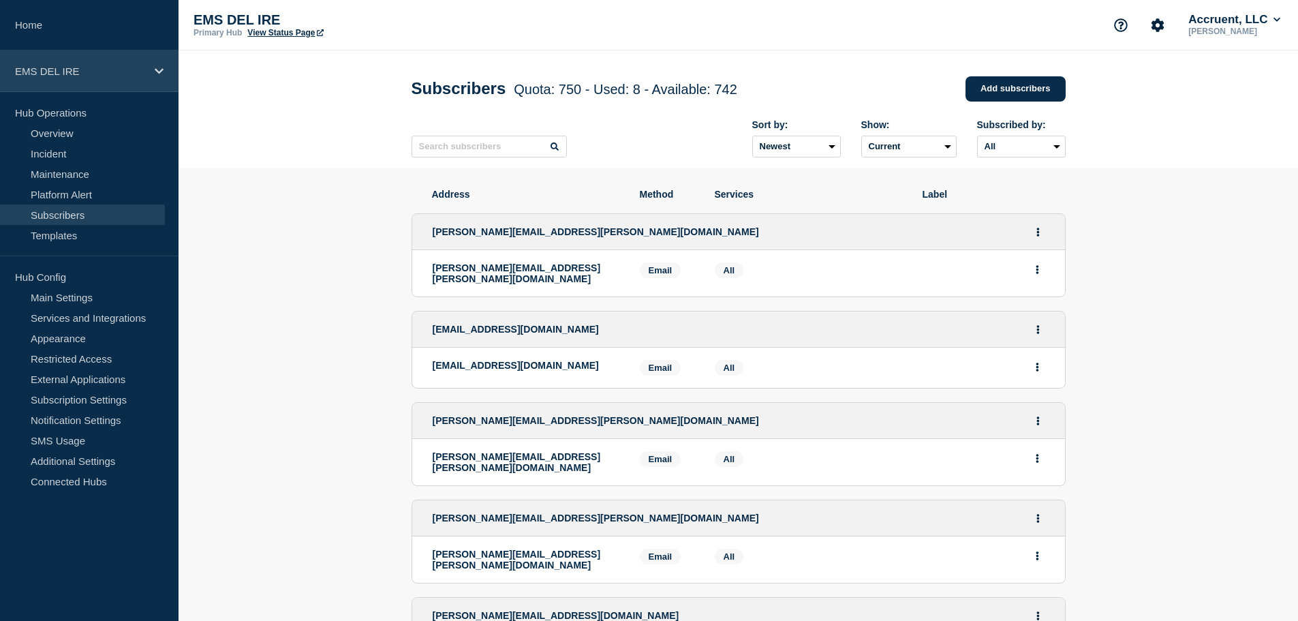
click at [130, 70] on p "EMS DEL IRE" at bounding box center [80, 71] width 131 height 12
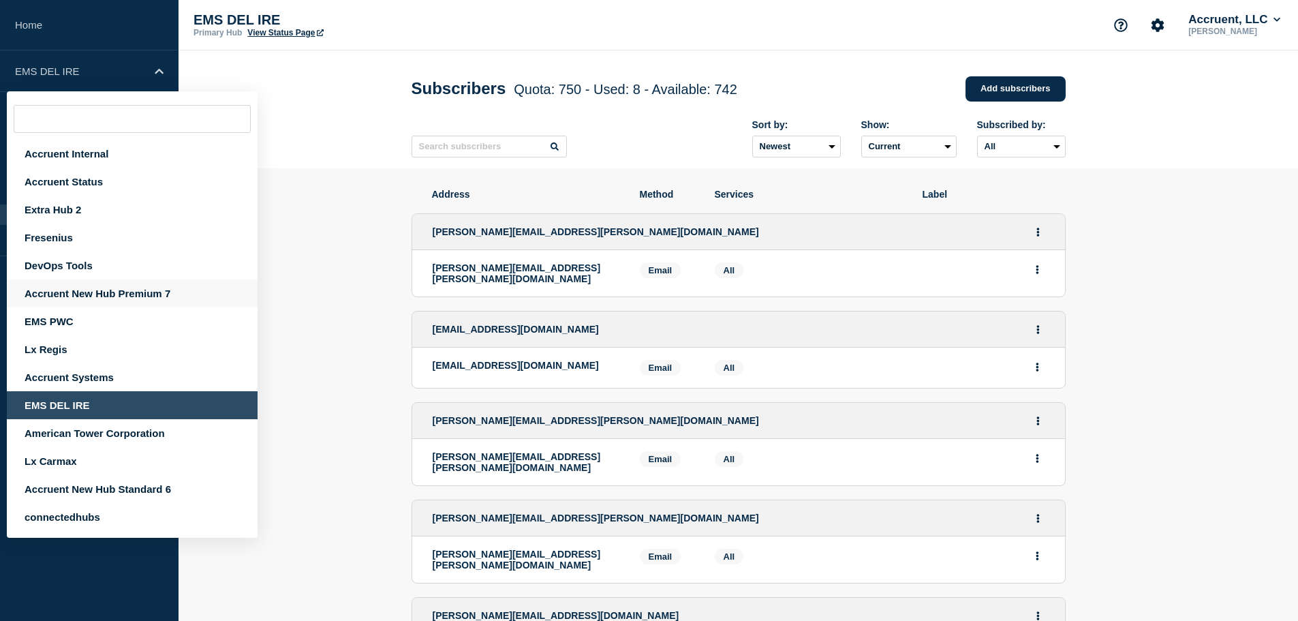
click at [102, 294] on div "Accruent New Hub Premium 7" at bounding box center [132, 293] width 251 height 28
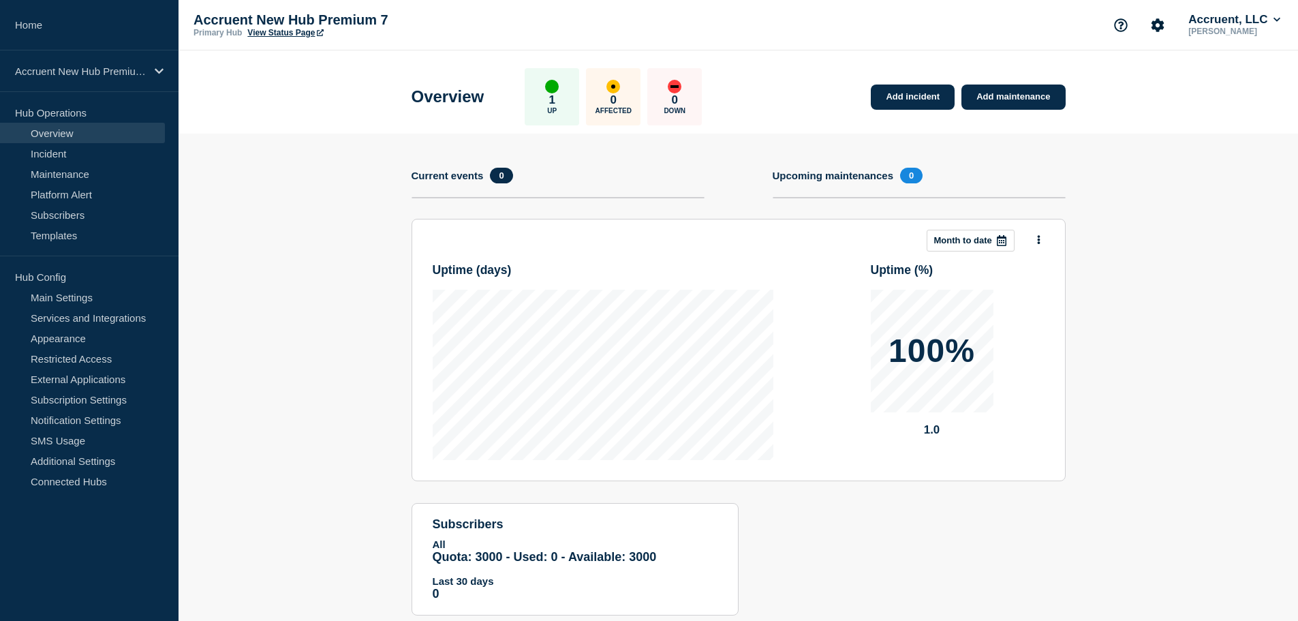
scroll to position [35, 0]
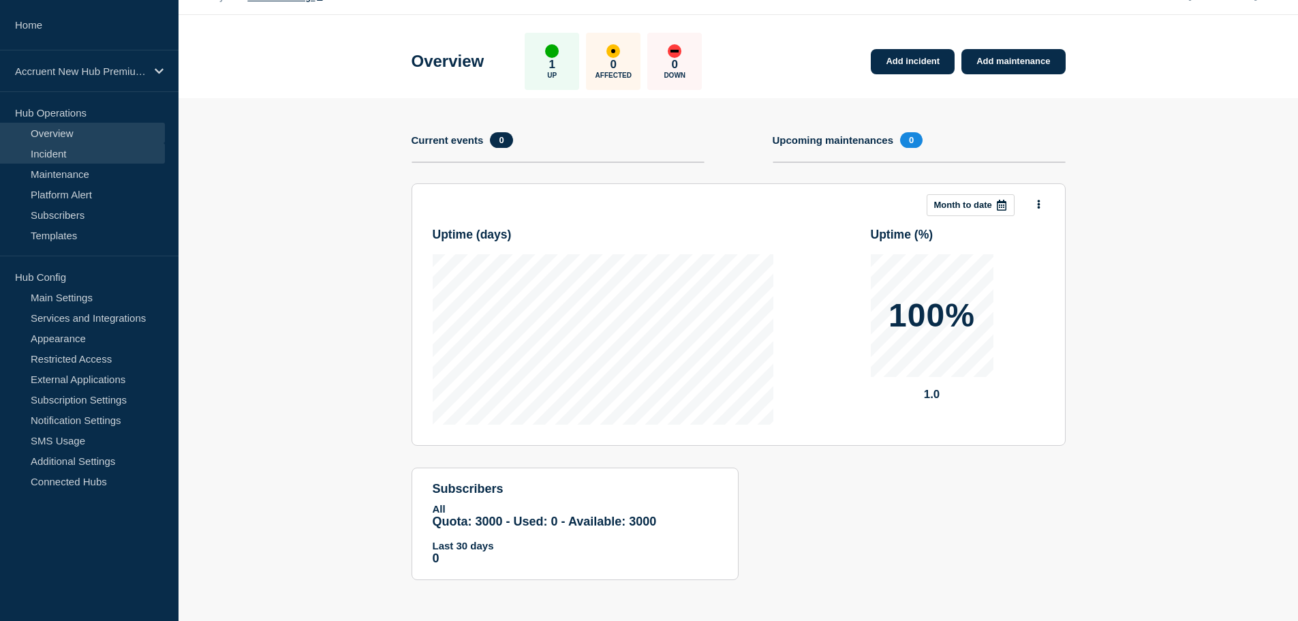
click at [93, 159] on link "Incident" at bounding box center [82, 153] width 165 height 20
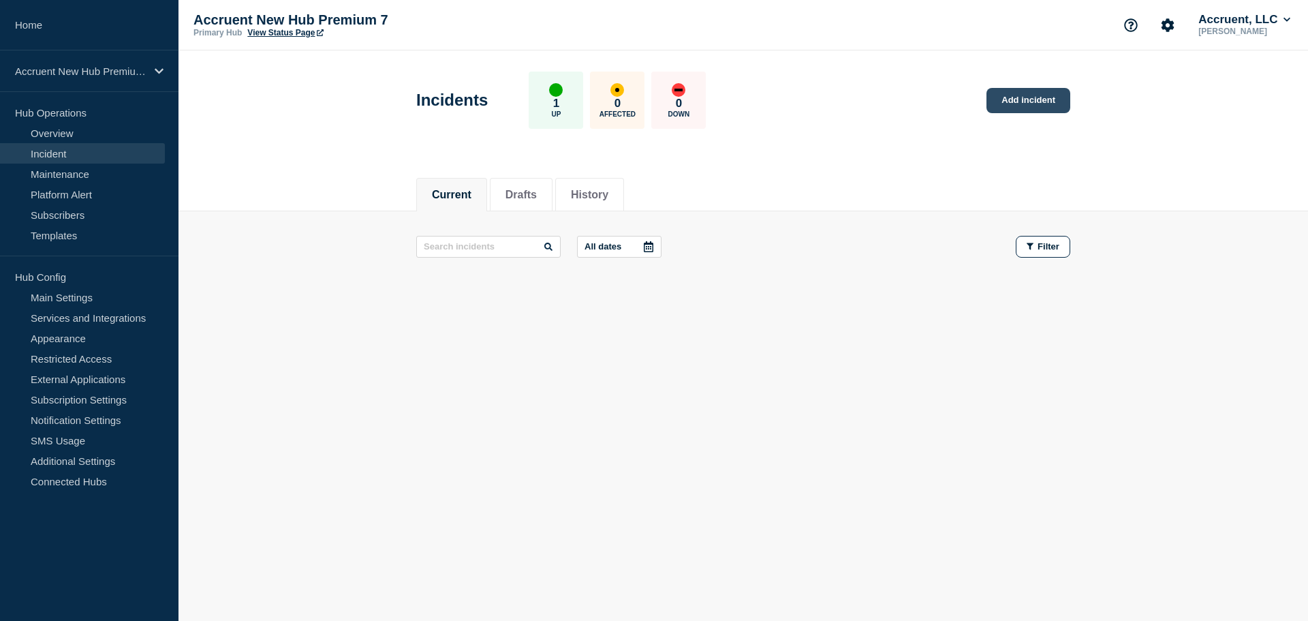
click at [1025, 101] on link "Add incident" at bounding box center [1029, 100] width 84 height 25
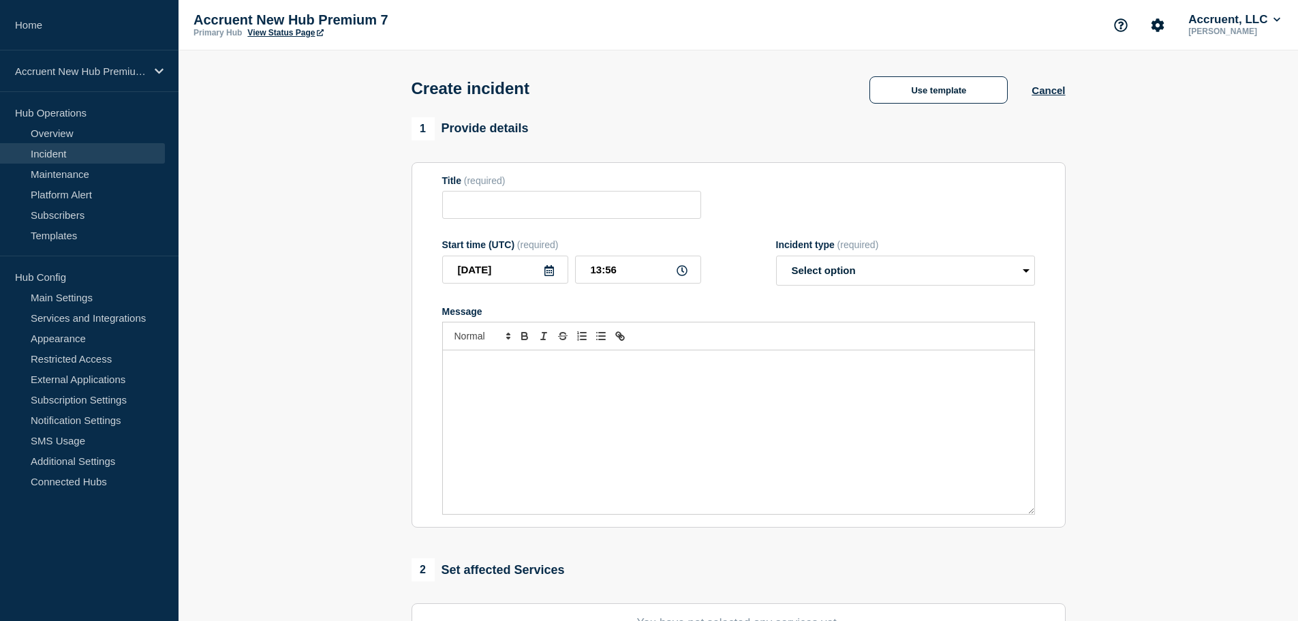
click at [945, 77] on div "Use template Cancel" at bounding box center [955, 89] width 219 height 29
click at [940, 86] on button "Use template" at bounding box center [938, 89] width 138 height 27
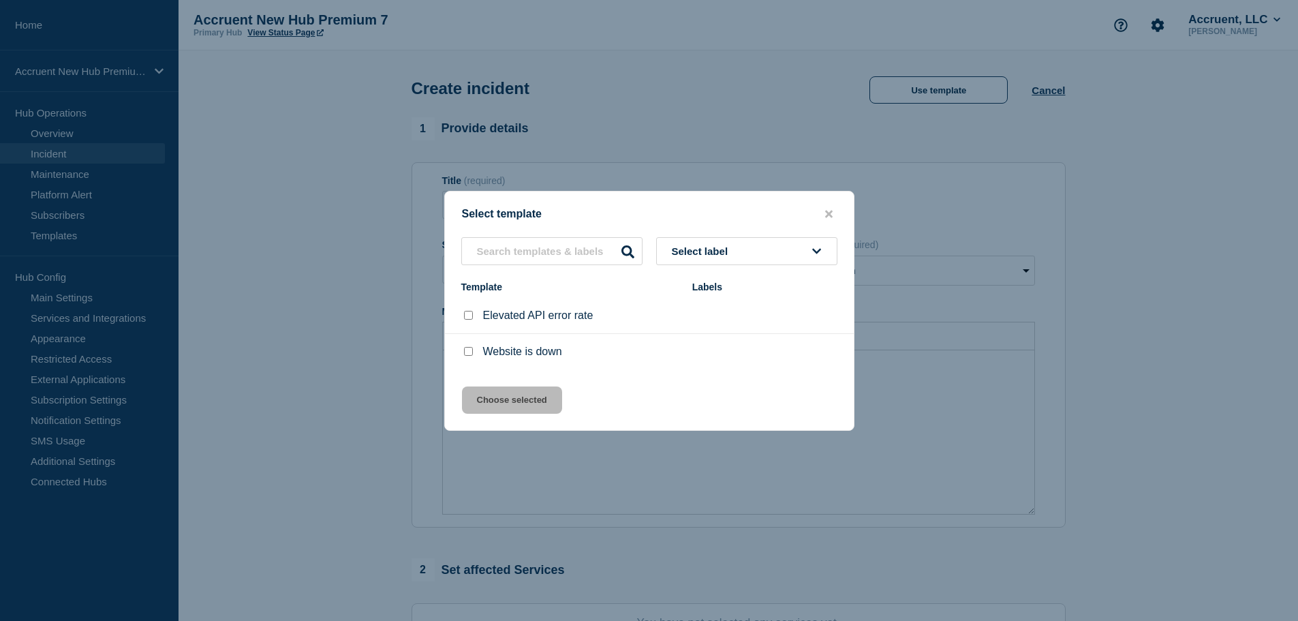
click at [467, 353] on input "Website is down checkbox" at bounding box center [468, 351] width 9 height 9
checkbox input "true"
click at [525, 405] on button "Choose selected" at bounding box center [512, 399] width 100 height 27
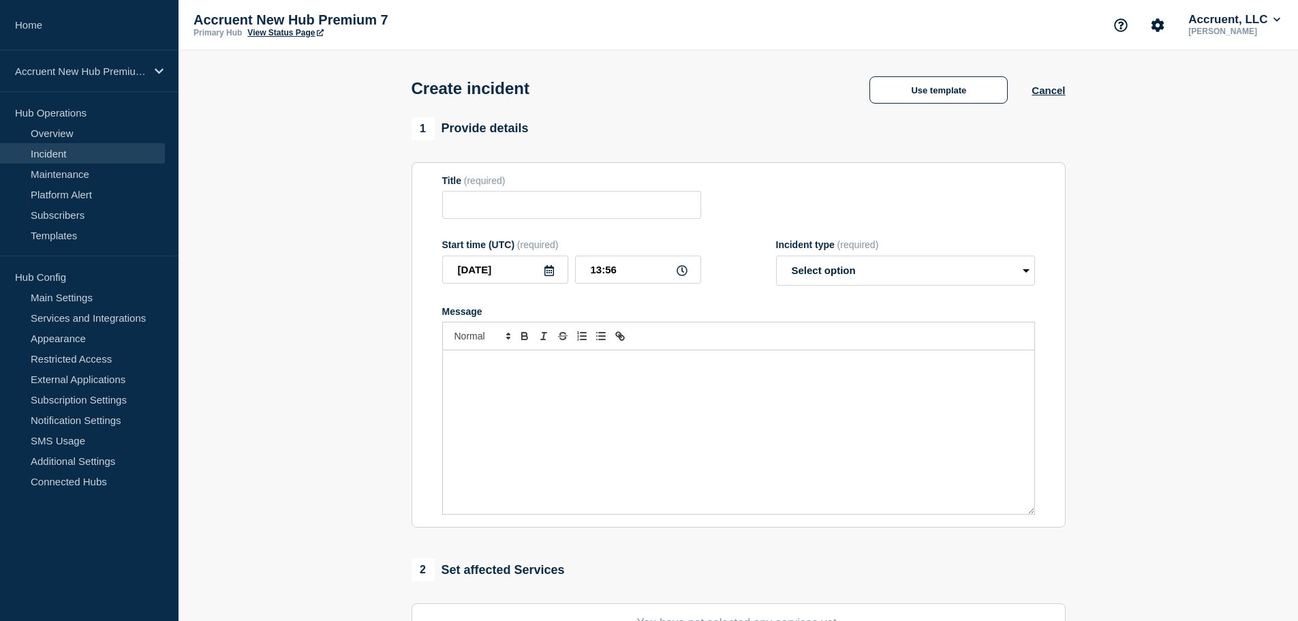
type input "Website is down"
select select "investigating"
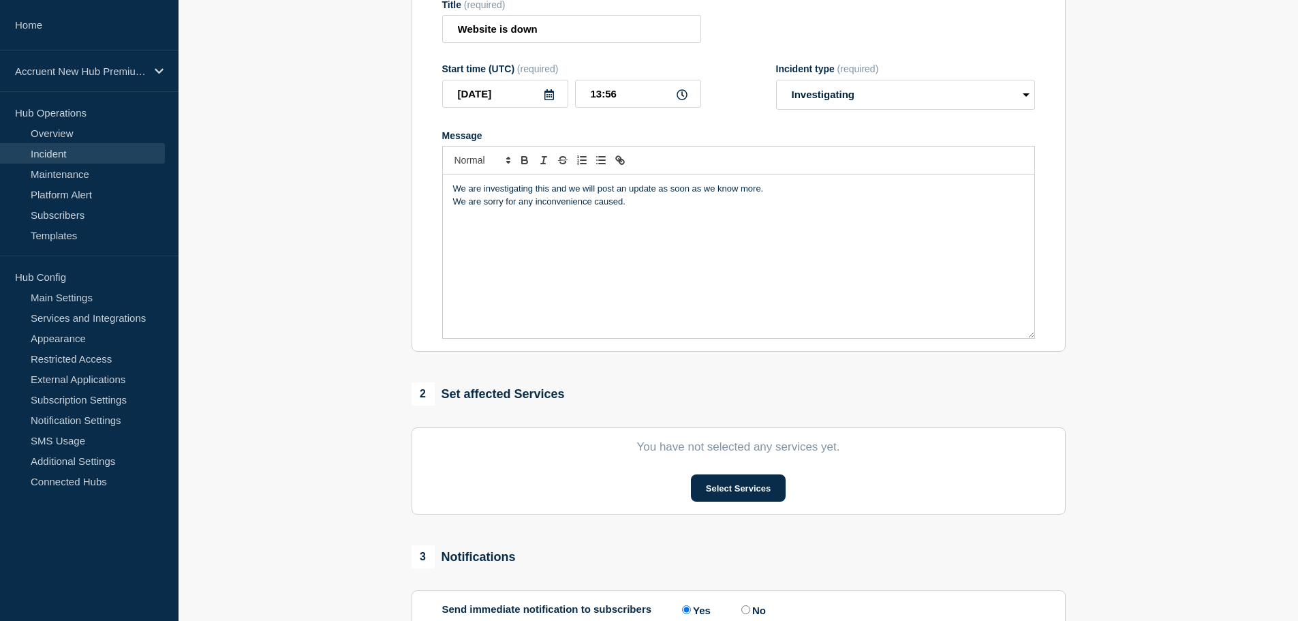
scroll to position [334, 0]
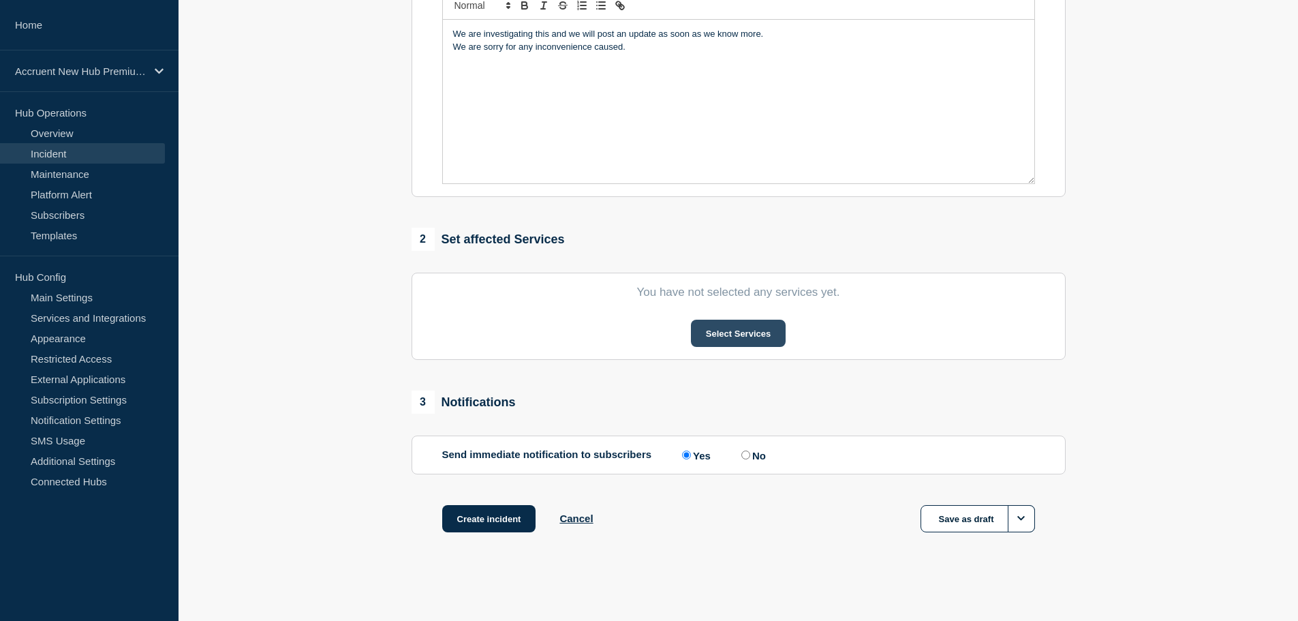
click at [720, 328] on button "Select Services" at bounding box center [738, 333] width 95 height 27
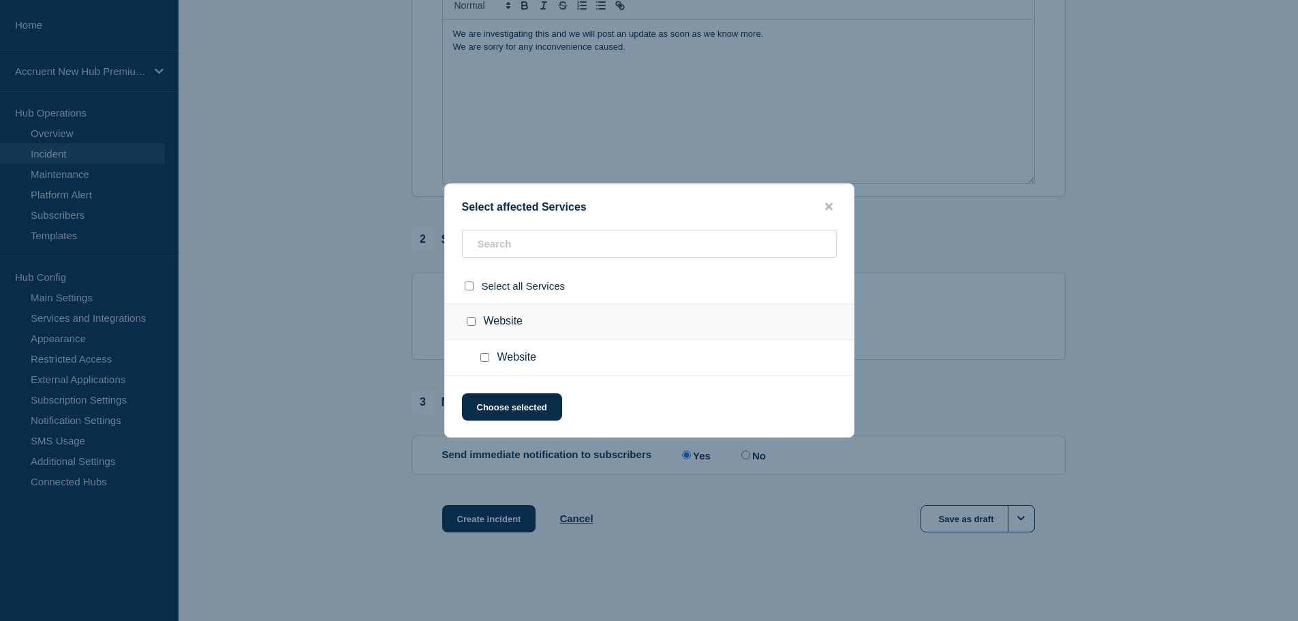
click at [487, 364] on div at bounding box center [488, 358] width 20 height 14
click at [486, 361] on input "Website checkbox" at bounding box center [484, 357] width 9 height 9
checkbox input "true"
click at [473, 323] on input "Website checkbox" at bounding box center [471, 321] width 9 height 9
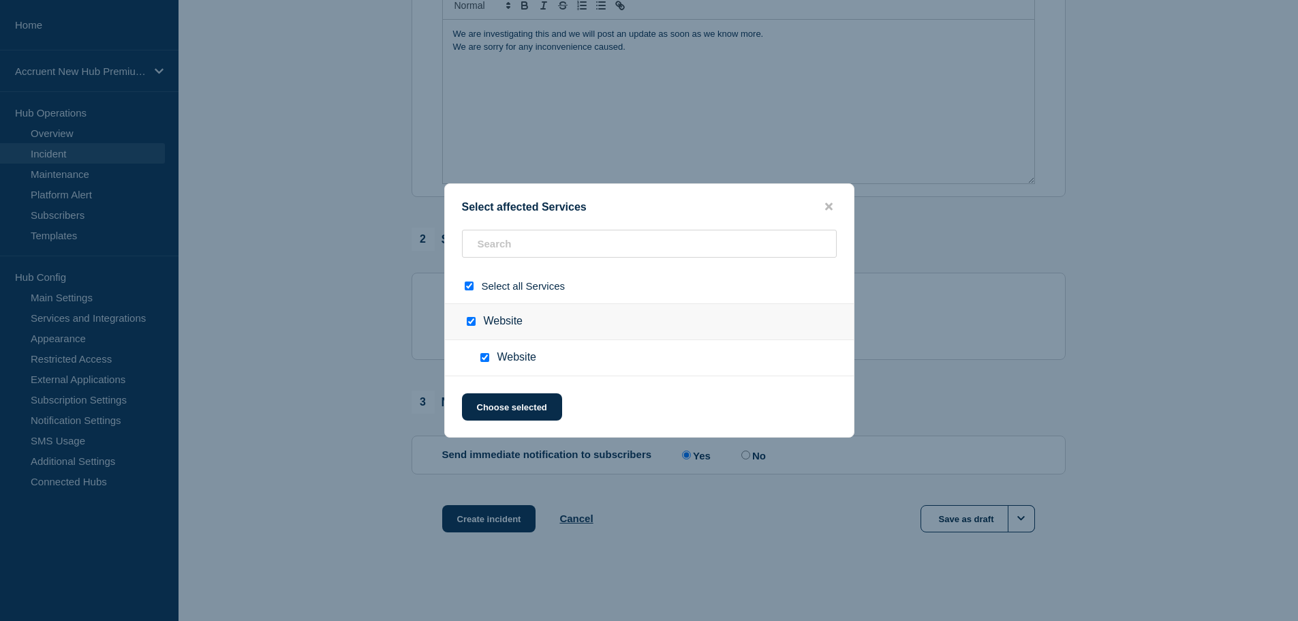
checkbox input "false"
click at [829, 204] on icon "close button" at bounding box center [828, 206] width 7 height 11
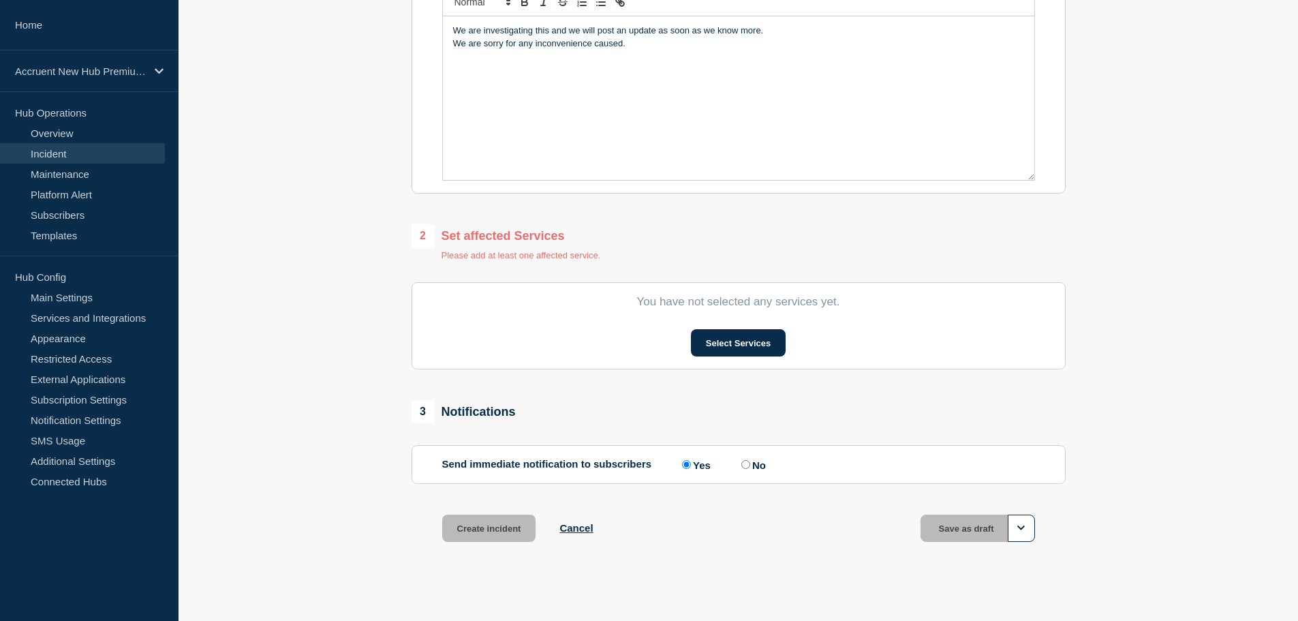
scroll to position [0, 0]
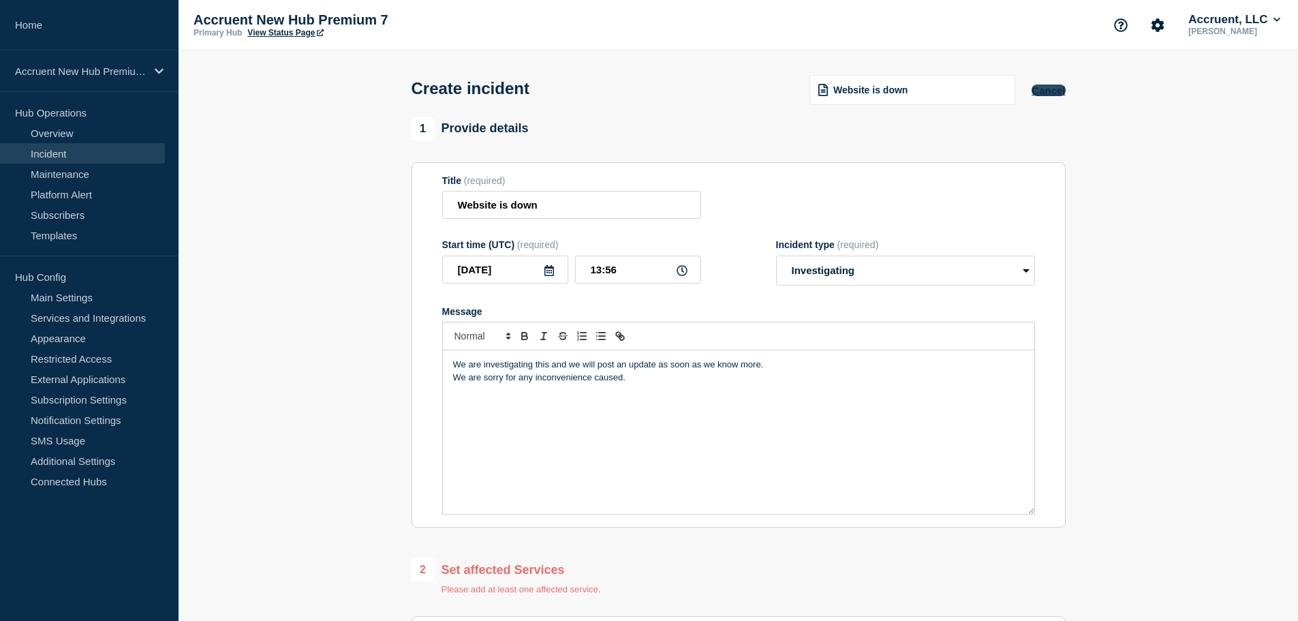
click at [1053, 86] on button "Cancel" at bounding box center [1048, 90] width 33 height 12
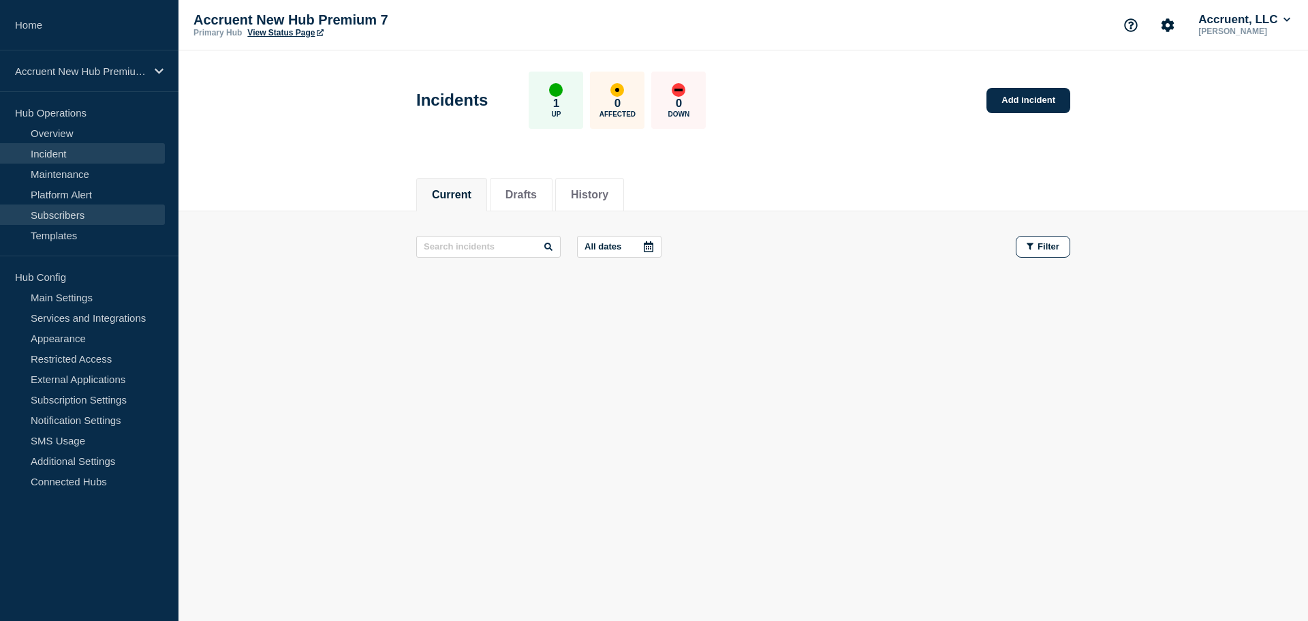
click at [68, 215] on link "Subscribers" at bounding box center [82, 214] width 165 height 20
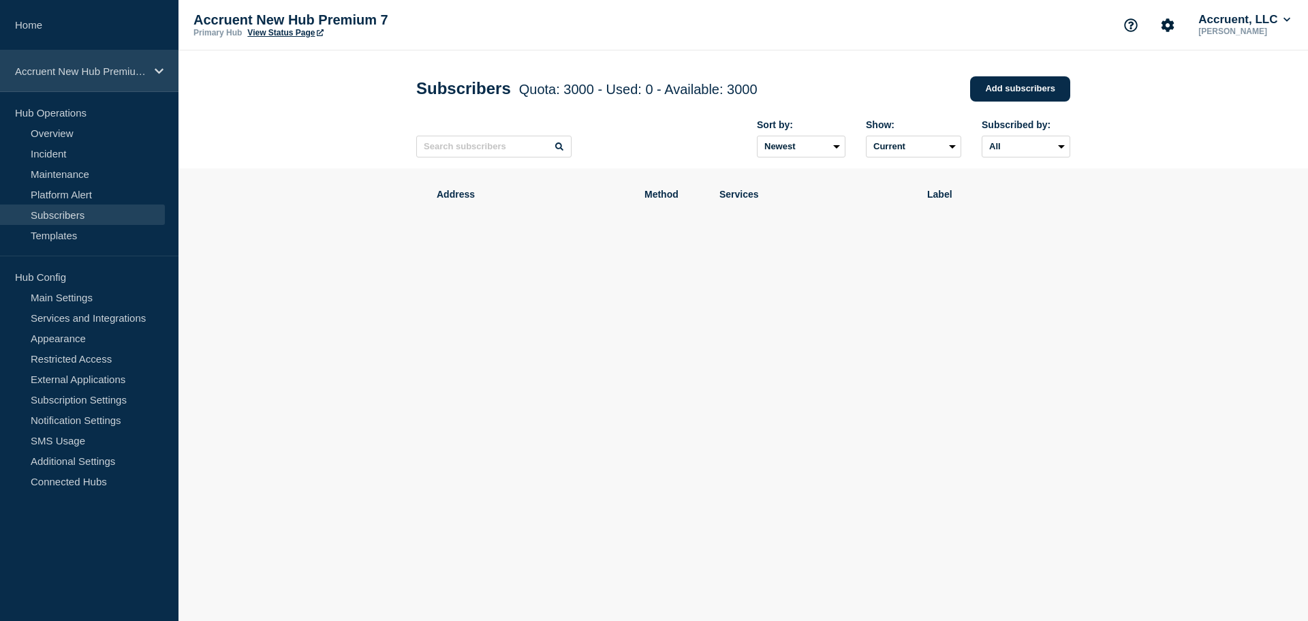
click at [98, 76] on p "Accruent New Hub Premium 7" at bounding box center [80, 71] width 131 height 12
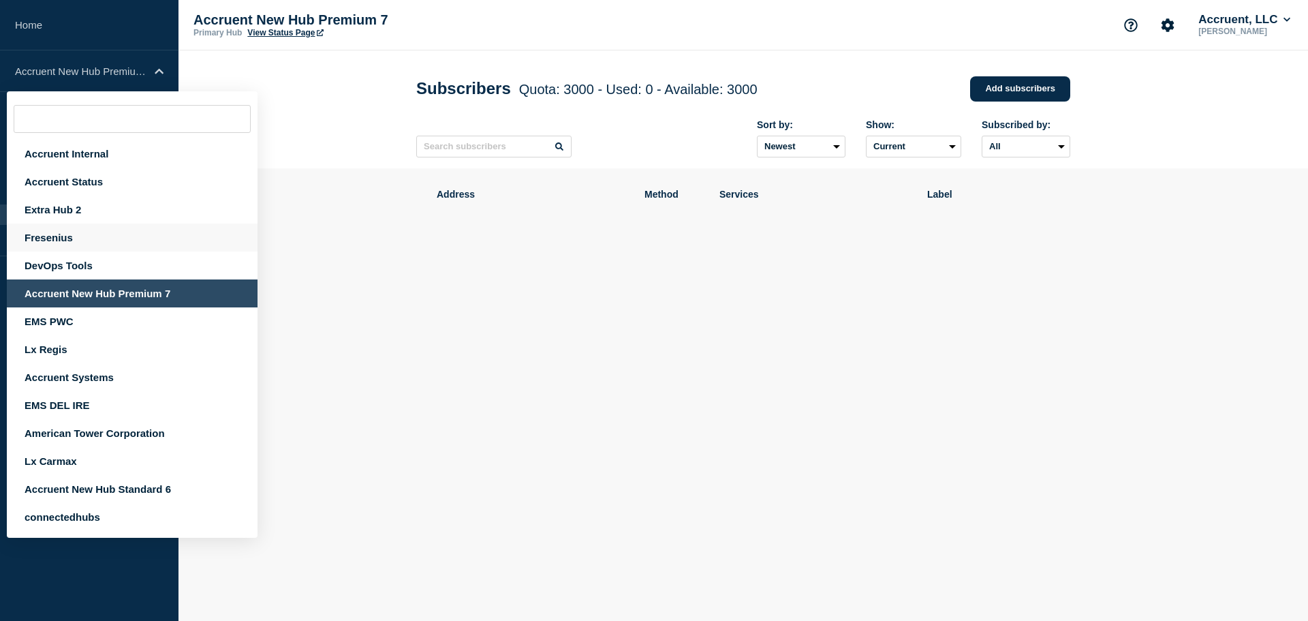
click at [69, 235] on div "Fresenius" at bounding box center [132, 238] width 251 height 28
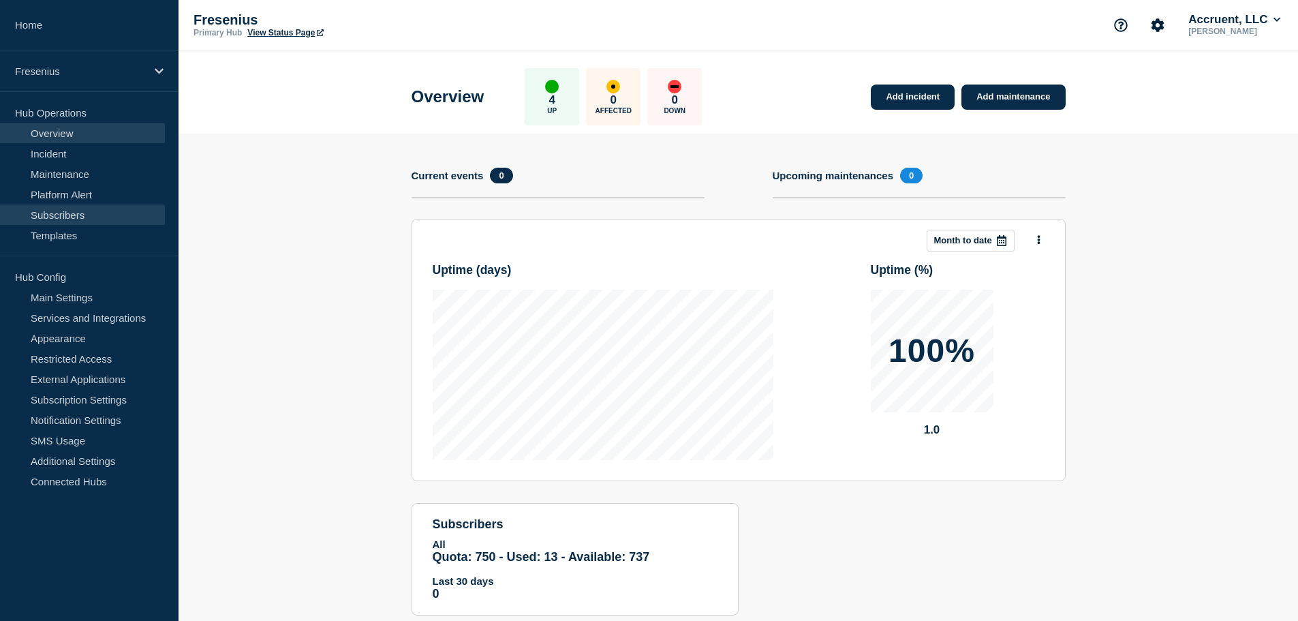
click at [72, 217] on link "Subscribers" at bounding box center [82, 214] width 165 height 20
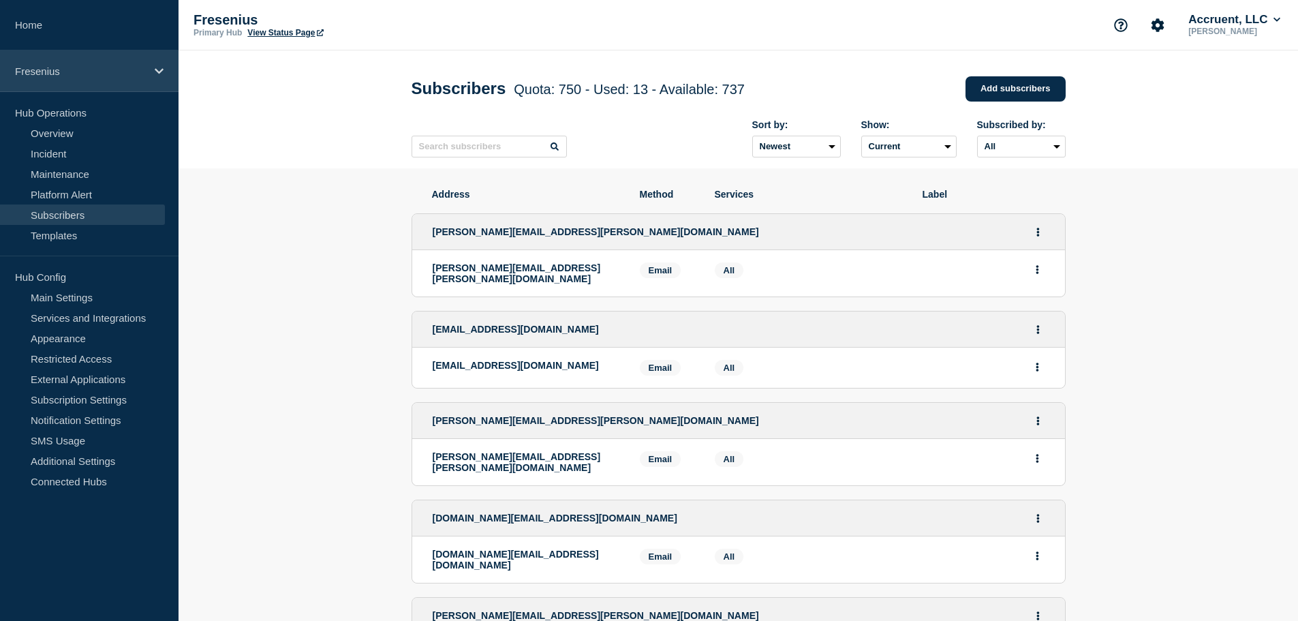
click at [87, 74] on p "Fresenius" at bounding box center [80, 71] width 131 height 12
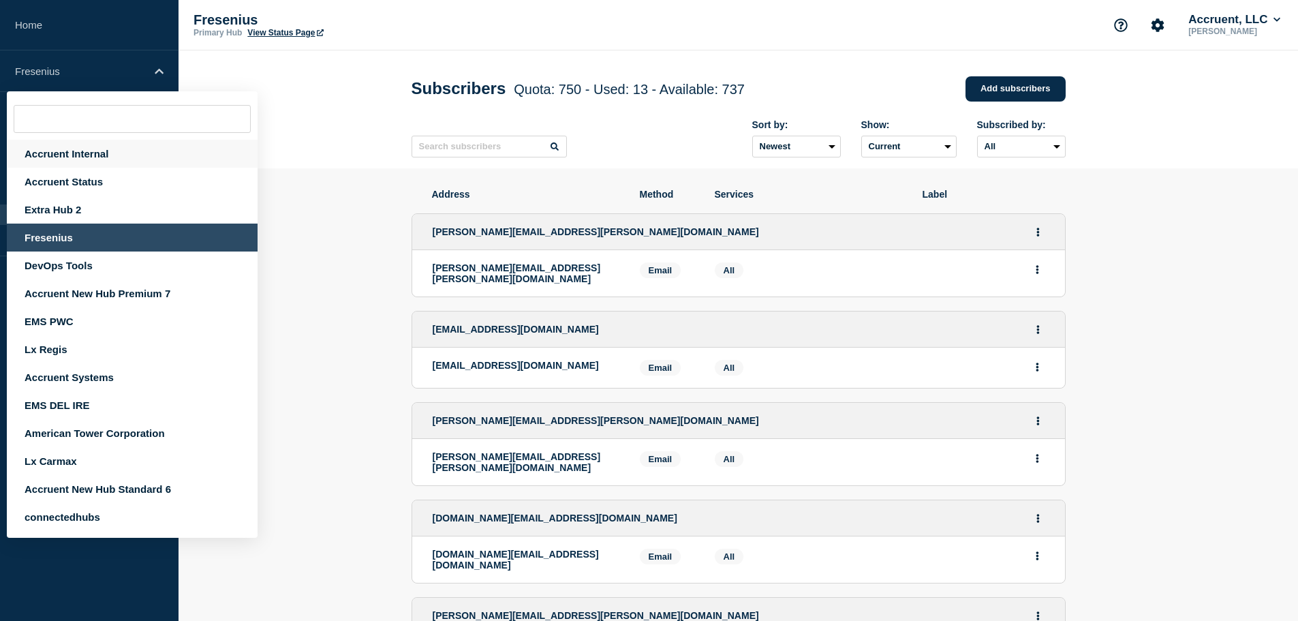
click at [89, 159] on div "Accruent Internal" at bounding box center [132, 154] width 251 height 28
